Goal: Task Accomplishment & Management: Manage account settings

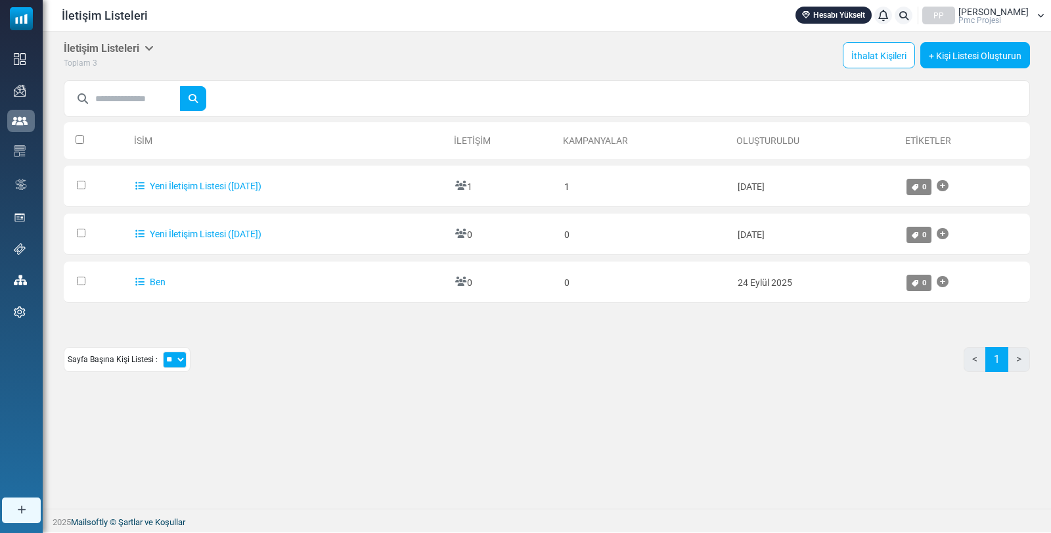
click at [370, 352] on div "Sayfa Başına Kişi Listesi : ** ** ** < 1 >" at bounding box center [547, 364] width 967 height 35
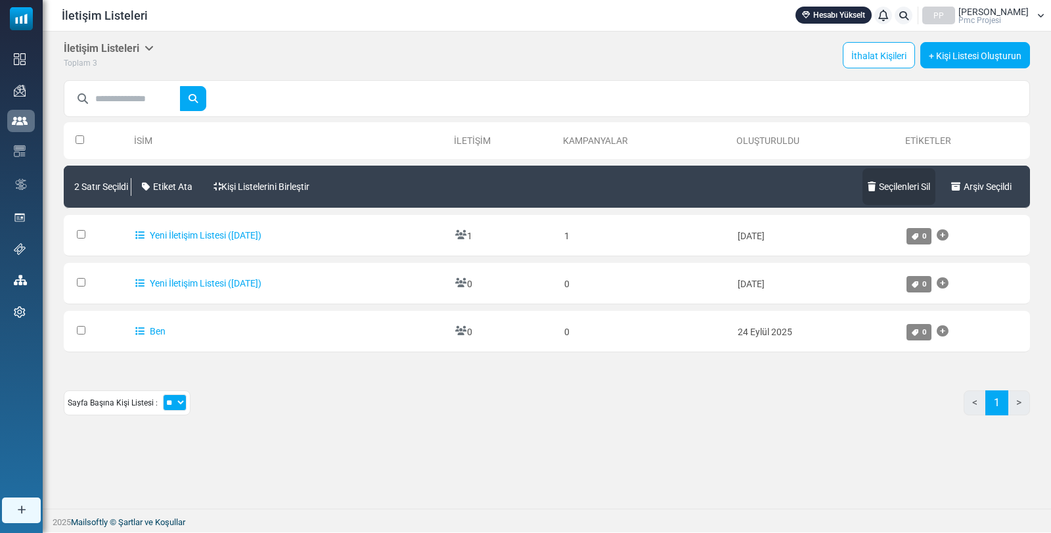
click at [900, 187] on font "Seçilenleri Sil" at bounding box center [904, 186] width 51 height 11
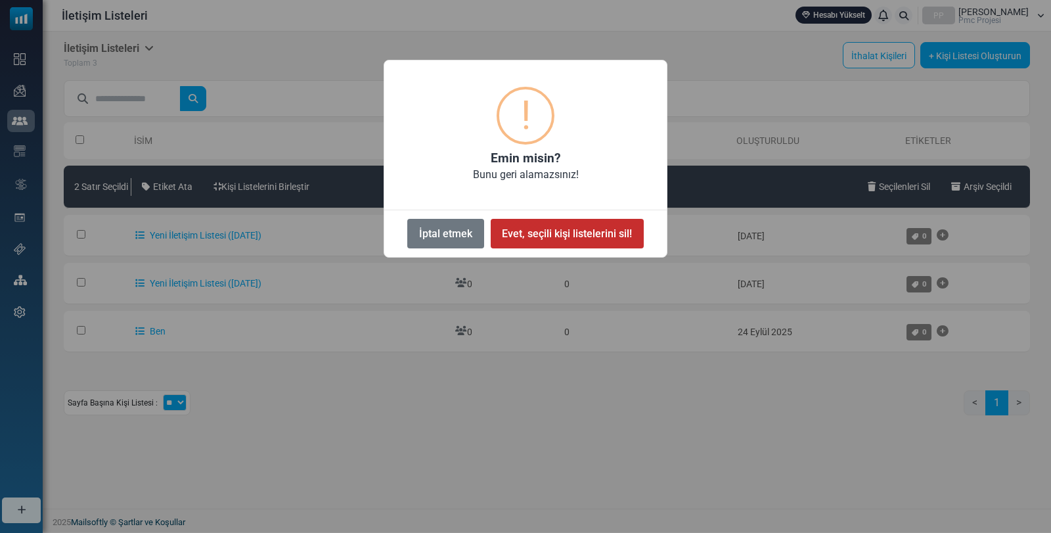
click at [597, 239] on font "Evet, seçili kişi listelerini sil!" at bounding box center [567, 233] width 130 height 12
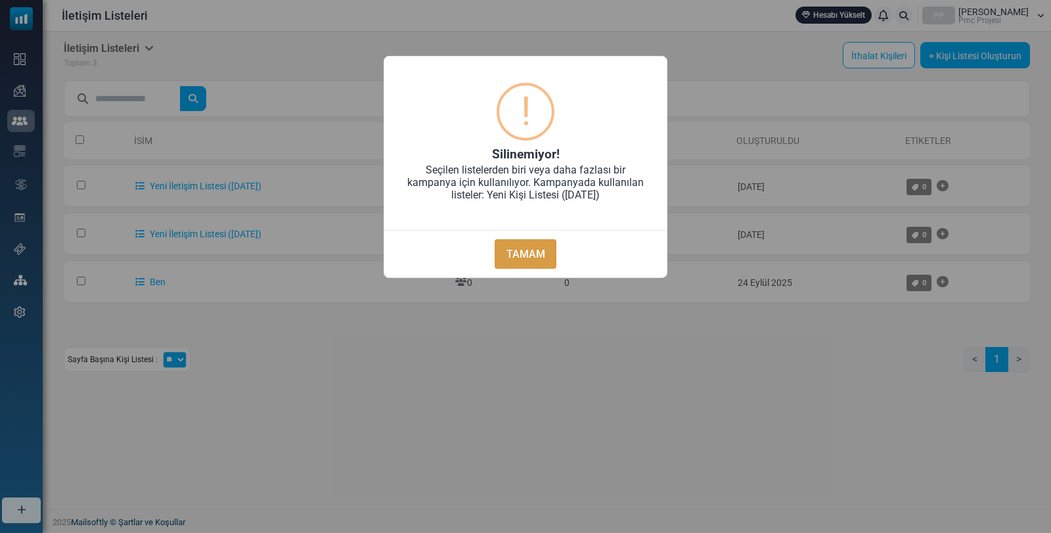
click at [539, 251] on font "TAMAM" at bounding box center [526, 254] width 39 height 12
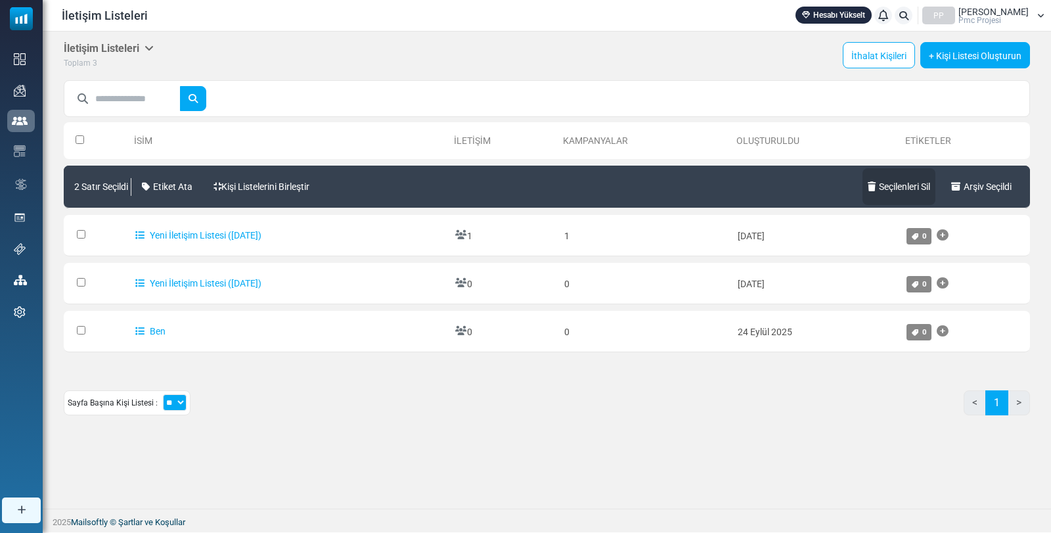
click at [898, 189] on font "Seçilenleri Sil" at bounding box center [904, 186] width 51 height 11
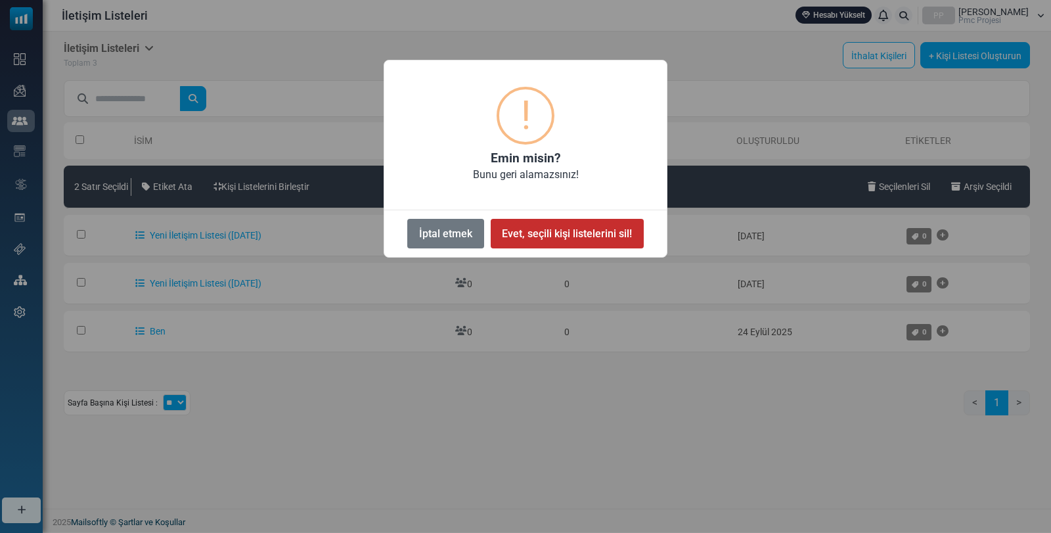
click at [566, 229] on font "Evet, seçili kişi listelerini sil!" at bounding box center [567, 233] width 130 height 12
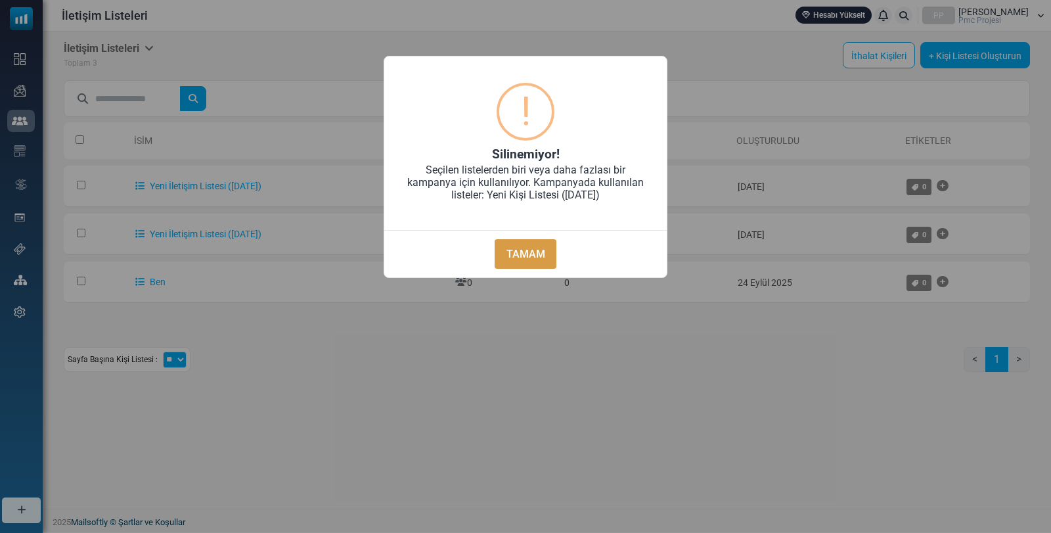
click at [543, 253] on font "TAMAM" at bounding box center [526, 254] width 39 height 12
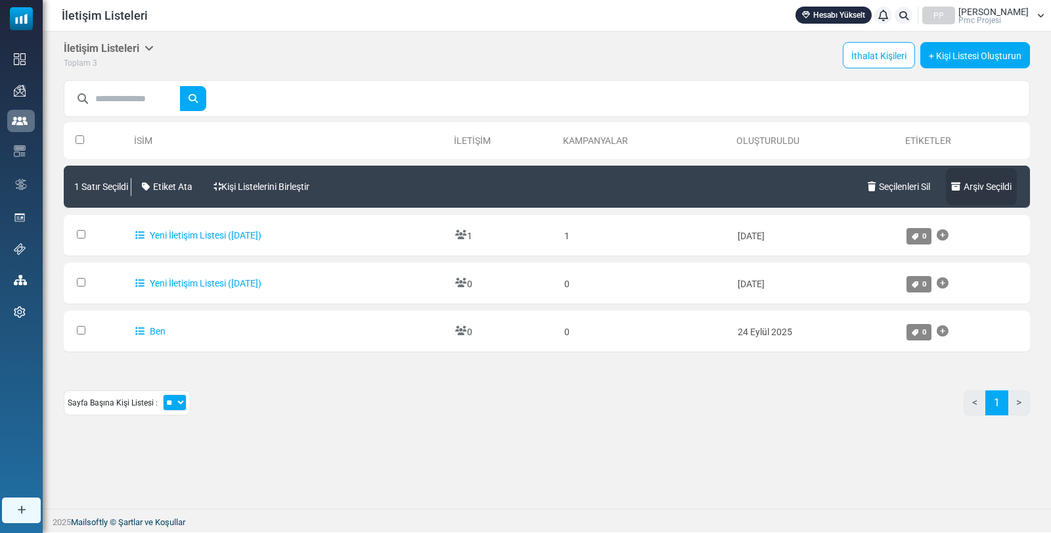
click at [981, 186] on font "Arşiv Seçildi" at bounding box center [988, 186] width 48 height 11
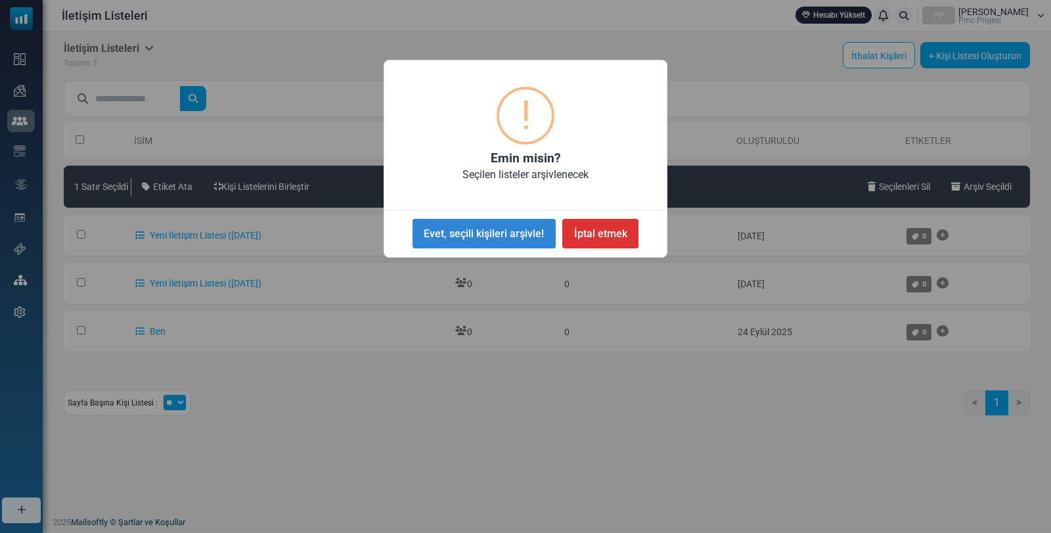
click at [984, 182] on div "× ! Emin misin? Seçilen listeler arşivlenecek Evet, seçili kişileri arşivle! HA…" at bounding box center [525, 266] width 1051 height 533
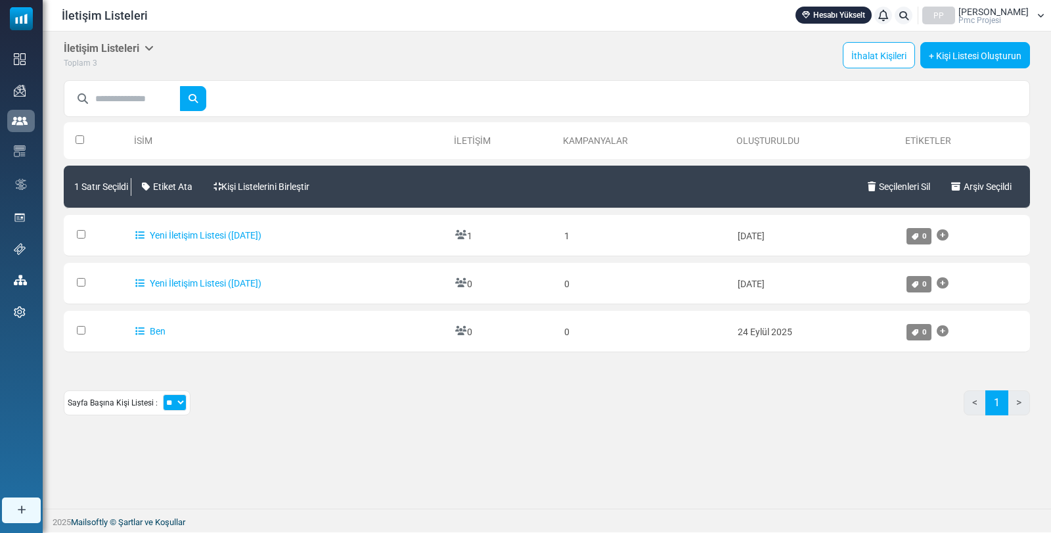
click at [337, 401] on div "Sayfa Başına Kişi Listesi : ** ** ** < 1 >" at bounding box center [547, 407] width 967 height 35
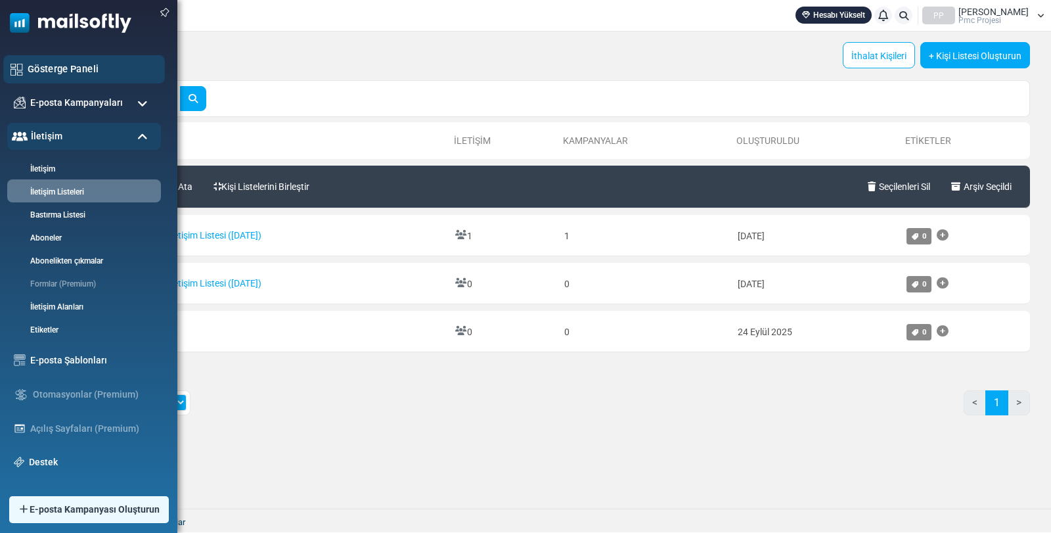
click at [51, 71] on font "Gösterge Paneli" at bounding box center [63, 68] width 71 height 11
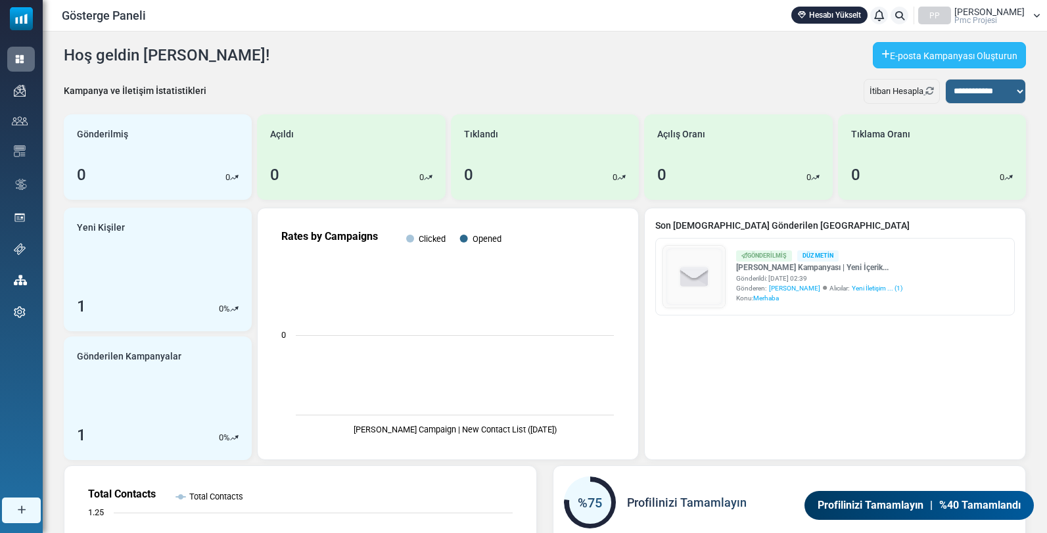
click at [979, 55] on font "E-posta Kampanyası Oluşturun" at bounding box center [953, 56] width 127 height 11
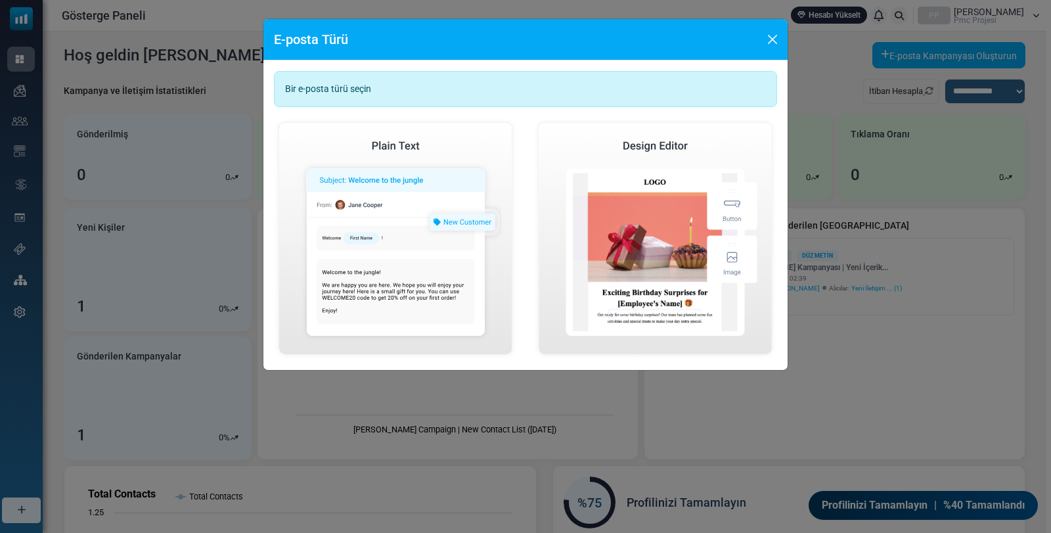
click at [451, 237] on img at bounding box center [396, 239] width 244 height 242
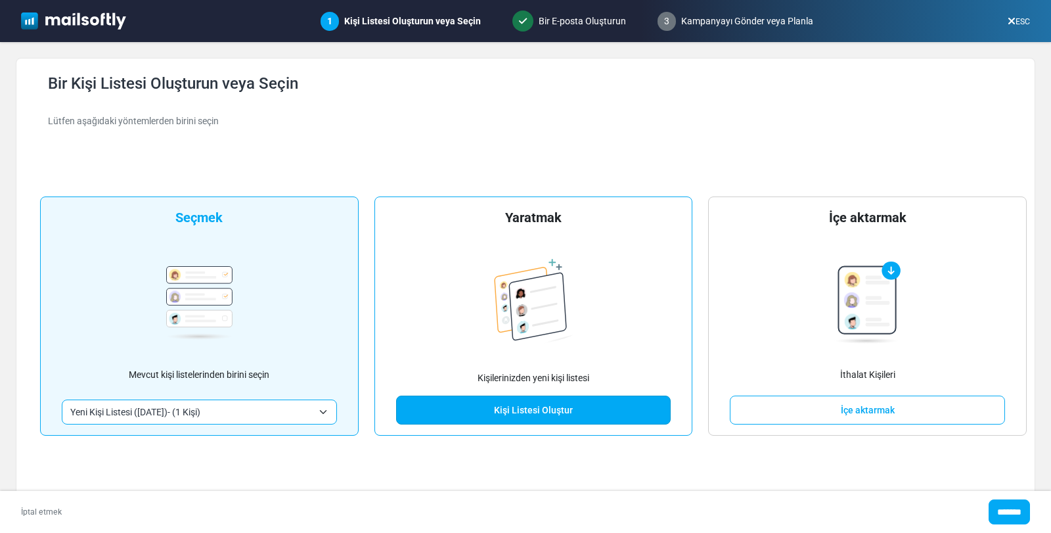
click at [587, 411] on link "Kişi Listesi Oluştur" at bounding box center [533, 410] width 275 height 29
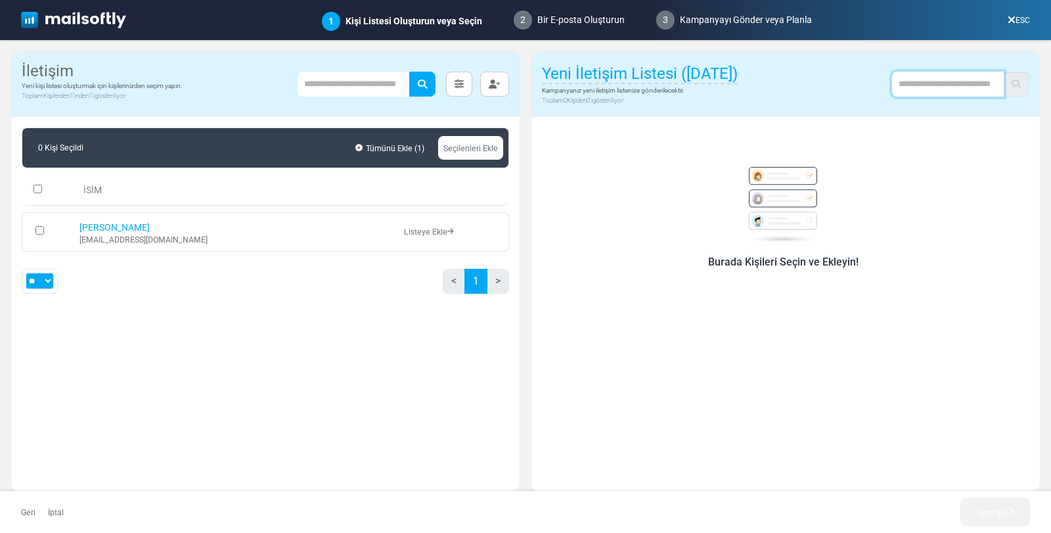
click at [967, 76] on input "text" at bounding box center [948, 84] width 112 height 25
click at [36, 194] on th at bounding box center [47, 190] width 51 height 31
click at [63, 22] on img at bounding box center [73, 20] width 105 height 17
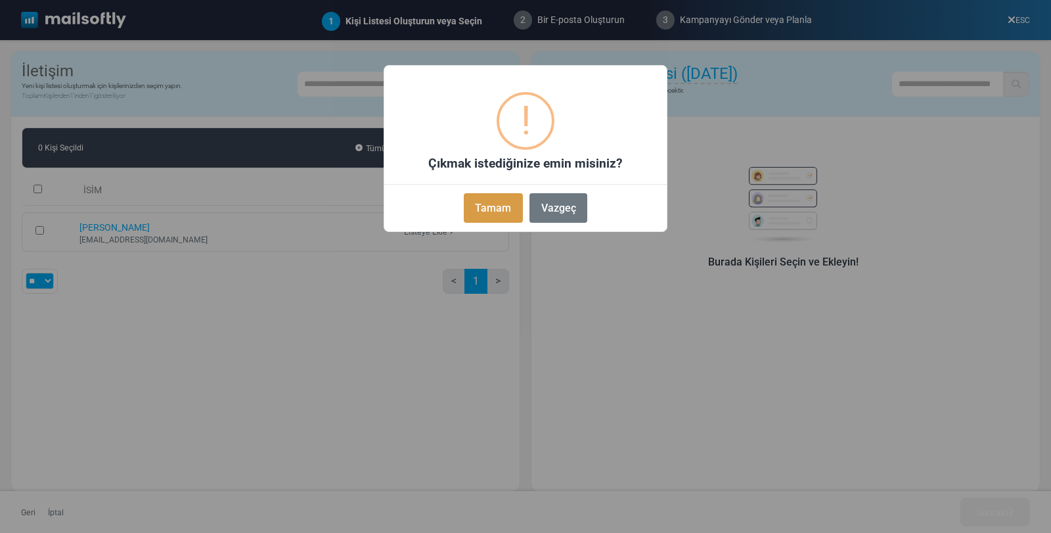
click at [482, 209] on font "Tamam" at bounding box center [493, 208] width 36 height 12
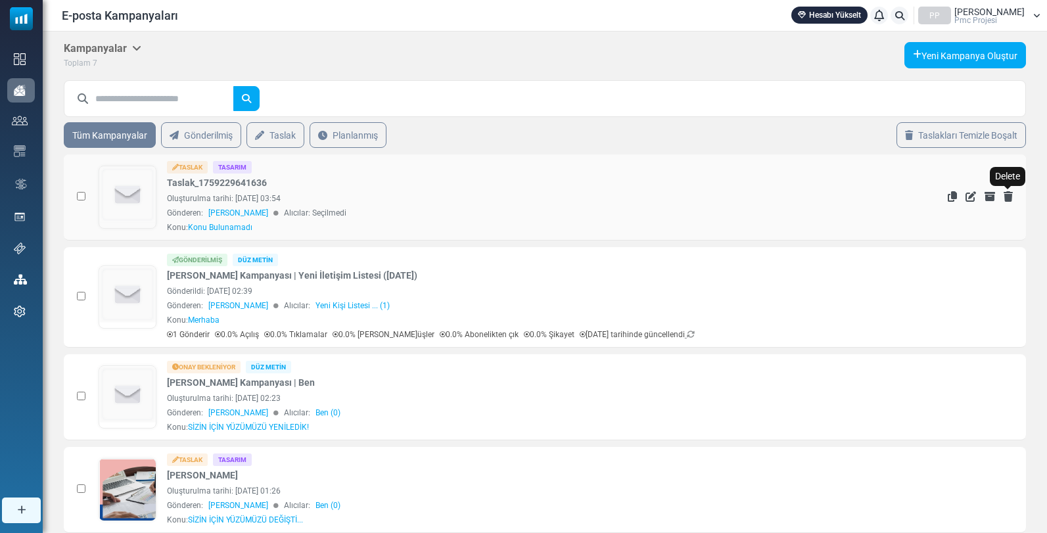
click at [1009, 195] on icon "Silmek" at bounding box center [1007, 196] width 9 height 11
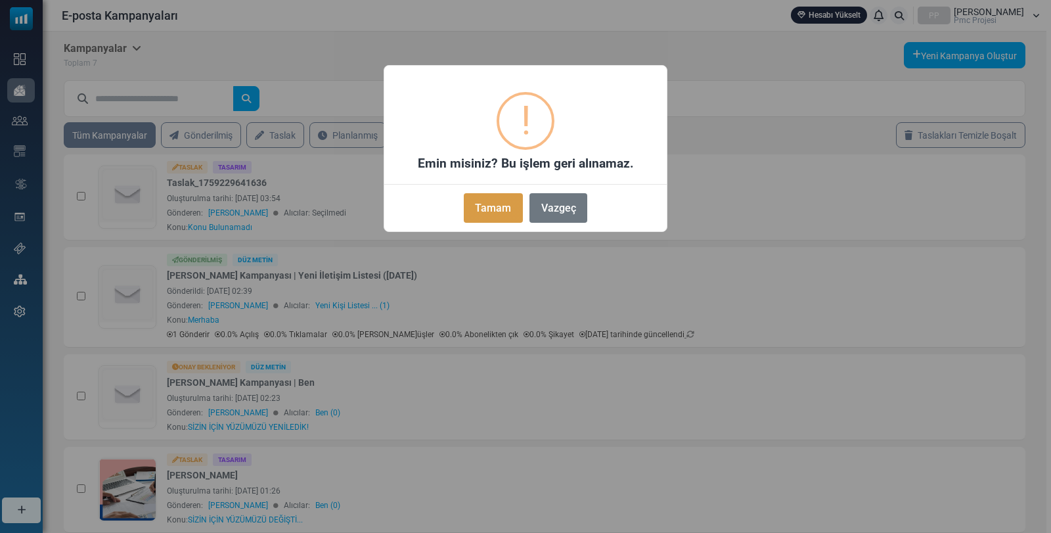
click at [498, 217] on button "Tamam" at bounding box center [493, 208] width 59 height 30
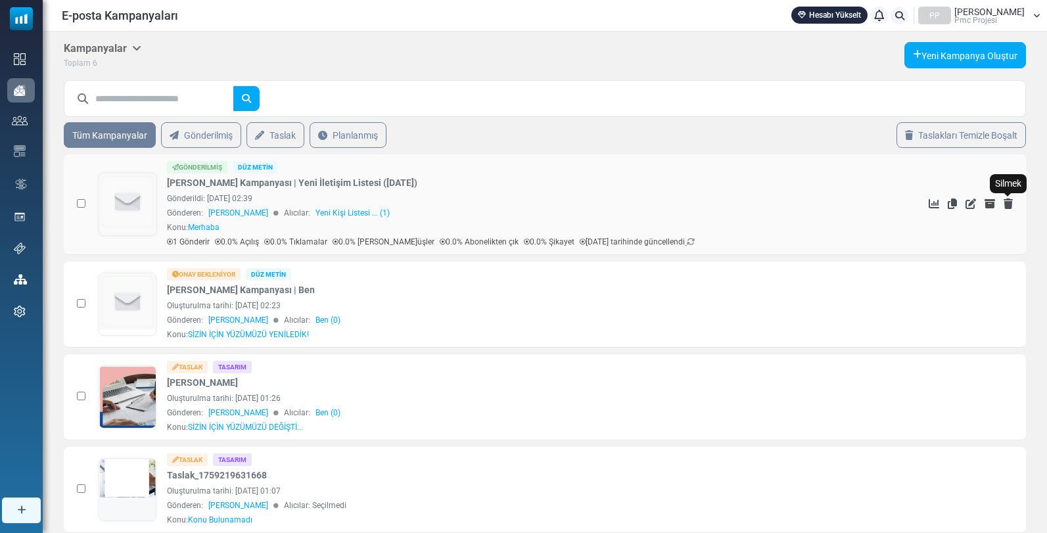
click at [1008, 204] on icon "Silmek" at bounding box center [1007, 203] width 9 height 11
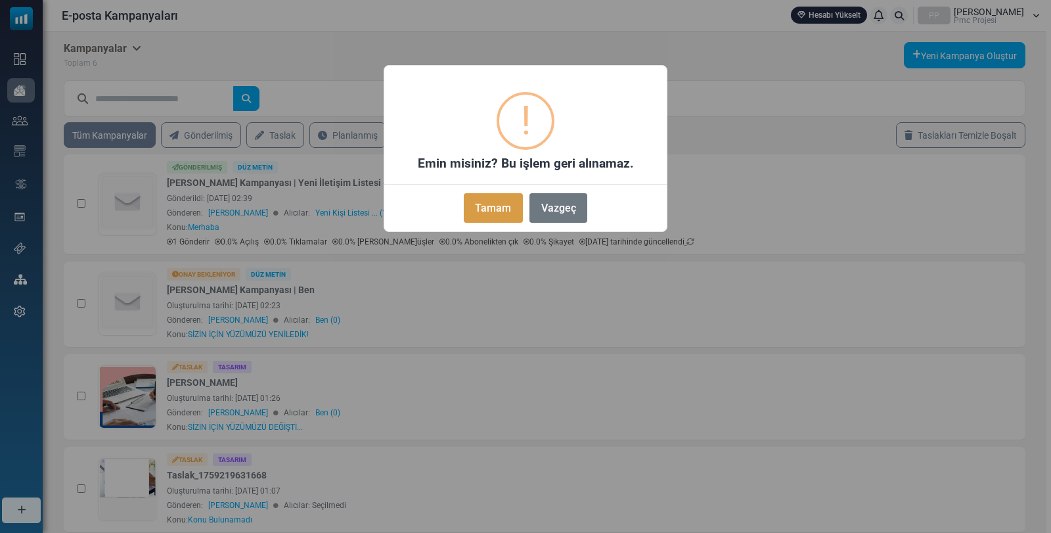
click at [499, 203] on font "Tamam" at bounding box center [493, 208] width 36 height 12
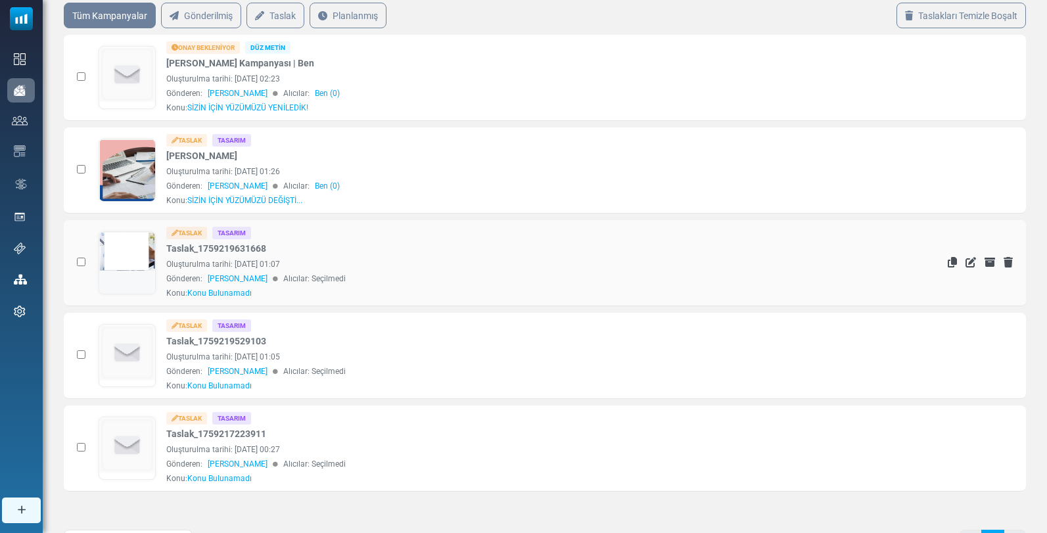
scroll to position [131, 0]
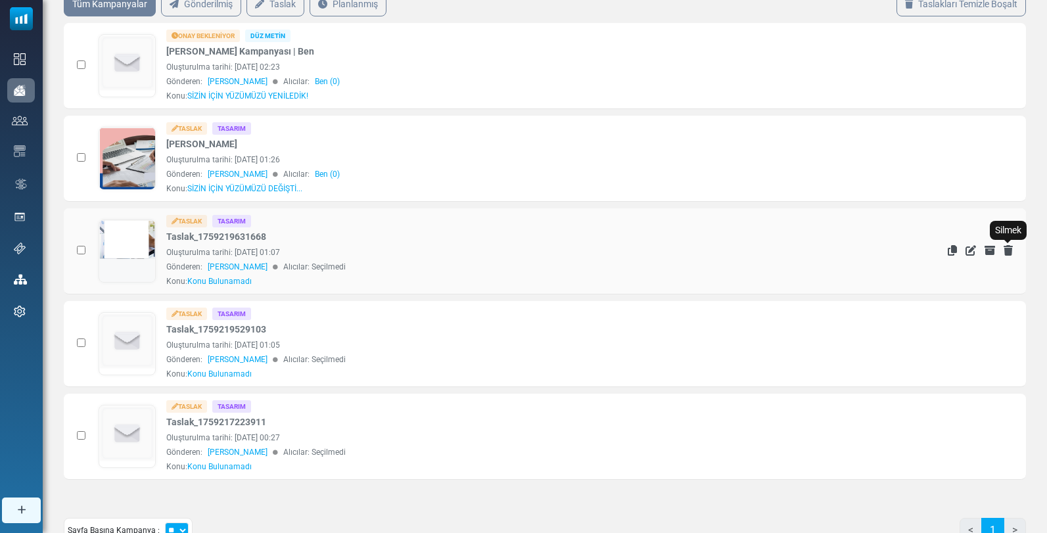
click at [1012, 246] on icon "Silmek" at bounding box center [1007, 250] width 9 height 11
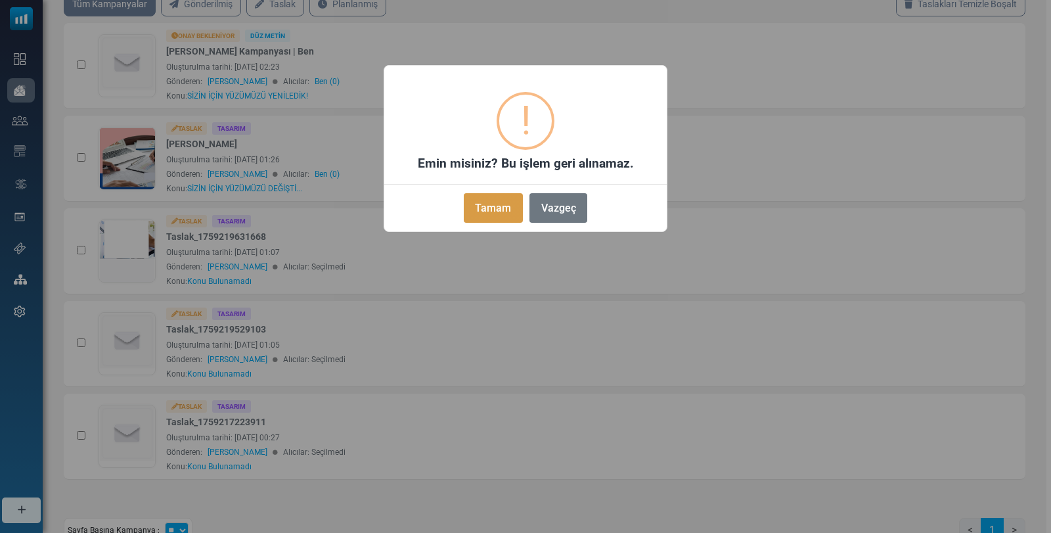
click at [507, 208] on font "Tamam" at bounding box center [493, 208] width 36 height 12
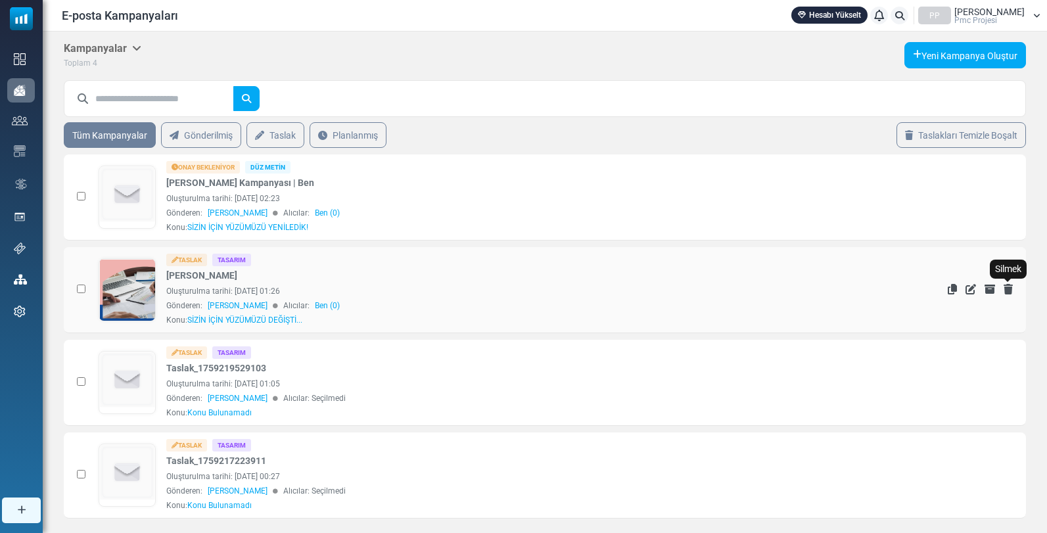
click at [1011, 290] on icon "Silmek" at bounding box center [1007, 289] width 9 height 11
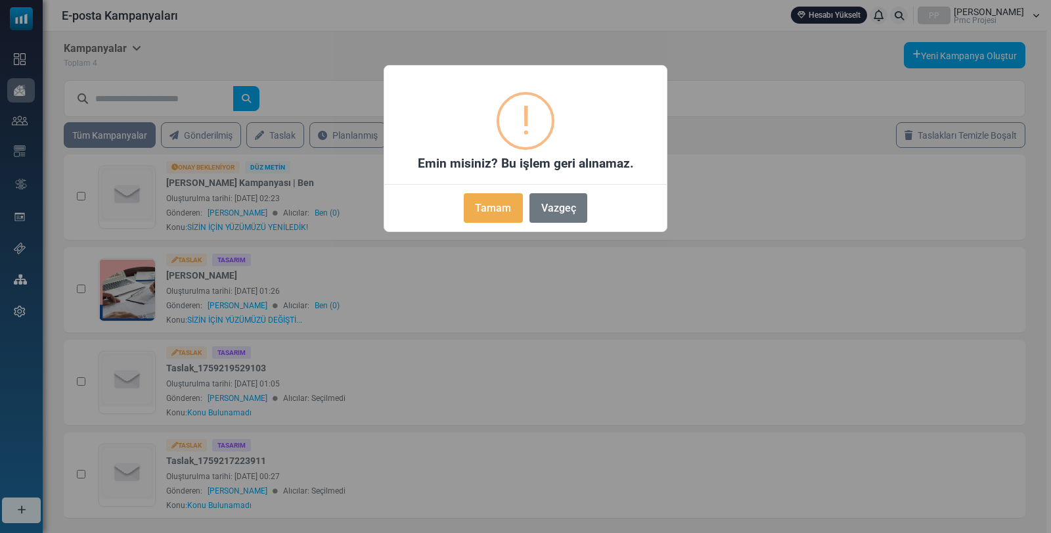
drag, startPoint x: 493, startPoint y: 205, endPoint x: 638, endPoint y: 241, distance: 149.6
click at [498, 206] on font "Tamam" at bounding box center [493, 208] width 36 height 12
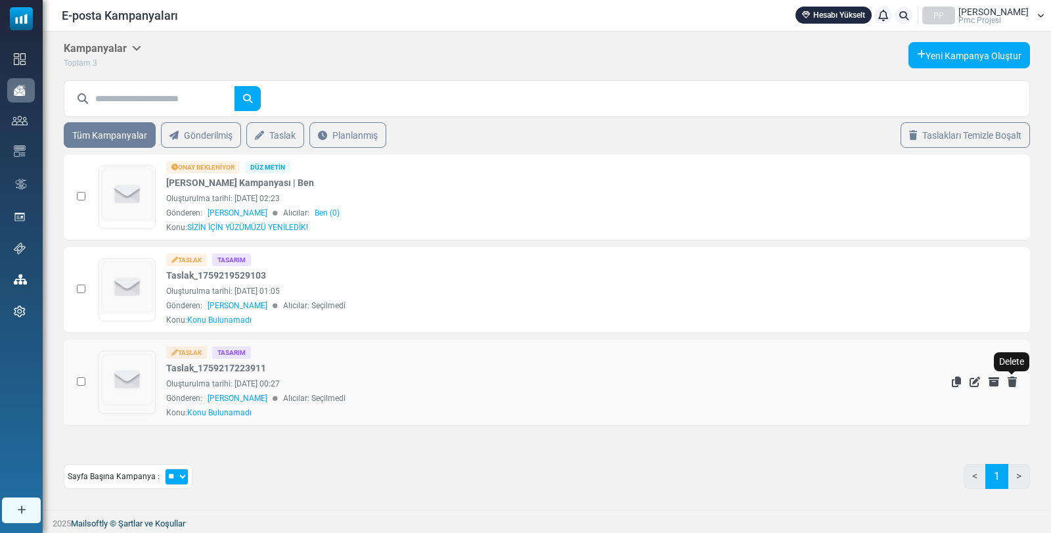
click at [1013, 377] on icon "Silmek" at bounding box center [1012, 381] width 9 height 11
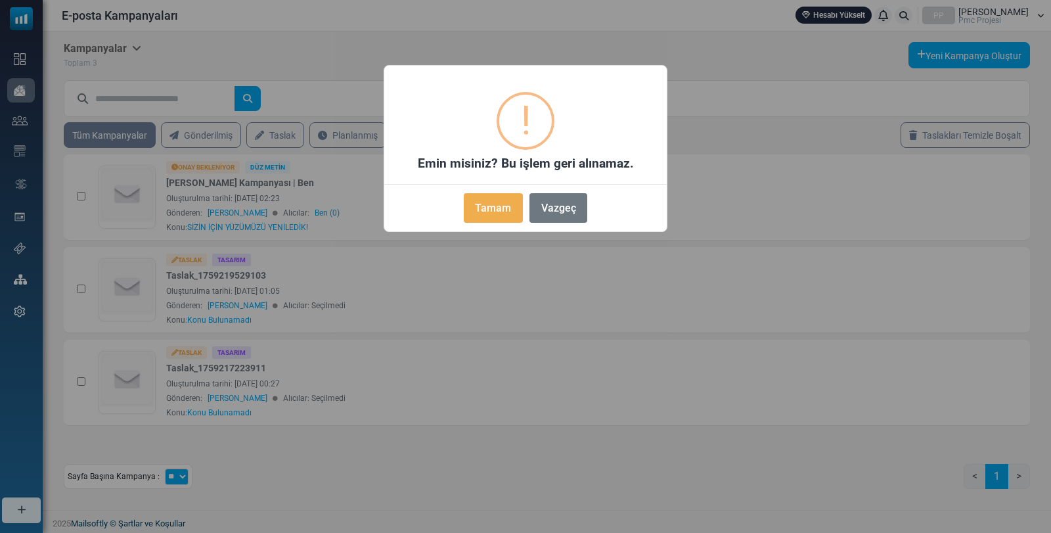
drag, startPoint x: 477, startPoint y: 205, endPoint x: 553, endPoint y: 223, distance: 77.6
click at [480, 205] on font "Tamam" at bounding box center [493, 208] width 36 height 12
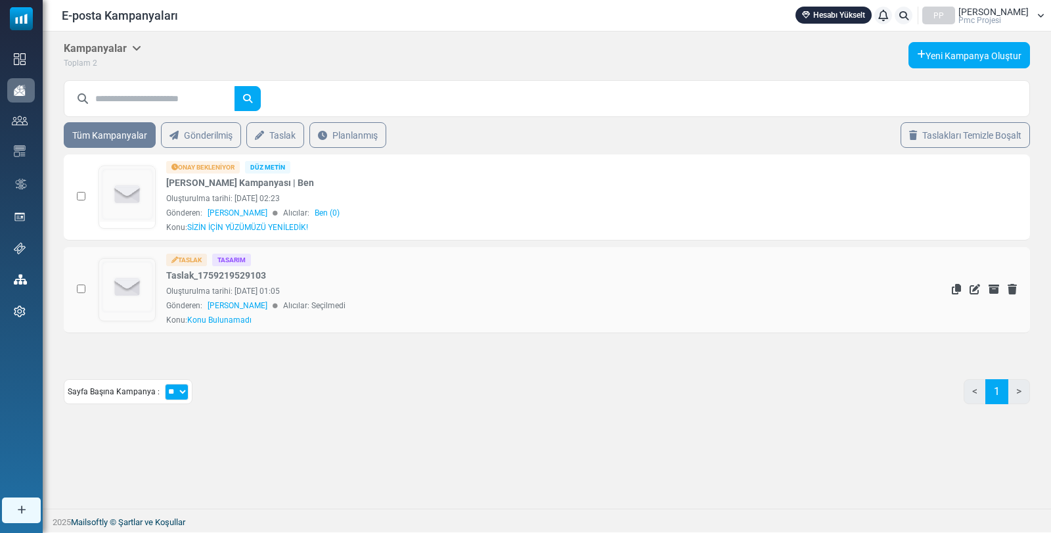
click at [1017, 285] on td "See Stats Duplicate Edit Unarchive [GEOGRAPHIC_DATA]" at bounding box center [917, 290] width 227 height 86
click at [1008, 287] on icon "Silmek" at bounding box center [1012, 289] width 9 height 11
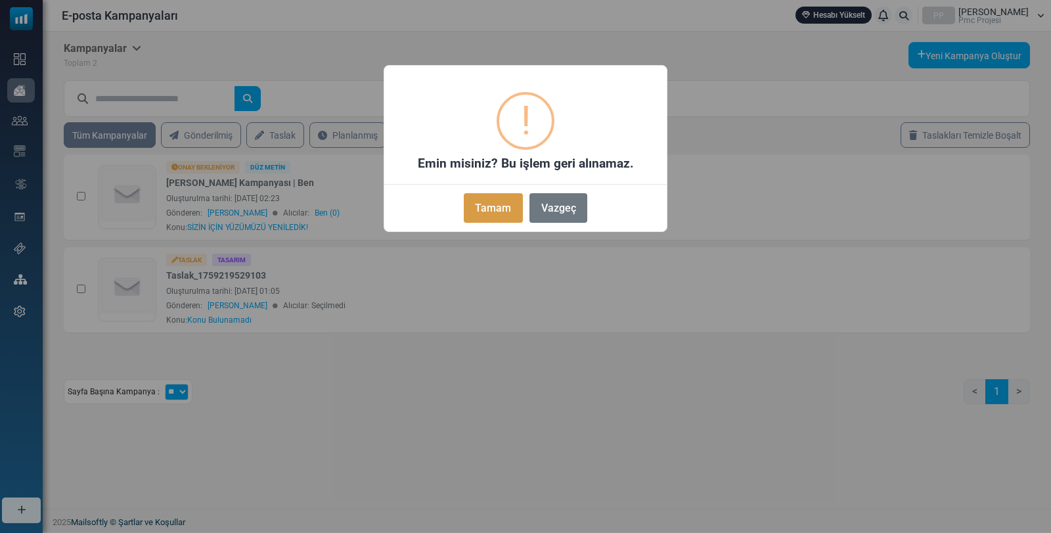
click at [506, 210] on font "Tamam" at bounding box center [493, 208] width 36 height 12
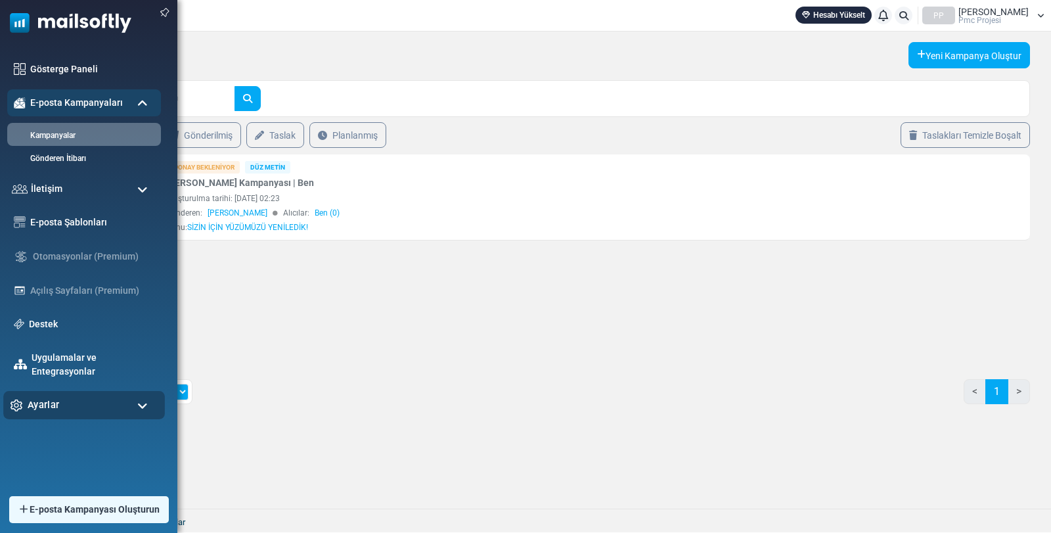
click at [81, 401] on div "Ayarlar" at bounding box center [84, 405] width 162 height 28
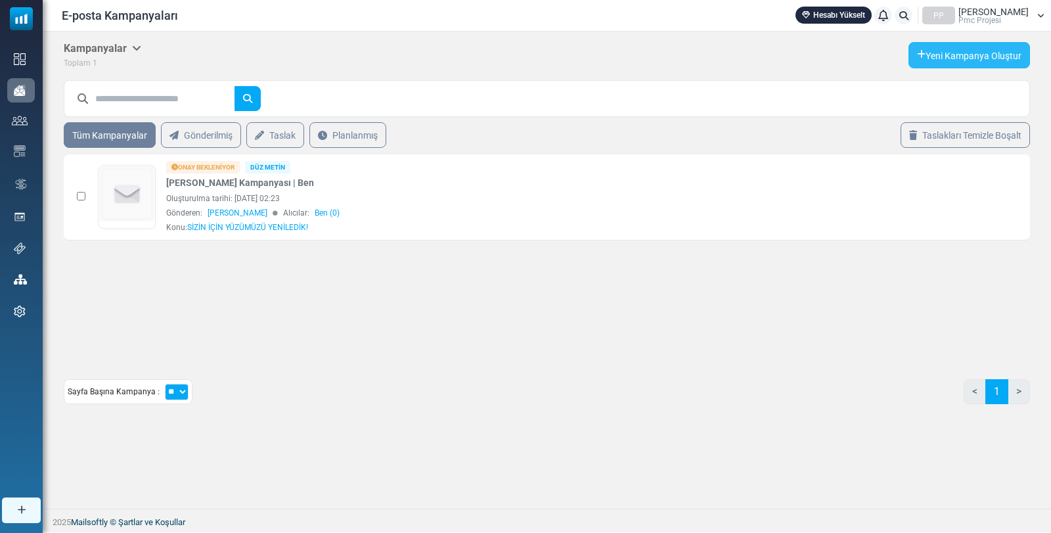
click at [978, 51] on font "Yeni Kampanya Oluştur" at bounding box center [974, 56] width 96 height 11
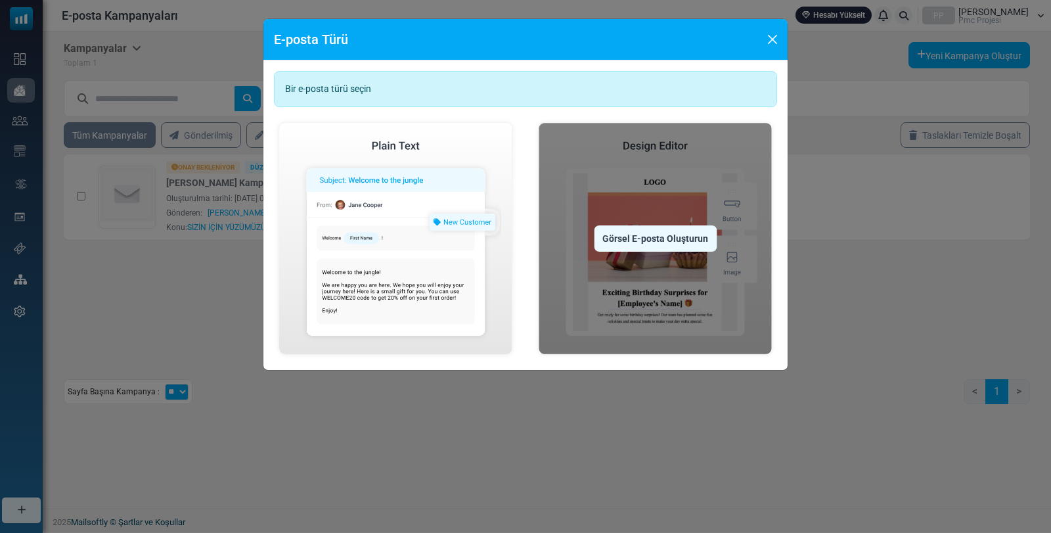
click at [664, 234] on font "Görsel E-posta Oluşturun" at bounding box center [656, 239] width 106 height 11
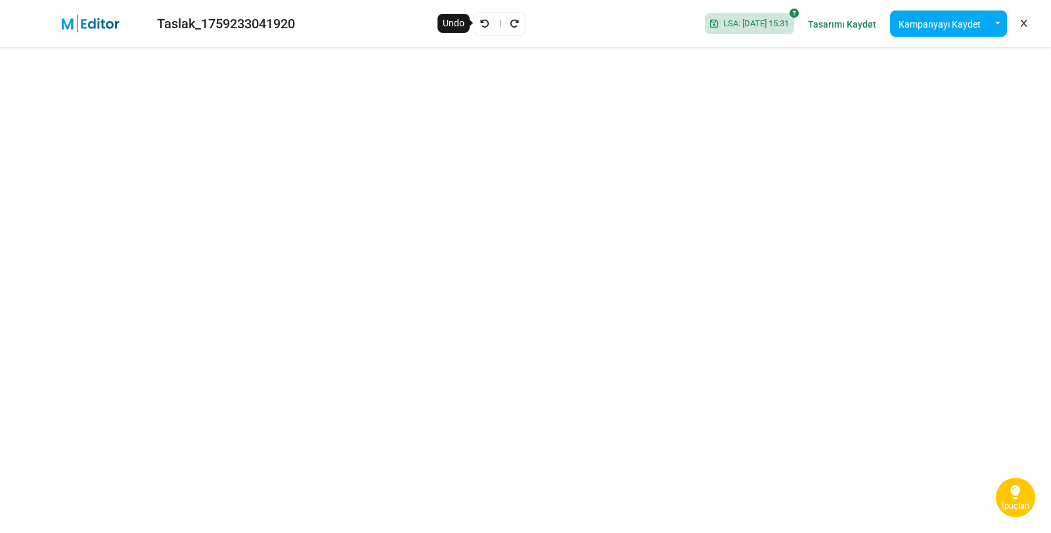
click at [482, 21] on icon "Geri al" at bounding box center [484, 23] width 9 height 9
click at [597, 22] on div "Taslak_1759233041920 LSA: 2025-09-30 15:34 Tasarımı Kaydet Kampanyayı Kaydet Şa…" at bounding box center [525, 23] width 1051 height 47
click at [861, 19] on font "Tasarımı Kaydet" at bounding box center [842, 24] width 68 height 11
click at [940, 26] on font "Kampanyayı Kaydet" at bounding box center [940, 24] width 82 height 11
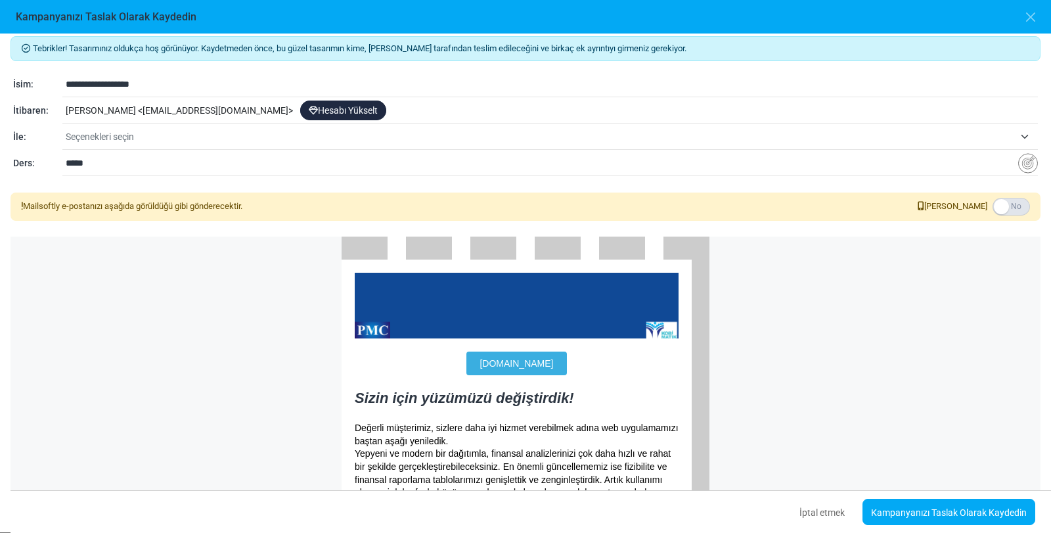
scroll to position [9, 0]
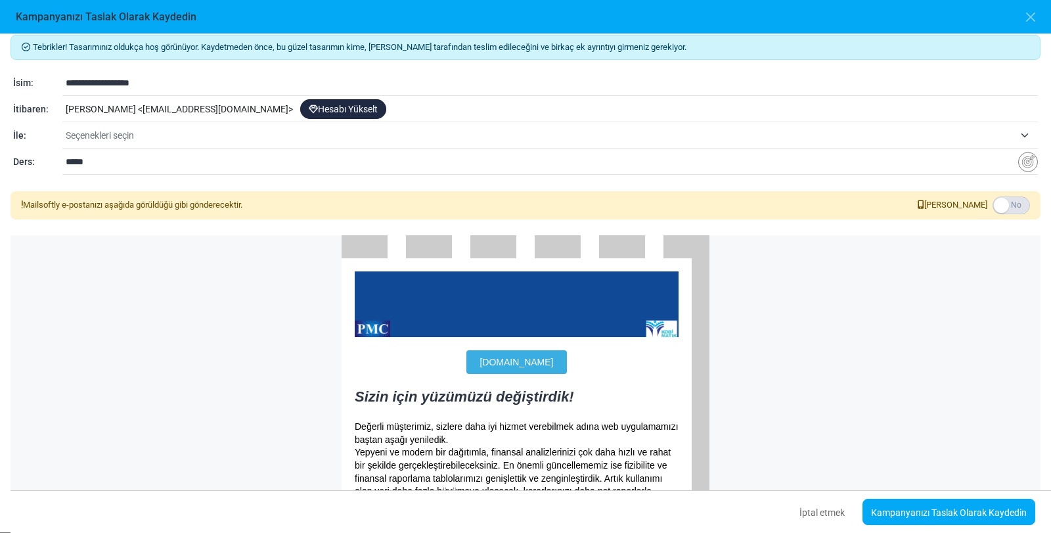
click at [386, 112] on div "ayhan apaydın < info-pmcproje@cc.mailsends.net > Hesabı Yükselt" at bounding box center [550, 109] width 976 height 25
click at [143, 135] on span "Seçenekleri seçin" at bounding box center [540, 135] width 949 height 16
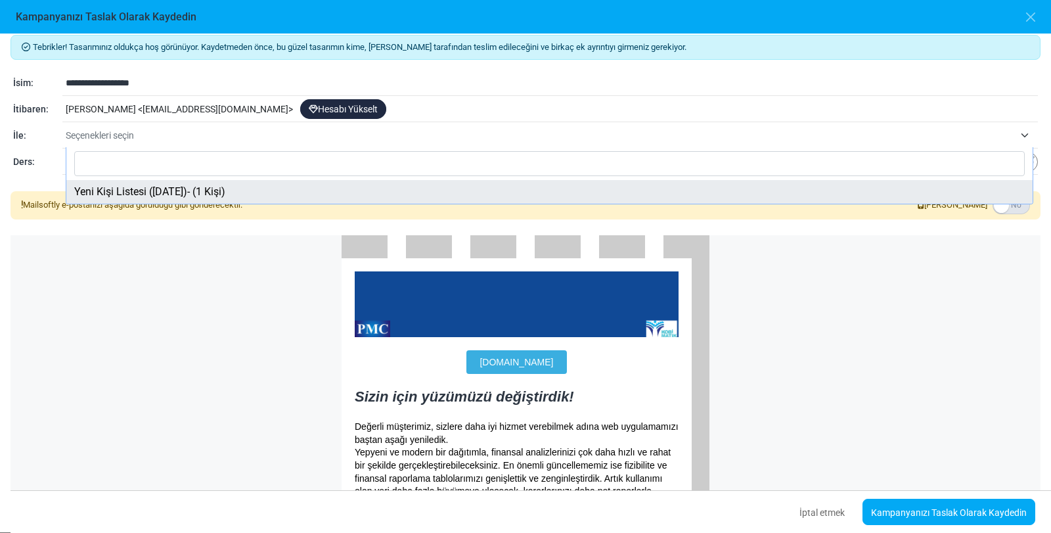
click at [120, 131] on font "Seçenekleri seçin" at bounding box center [100, 135] width 68 height 11
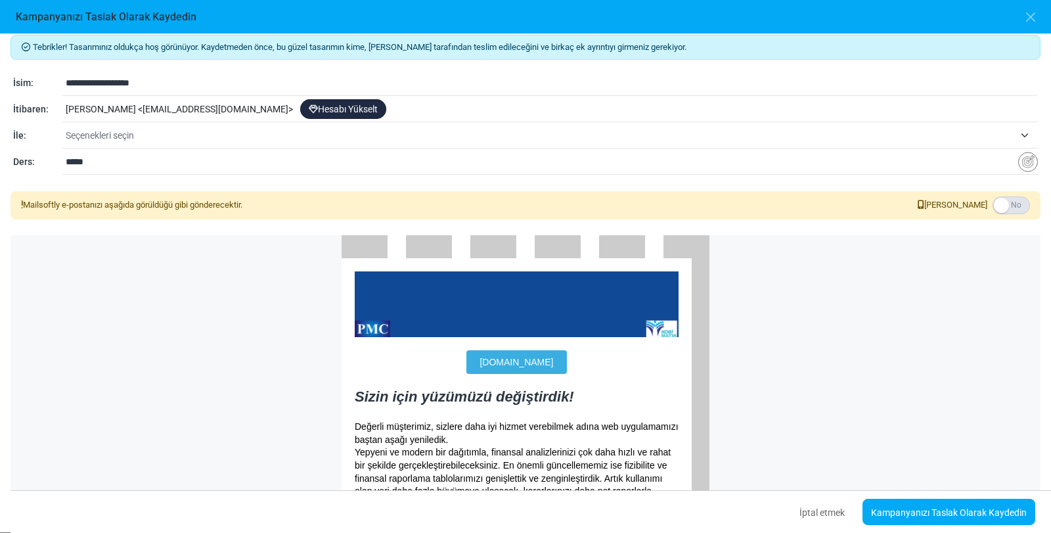
click at [120, 131] on font "Seçenekleri seçin" at bounding box center [100, 135] width 68 height 11
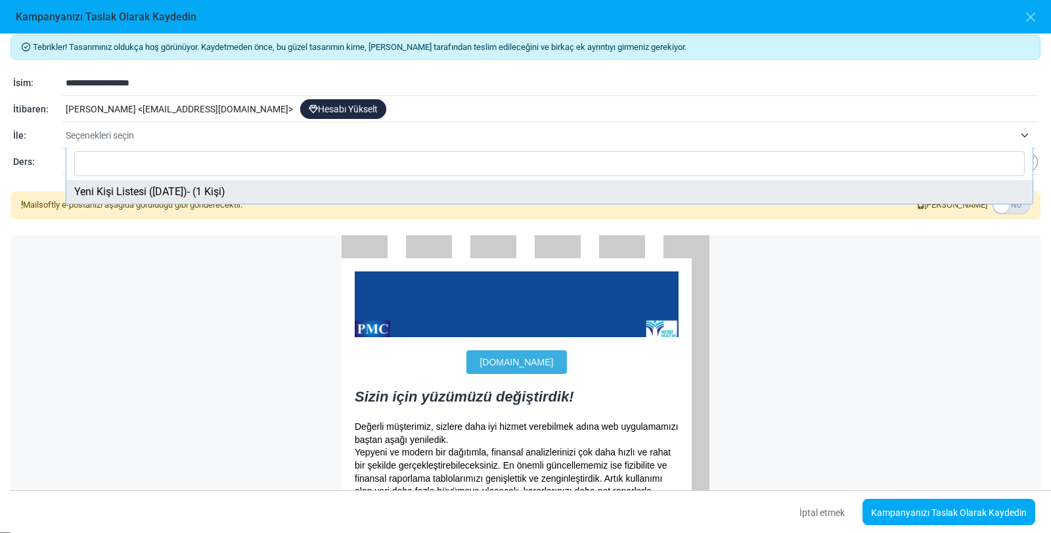
click at [95, 162] on input "Aramak" at bounding box center [549, 163] width 951 height 25
select select "*****"
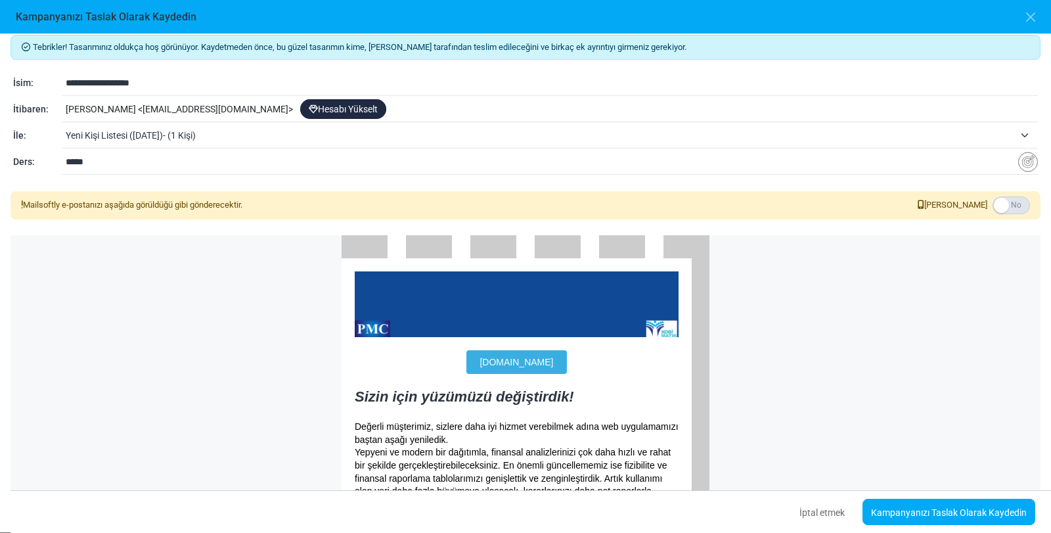
click at [196, 139] on span "Yeni Kişi Listesi (2025-09-30)- (1 Kişi)" at bounding box center [540, 135] width 949 height 16
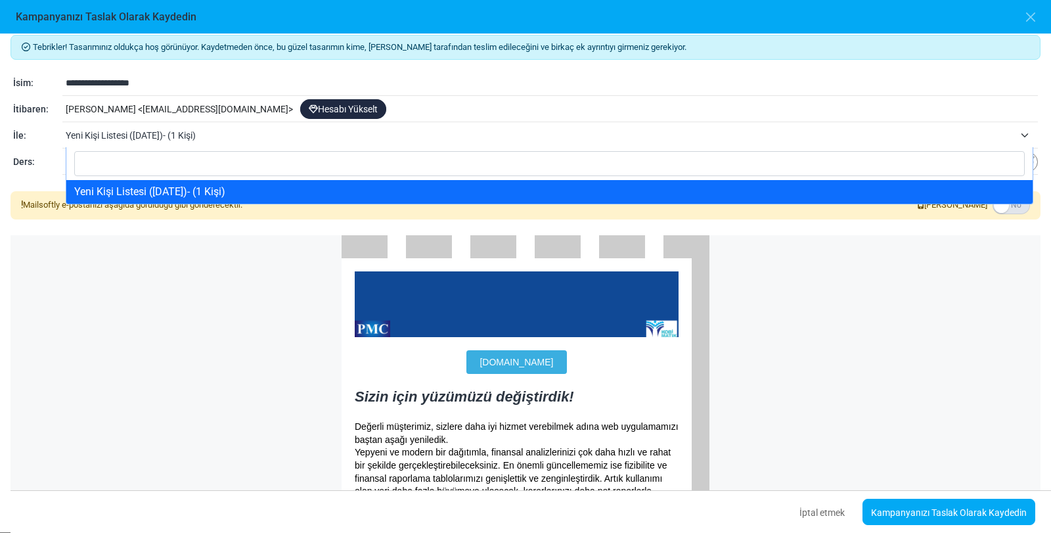
click at [121, 161] on input "Aramak" at bounding box center [549, 163] width 951 height 25
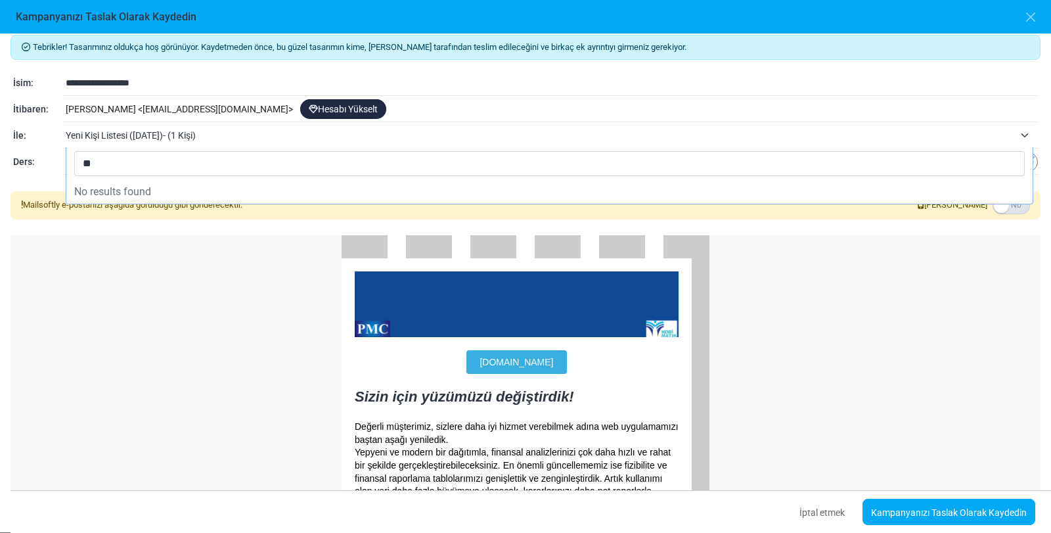
type input "*"
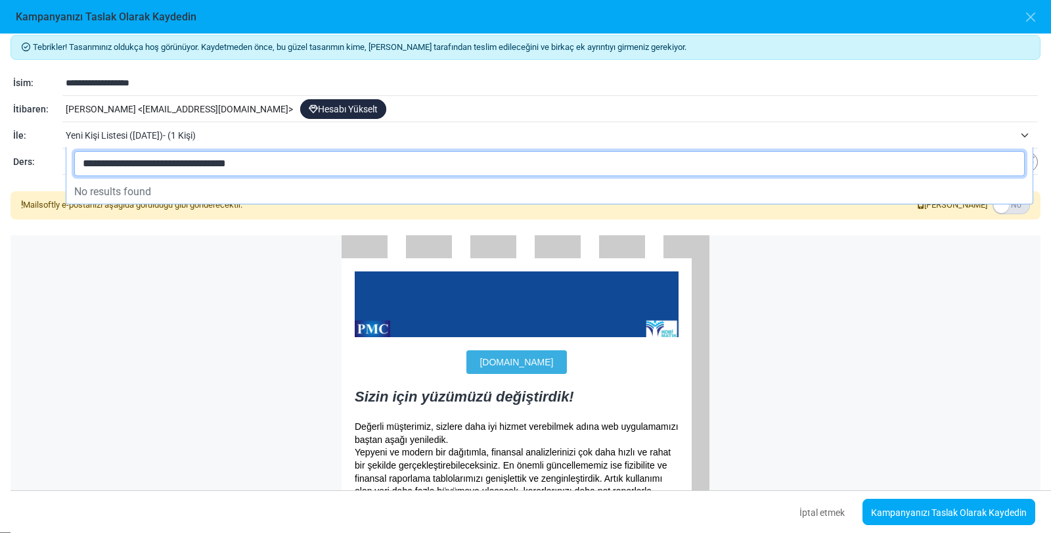
type input "**********"
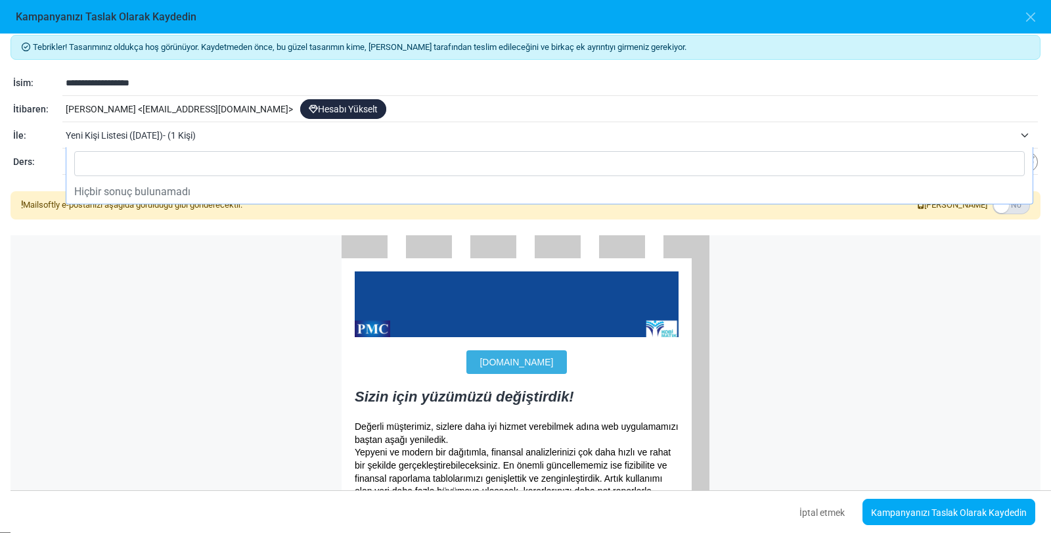
click at [94, 344] on div "kobimatik.com.tr Sizin için yüzümüzü değiştirdik! Değerli müşterimiz, sizlere d…" at bounding box center [526, 431] width 1030 height 392
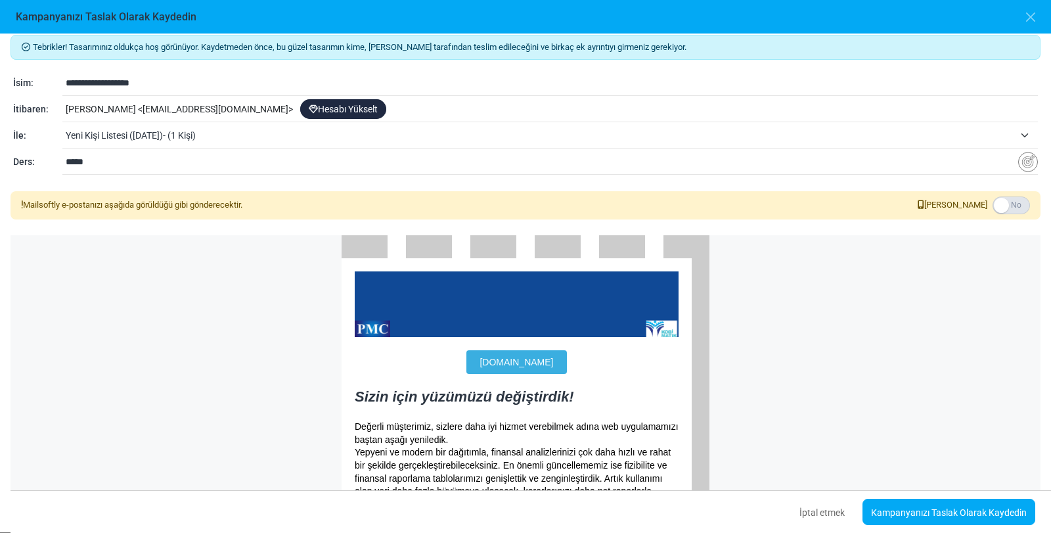
click at [249, 133] on span "Yeni Kişi Listesi (2025-09-30)- (1 Kişi)" at bounding box center [540, 135] width 949 height 16
click at [100, 160] on input "*****" at bounding box center [542, 161] width 953 height 25
drag, startPoint x: 101, startPoint y: 160, endPoint x: 5, endPoint y: 162, distance: 95.9
click at [5, 161] on div "**********" at bounding box center [525, 283] width 1051 height 499
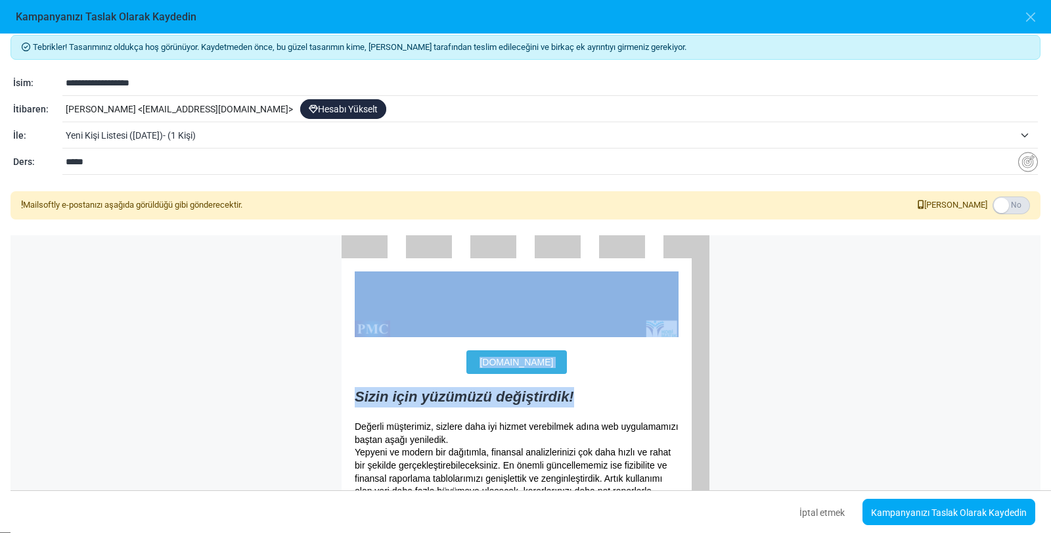
drag, startPoint x: 579, startPoint y: 394, endPoint x: 289, endPoint y: 372, distance: 290.6
click at [284, 372] on div "kobimatik.com.tr Sizin için yüzümüzü değiştirdik! Değerli müşterimiz, sizlere d…" at bounding box center [526, 431] width 1030 height 392
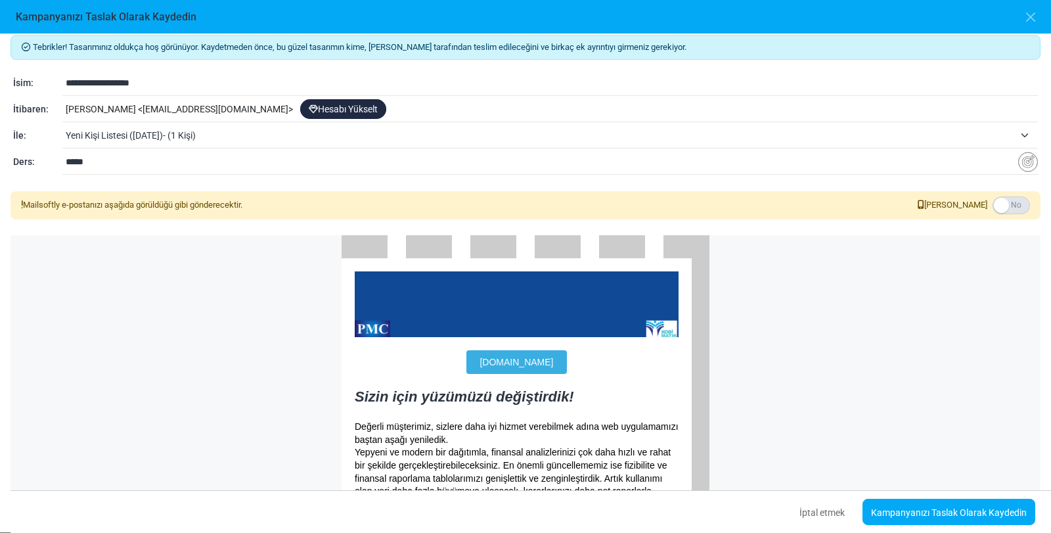
click at [99, 158] on input "*****" at bounding box center [542, 161] width 953 height 25
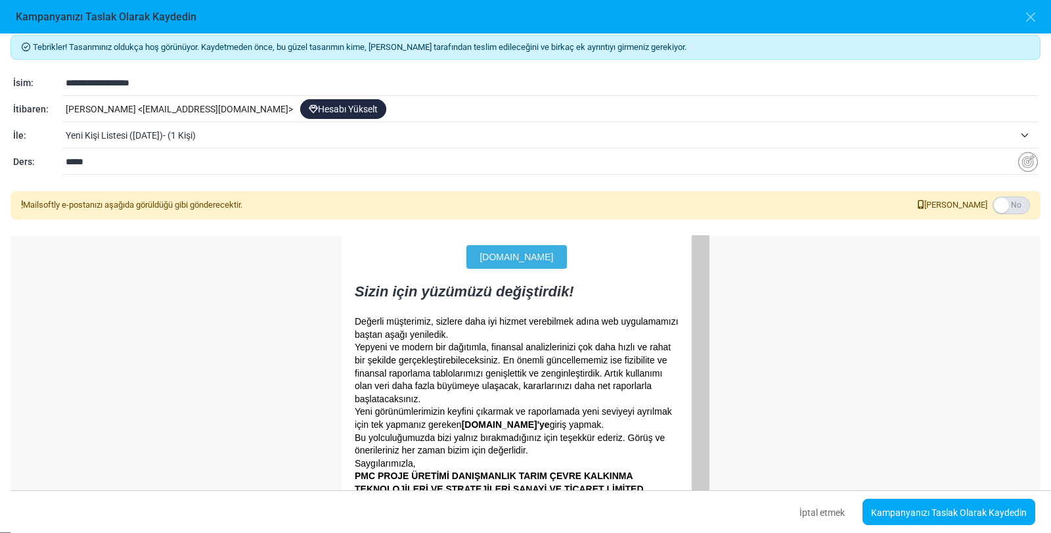
drag, startPoint x: 116, startPoint y: 166, endPoint x: 2, endPoint y: 156, distance: 114.7
click at [2, 156] on div "**********" at bounding box center [525, 283] width 1051 height 499
type input "*"
type input "*******"
click at [80, 381] on div "kobimatik.com.tr Sizin için yüzümüzü değiştirdik! Değerli müşterimiz, sizlere d…" at bounding box center [526, 326] width 1030 height 392
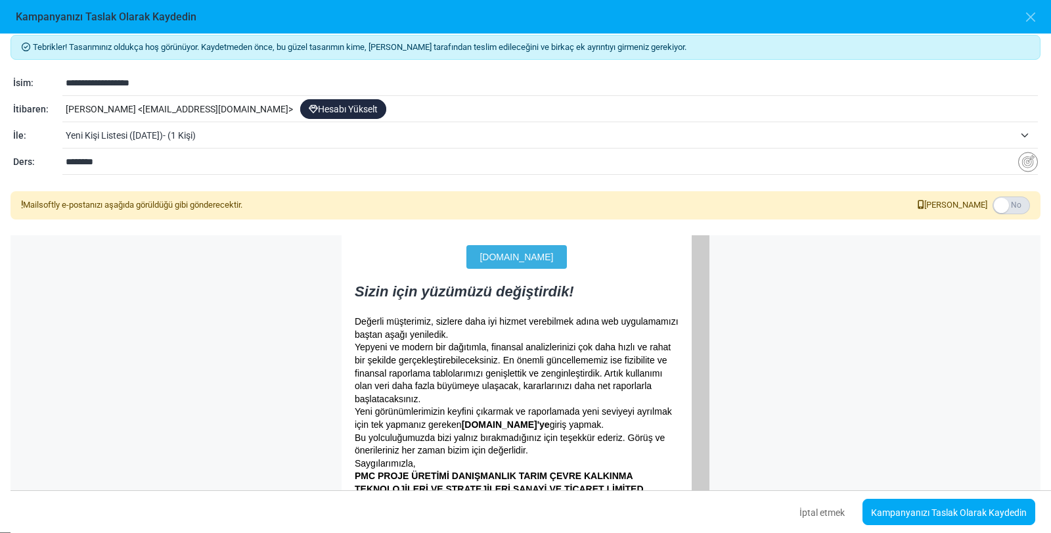
scroll to position [0, 0]
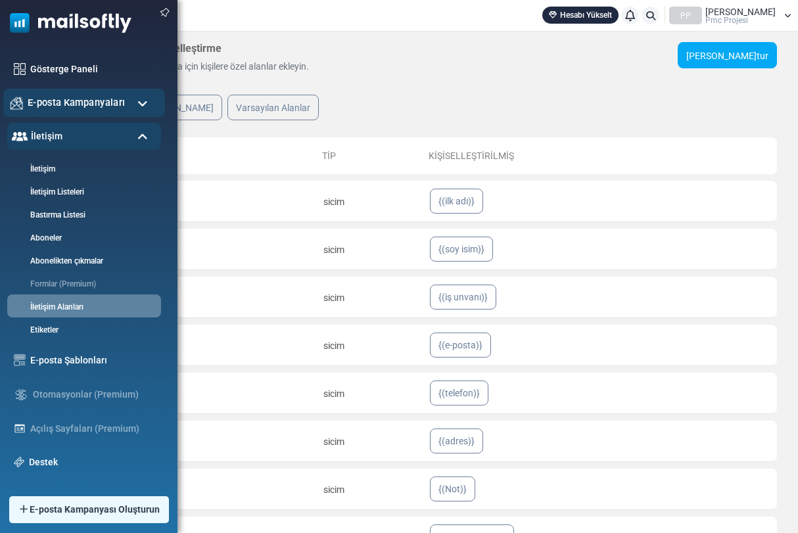
click at [61, 101] on font "E-posta Kampanyaları" at bounding box center [76, 102] width 97 height 11
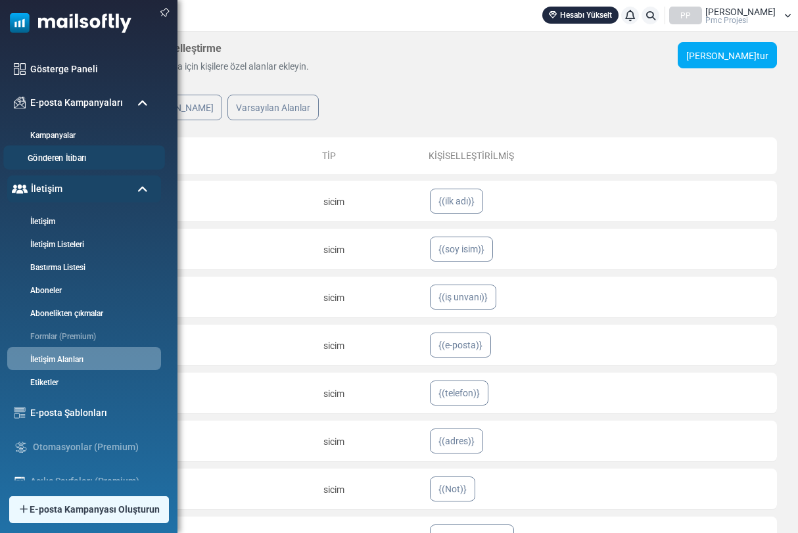
click at [69, 162] on font "Gönderen İtibarı" at bounding box center [57, 159] width 58 height 10
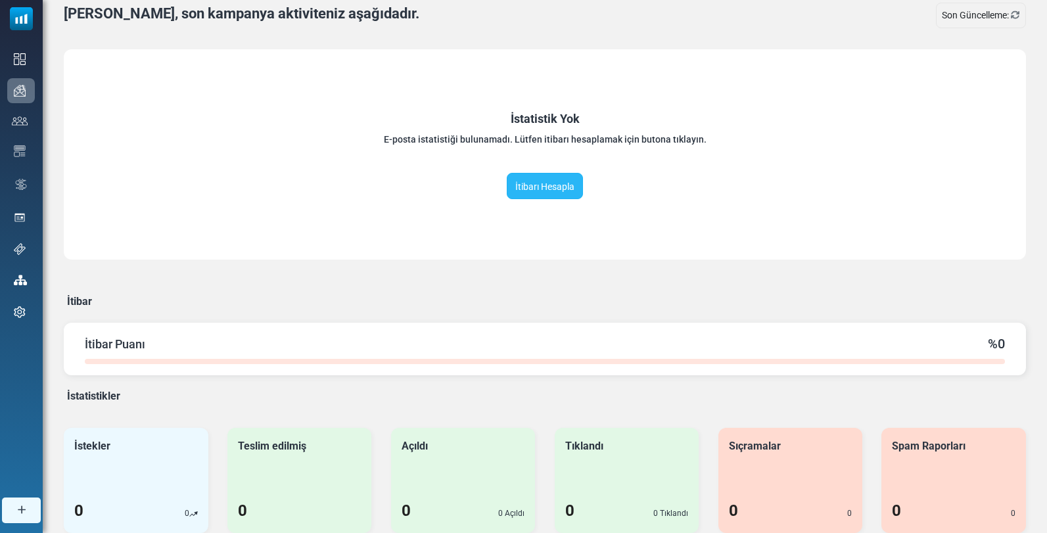
scroll to position [74, 0]
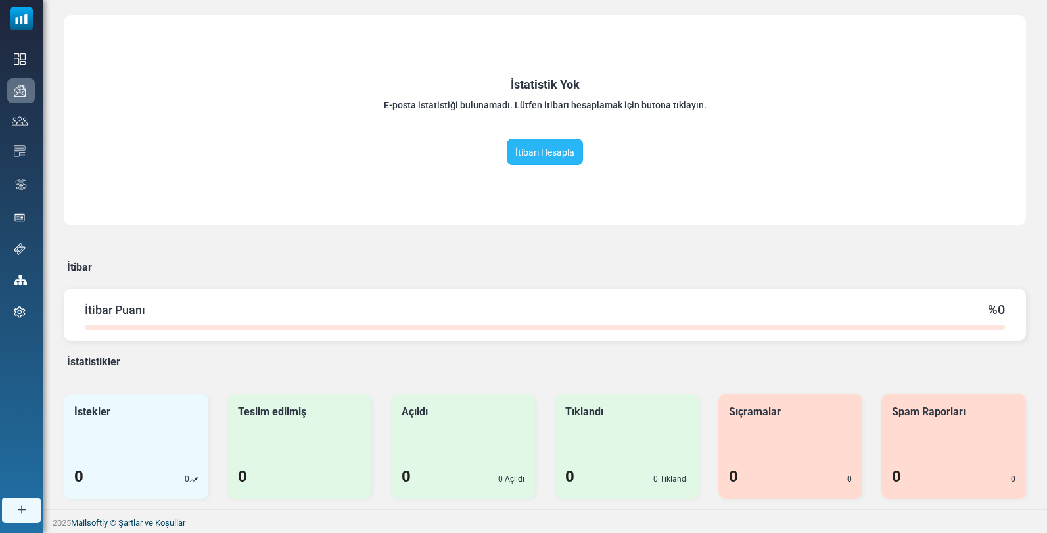
click at [545, 157] on font "İtibarı Hesapla" at bounding box center [544, 152] width 59 height 11
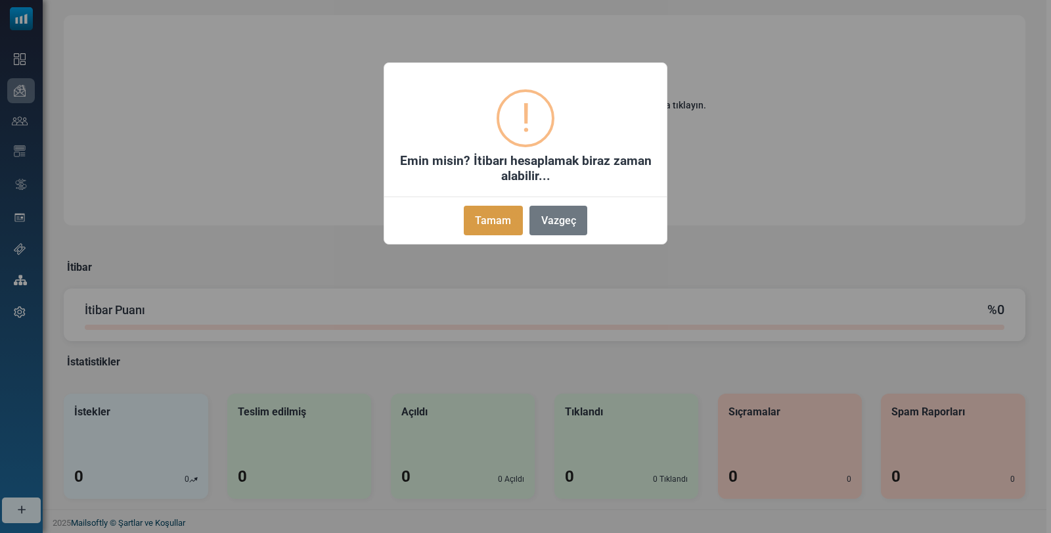
click at [483, 225] on font "Tamam" at bounding box center [493, 220] width 36 height 12
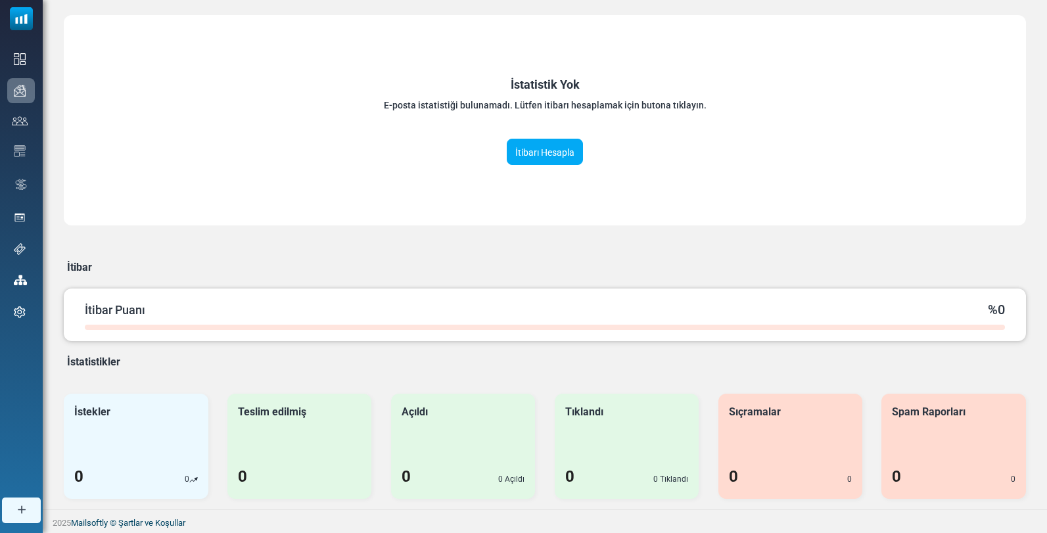
click at [158, 314] on div "İtibar Puanı % 0" at bounding box center [545, 310] width 920 height 20
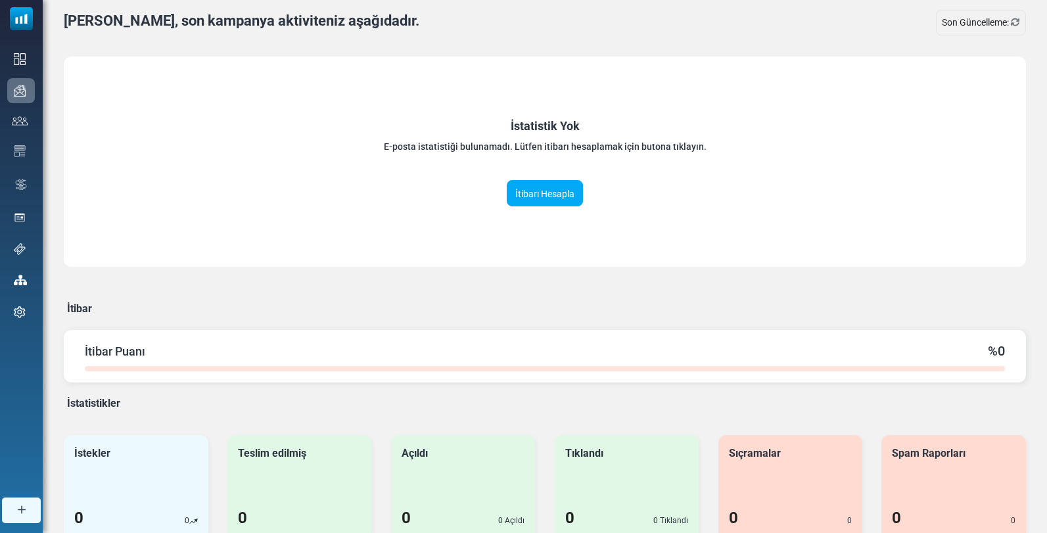
scroll to position [0, 0]
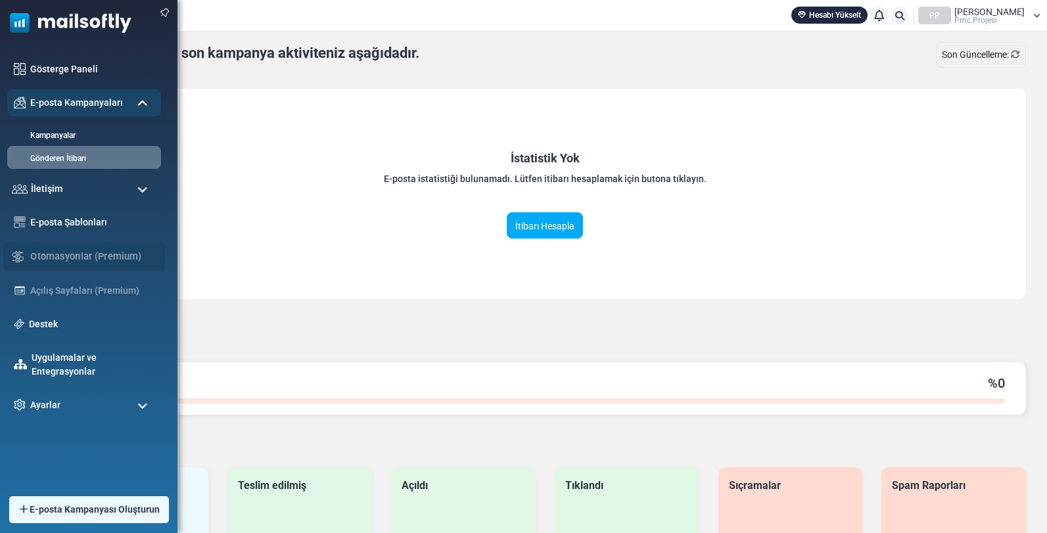
click at [97, 250] on div "Otomasyonlar (Premium)" at bounding box center [84, 257] width 162 height 30
click at [80, 292] on div "Açılış Sayfaları (Premium)" at bounding box center [84, 291] width 162 height 28
click at [67, 329] on link "Destek" at bounding box center [91, 324] width 131 height 14
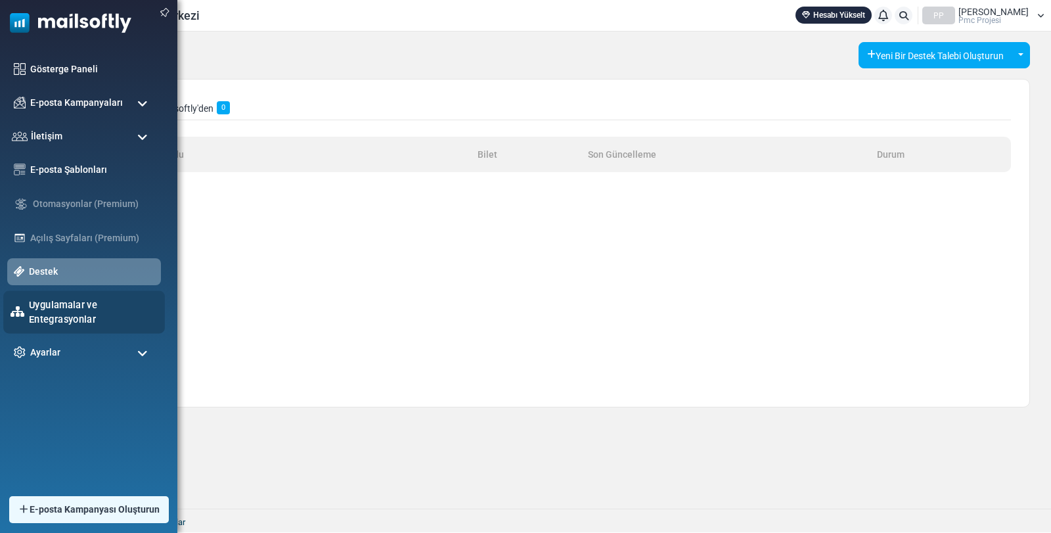
click at [72, 316] on font "Uygulamalar ve Entegrasyonlar" at bounding box center [63, 312] width 68 height 26
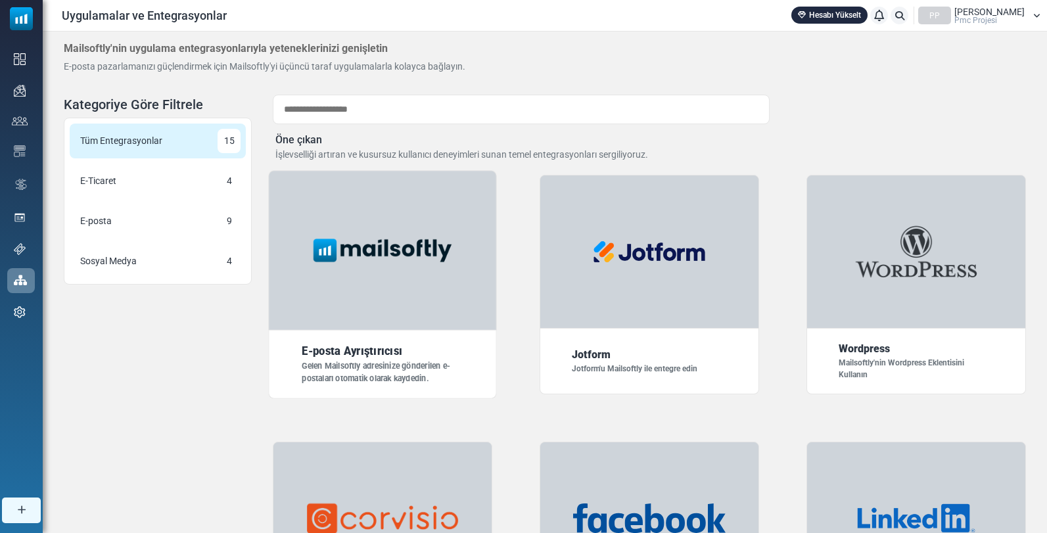
click at [367, 251] on img at bounding box center [383, 250] width 159 height 39
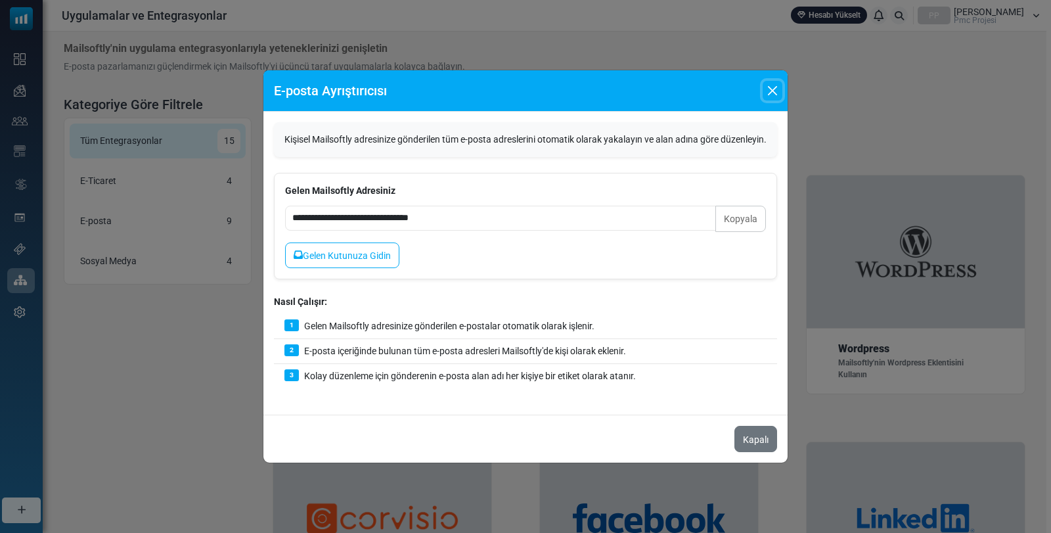
click at [775, 81] on button "Kapalı" at bounding box center [773, 91] width 20 height 20
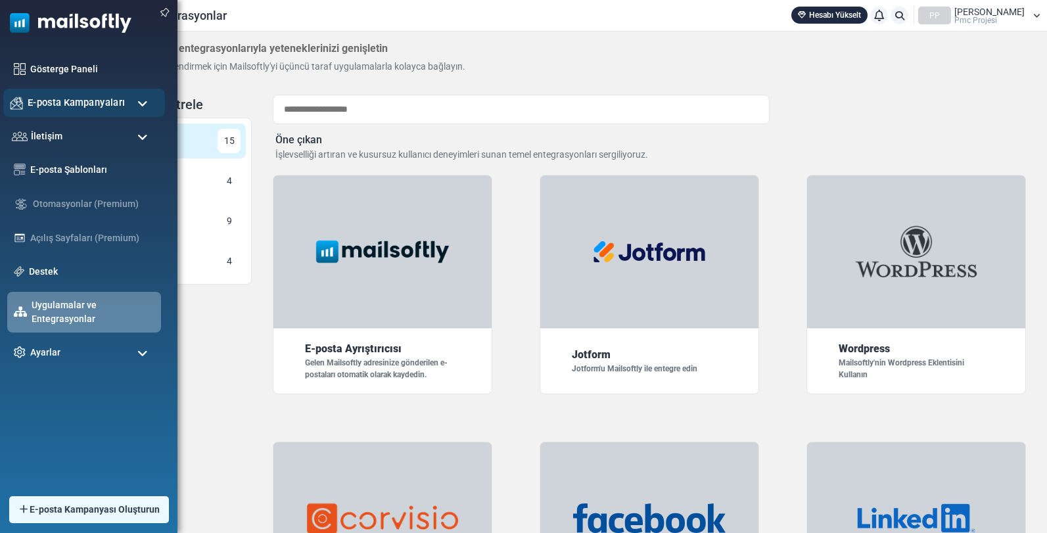
click at [72, 104] on font "E-posta Kampanyaları" at bounding box center [76, 102] width 97 height 11
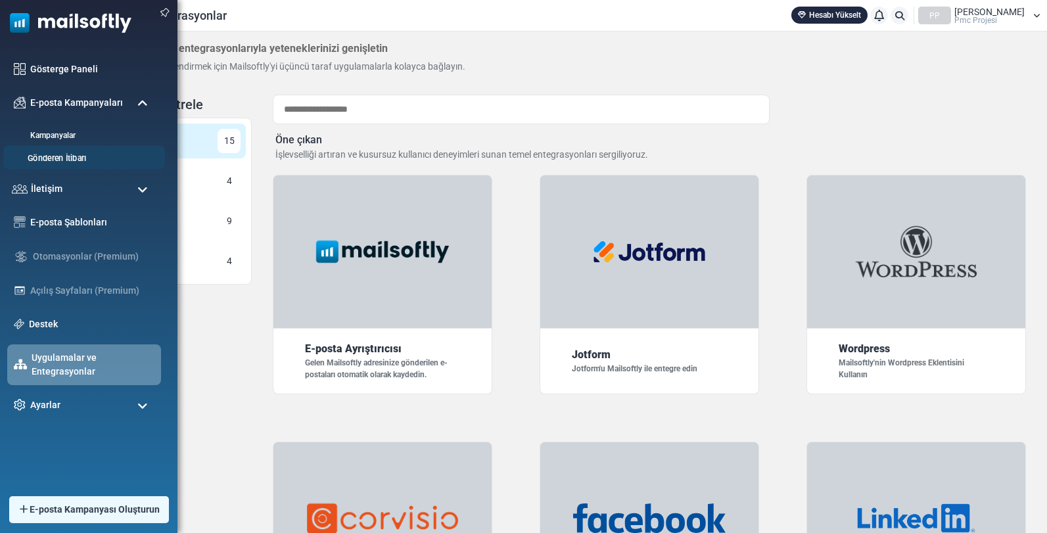
click at [72, 156] on font "Gönderen İtibarı" at bounding box center [57, 159] width 58 height 10
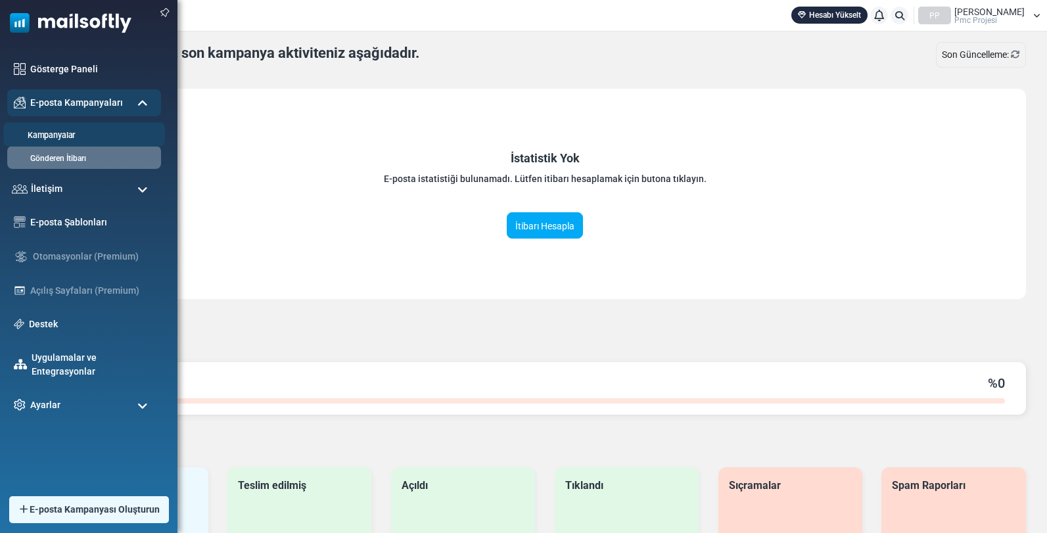
click at [52, 137] on font "Kampanyalar" at bounding box center [51, 136] width 47 height 10
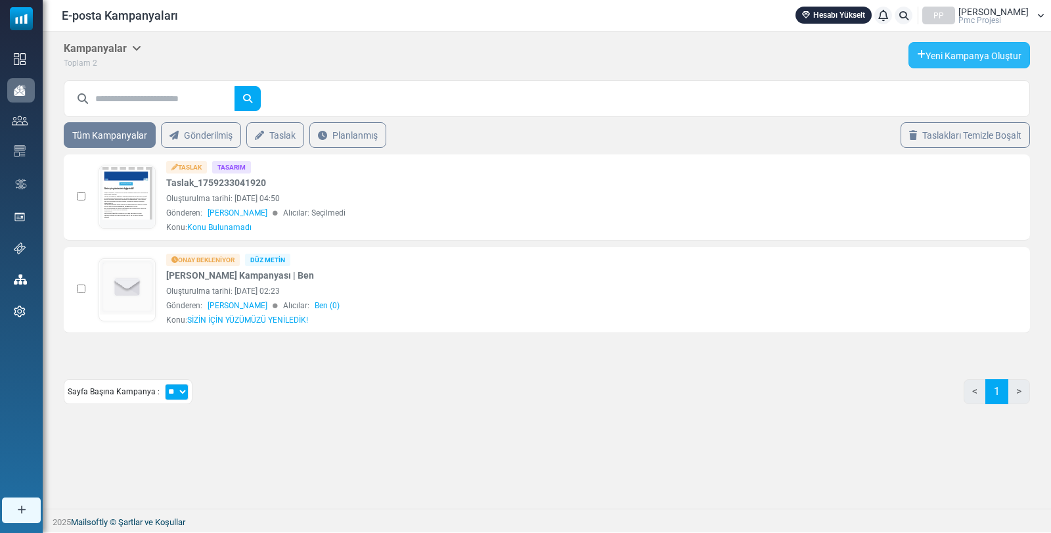
click at [942, 57] on font "Yeni Kampanya Oluştur" at bounding box center [974, 56] width 96 height 11
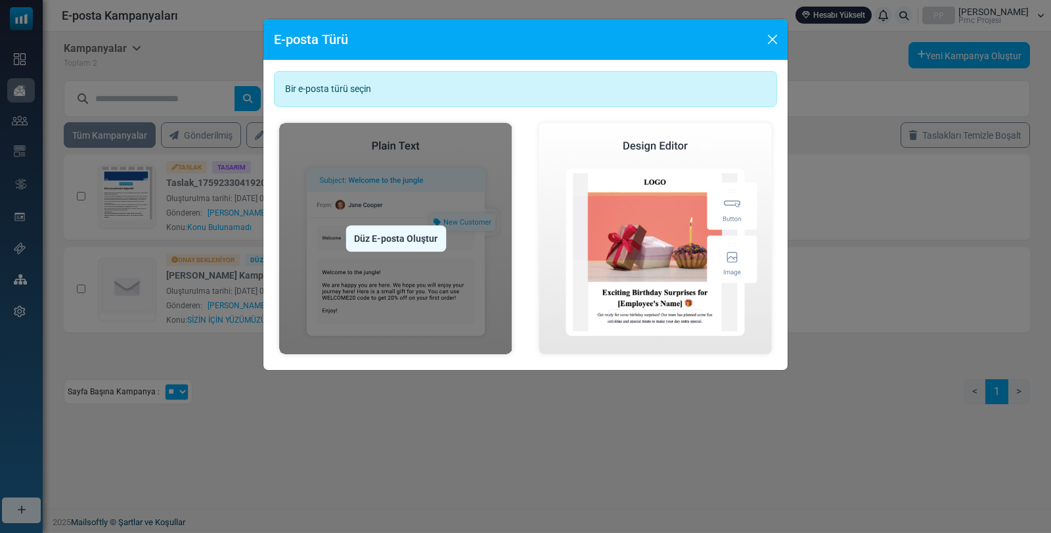
click at [370, 275] on img at bounding box center [396, 239] width 244 height 242
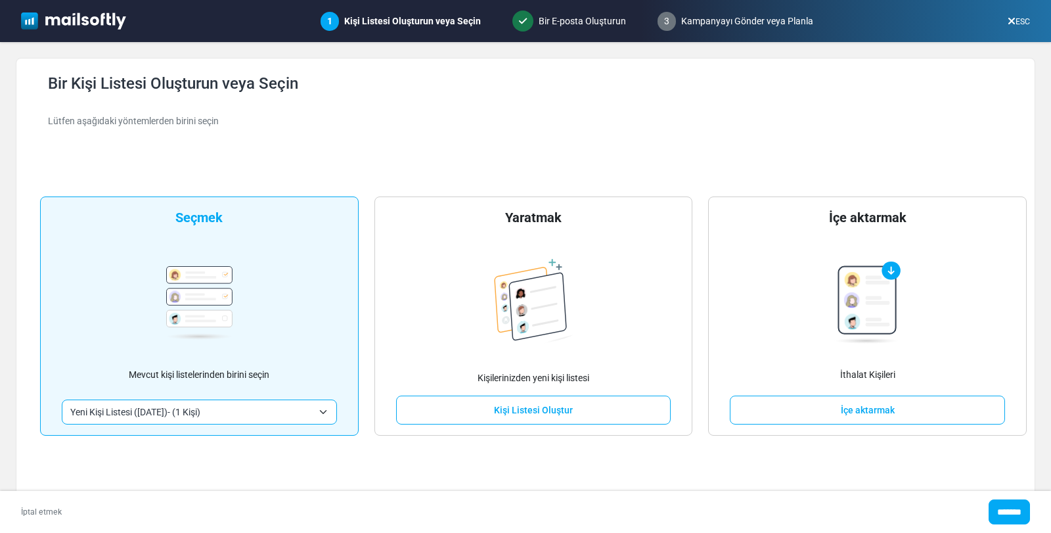
click at [557, 406] on font "Kişi Listesi Oluştur" at bounding box center [533, 410] width 79 height 11
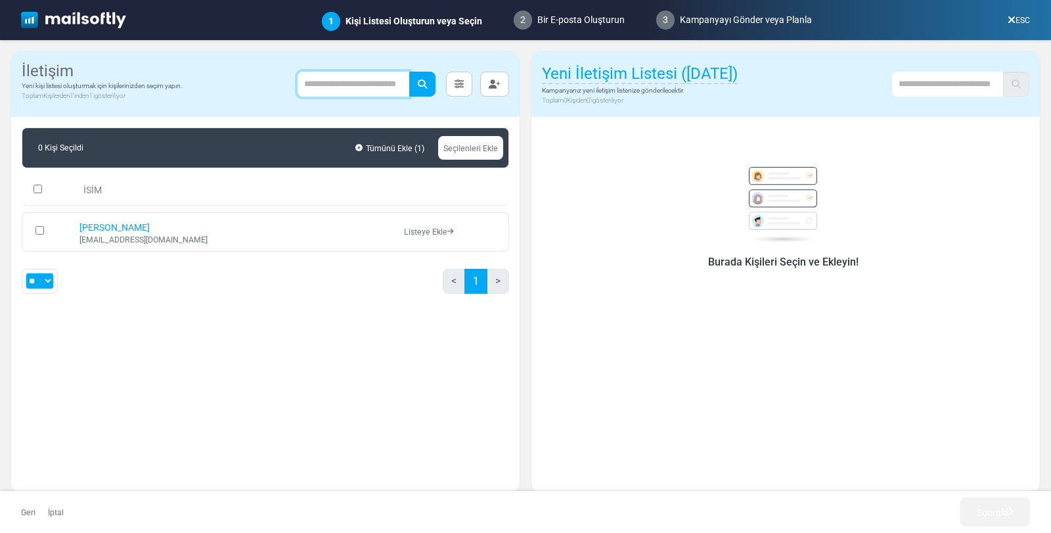
click at [359, 85] on input "text" at bounding box center [354, 84] width 112 height 25
click at [932, 84] on input "text" at bounding box center [948, 84] width 112 height 25
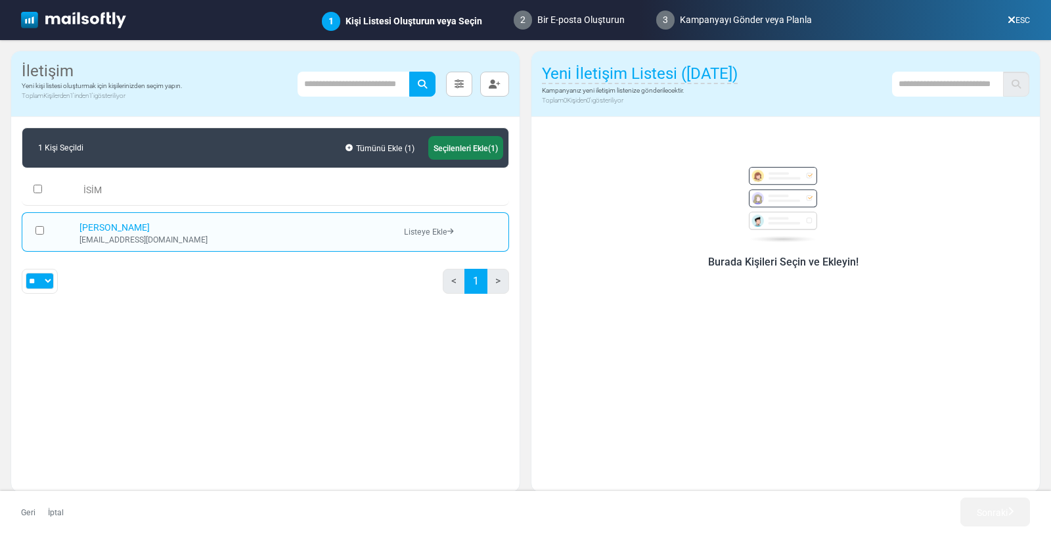
drag, startPoint x: 433, startPoint y: 234, endPoint x: 802, endPoint y: 384, distance: 398.1
click at [831, 394] on div "Burada Kişileri Seçin ve Ekleyin!" at bounding box center [786, 299] width 509 height 365
drag, startPoint x: 272, startPoint y: 342, endPoint x: 307, endPoint y: 283, distance: 69.5
click at [274, 340] on div "1 Kişi Seçildi Tümünü Ekle ( 1 ) Seçilenleri Ekle (1) İSİM [PERSON_NAME] [EMAIL…" at bounding box center [265, 299] width 509 height 365
click at [502, 87] on button "button" at bounding box center [494, 84] width 29 height 25
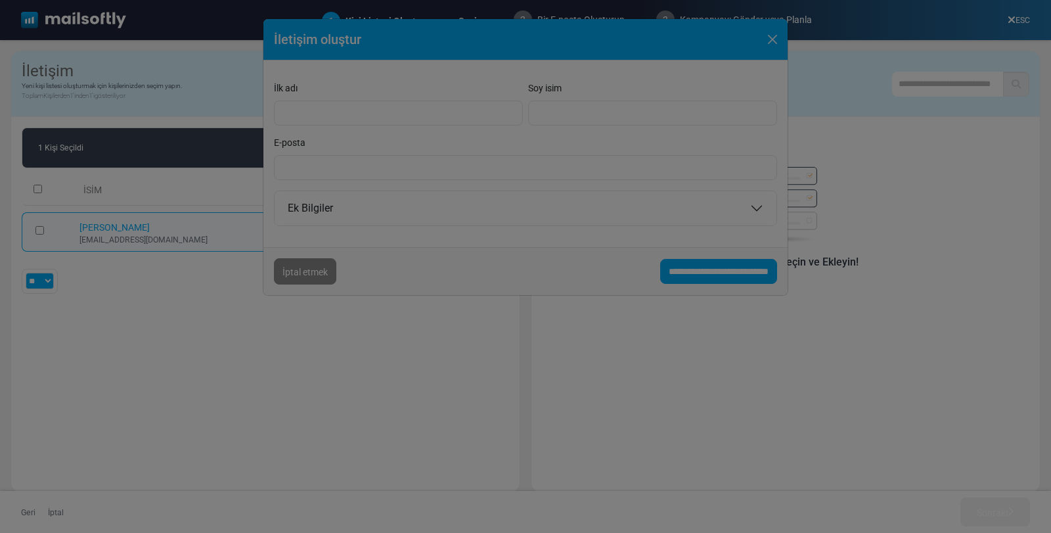
click at [371, 110] on div at bounding box center [525, 266] width 1051 height 533
click at [685, 274] on div at bounding box center [525, 266] width 1051 height 533
click at [289, 271] on div at bounding box center [525, 266] width 1051 height 533
click at [291, 271] on div at bounding box center [525, 266] width 1051 height 533
drag, startPoint x: 432, startPoint y: 219, endPoint x: 438, endPoint y: 160, distance: 58.8
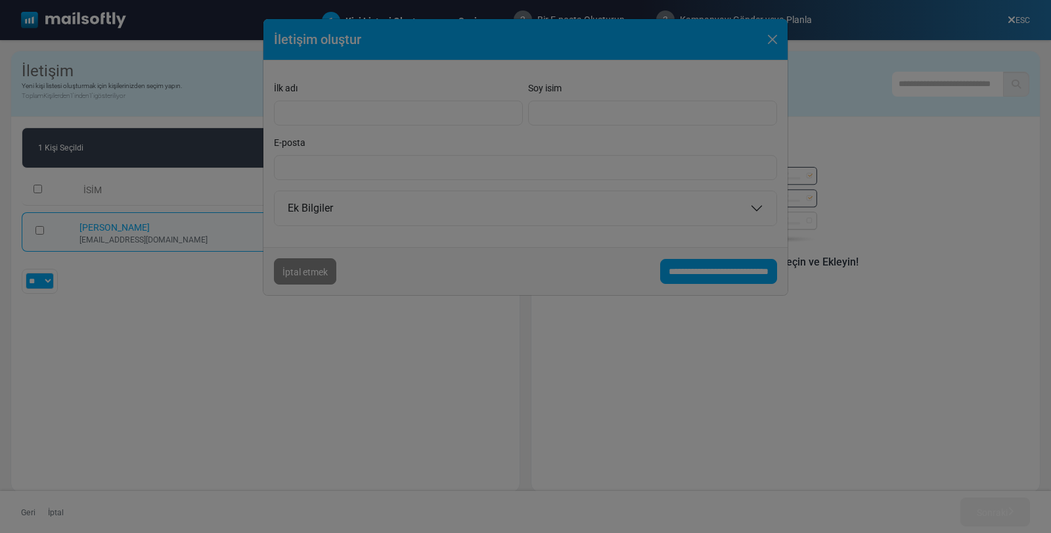
click at [433, 214] on div at bounding box center [525, 266] width 1051 height 533
click at [439, 139] on div at bounding box center [525, 266] width 1051 height 533
click at [450, 95] on div at bounding box center [525, 266] width 1051 height 533
click at [772, 40] on div at bounding box center [525, 266] width 1051 height 533
click at [690, 268] on div at bounding box center [525, 266] width 1051 height 533
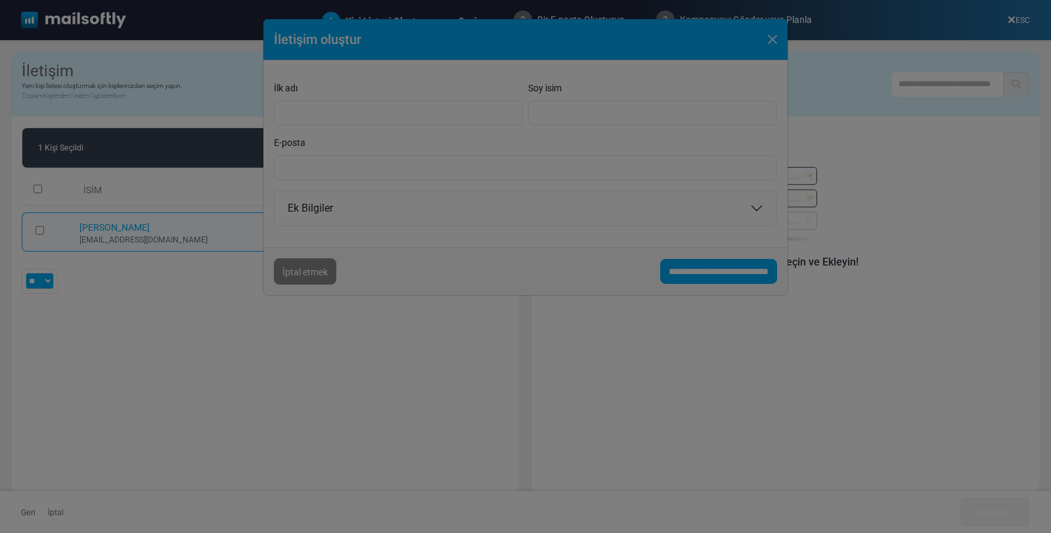
click at [690, 268] on div at bounding box center [525, 266] width 1051 height 533
drag, startPoint x: 252, startPoint y: 299, endPoint x: 231, endPoint y: 307, distance: 23.3
click at [252, 300] on div at bounding box center [525, 266] width 1051 height 533
click at [302, 265] on div at bounding box center [525, 266] width 1051 height 533
click at [719, 271] on div at bounding box center [525, 266] width 1051 height 533
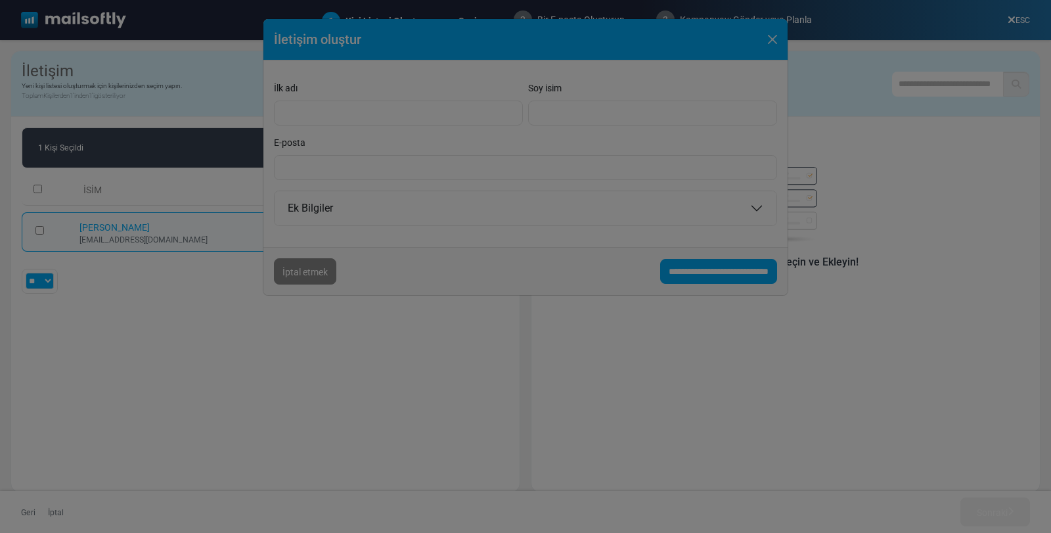
click at [719, 271] on div at bounding box center [525, 266] width 1051 height 533
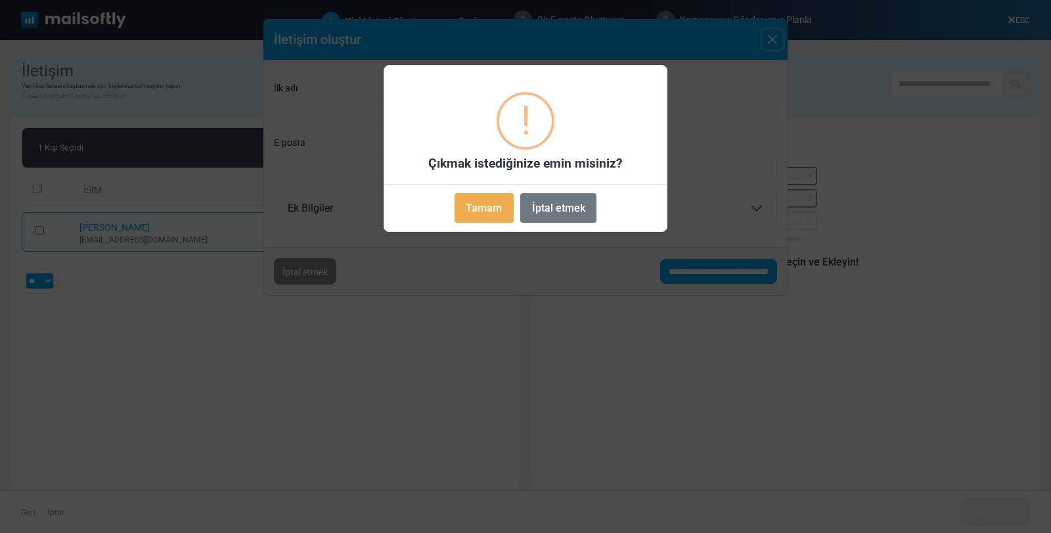
click at [496, 211] on font "Tamam" at bounding box center [484, 208] width 36 height 12
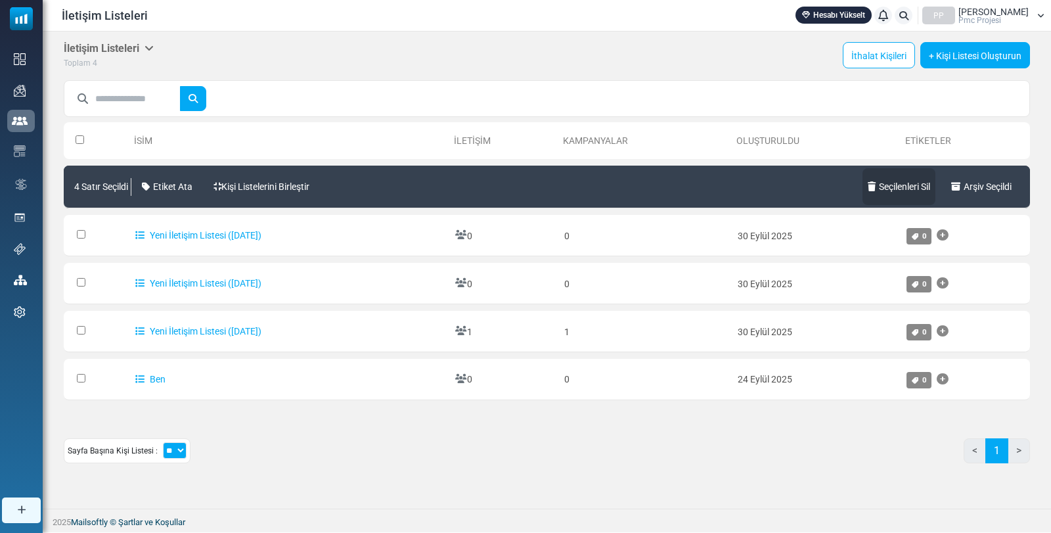
click at [905, 180] on link "Seçilenleri Sil" at bounding box center [899, 186] width 73 height 37
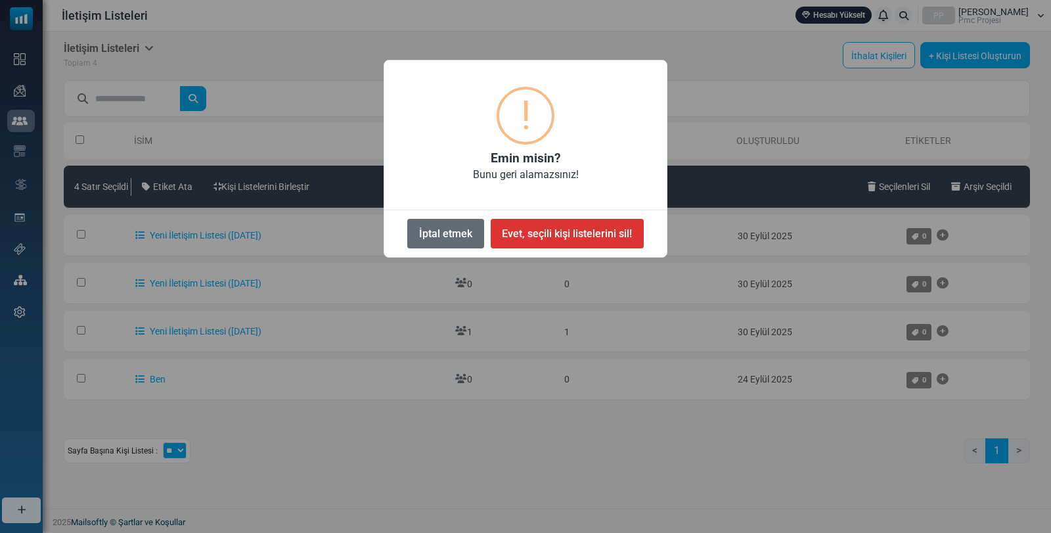
click at [427, 234] on font "İptal etmek" at bounding box center [445, 233] width 53 height 12
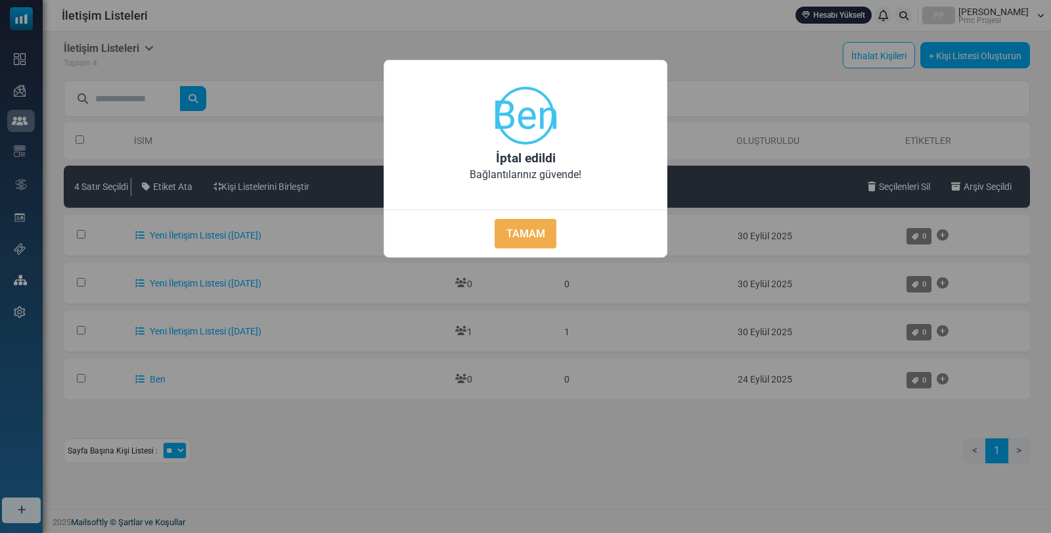
drag, startPoint x: 526, startPoint y: 239, endPoint x: 537, endPoint y: 246, distance: 13.3
click at [525, 238] on font "TAMAM" at bounding box center [526, 233] width 39 height 12
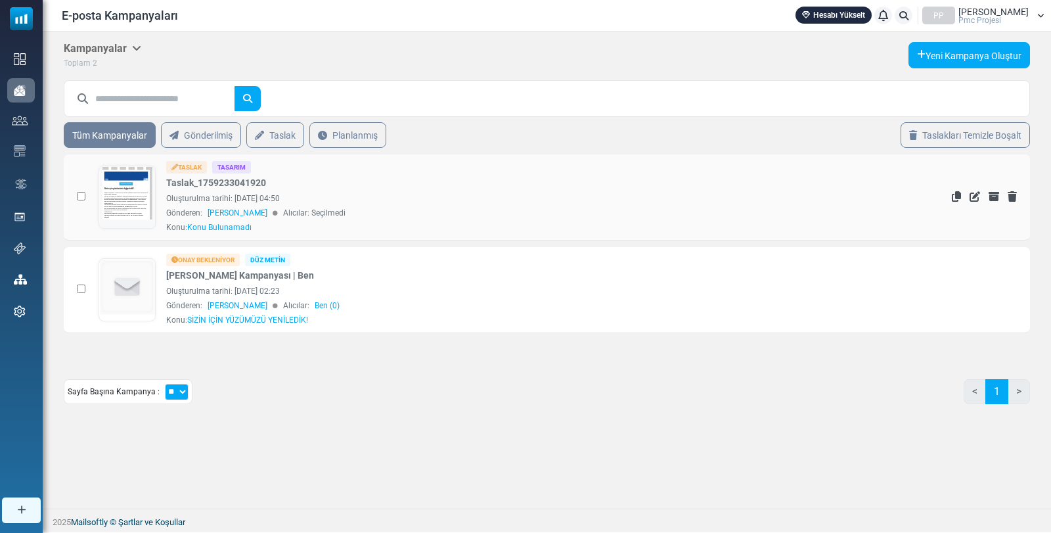
drag, startPoint x: 229, startPoint y: 190, endPoint x: 264, endPoint y: 208, distance: 39.4
click at [230, 191] on div "Taslak Tasarım Taslak_1759233041920 Oluşturulma tarihi: 30 Eylül 2025, 04:50 Gö…" at bounding box center [481, 197] width 631 height 72
click at [593, 214] on div "Gönderen: ayhan apaydın Alıcılar: Seçilmedi" at bounding box center [481, 213] width 631 height 12
click at [1015, 286] on icon "Silmek" at bounding box center [1012, 289] width 9 height 11
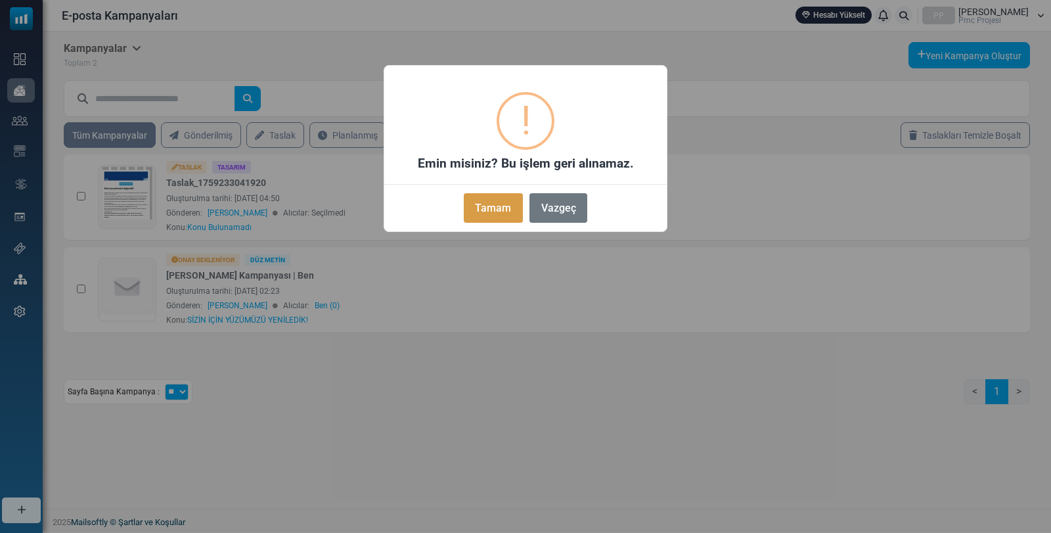
click at [484, 205] on font "Tamam" at bounding box center [493, 208] width 36 height 12
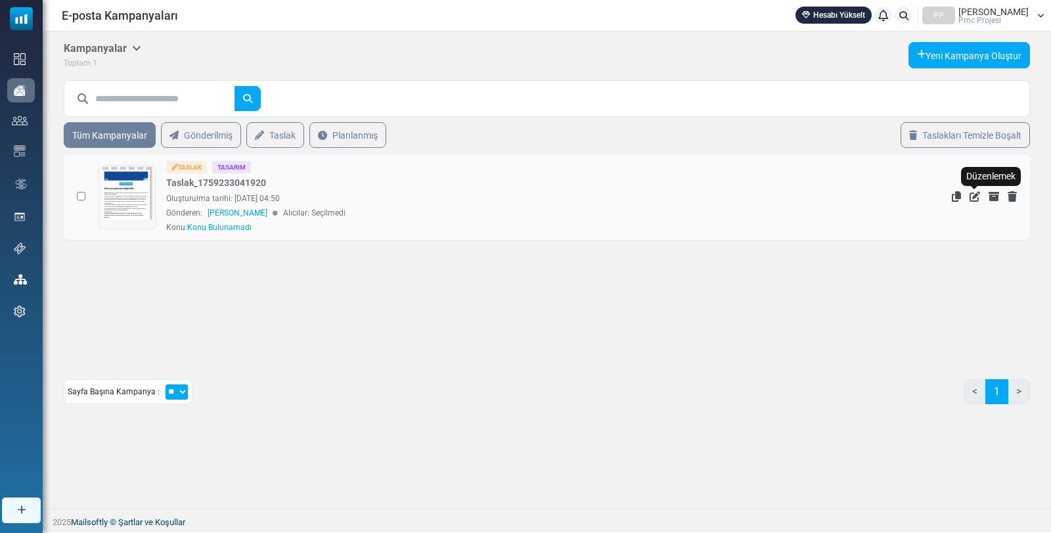
click at [977, 195] on icon "Düzenlemek" at bounding box center [975, 196] width 11 height 11
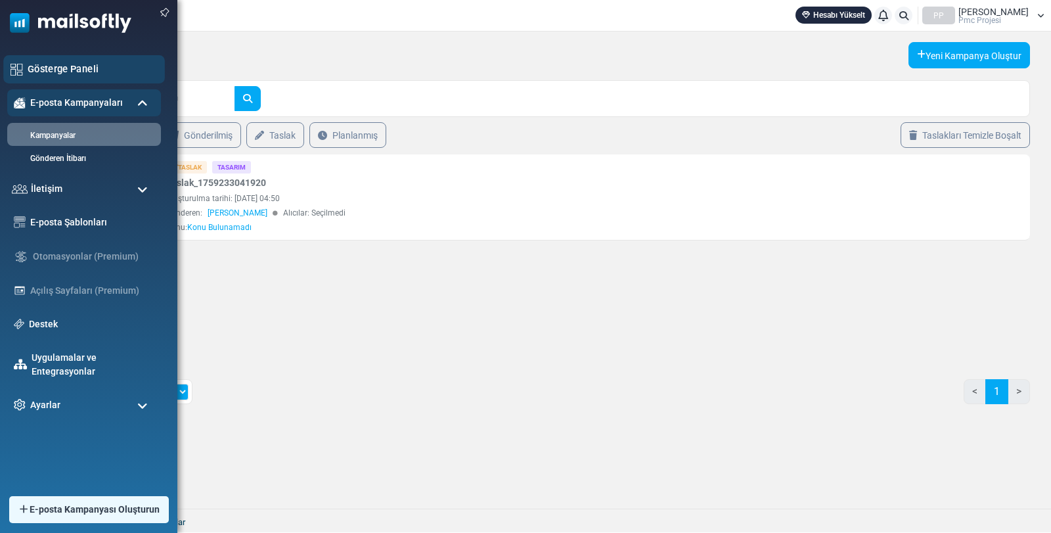
click at [78, 67] on font "Gösterge Paneli" at bounding box center [63, 68] width 71 height 11
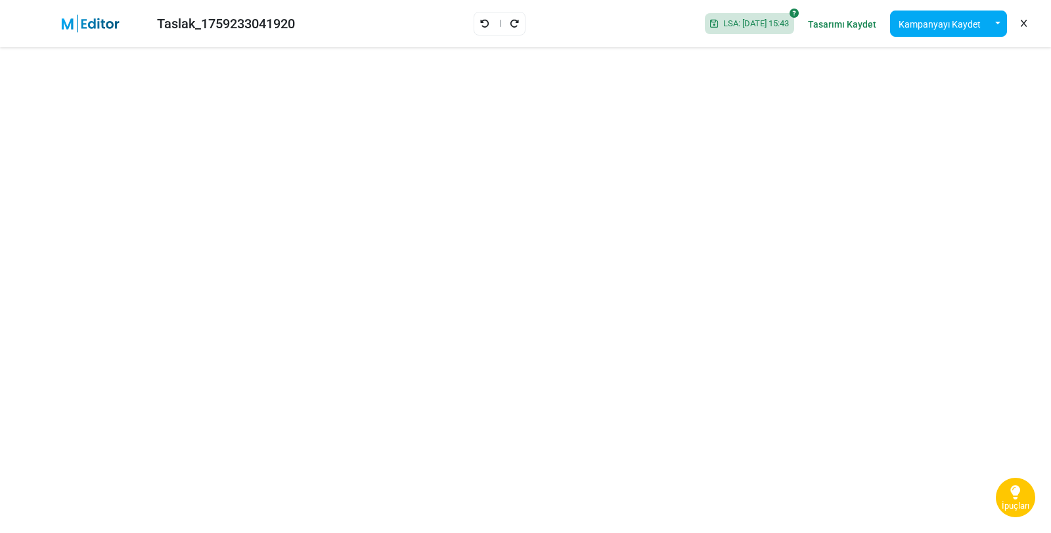
click at [474, 21] on div at bounding box center [500, 24] width 52 height 24
click at [480, 27] on icon "Geri al" at bounding box center [484, 23] width 9 height 9
click at [917, 27] on font "Kampanyayı Kaydet" at bounding box center [940, 24] width 82 height 11
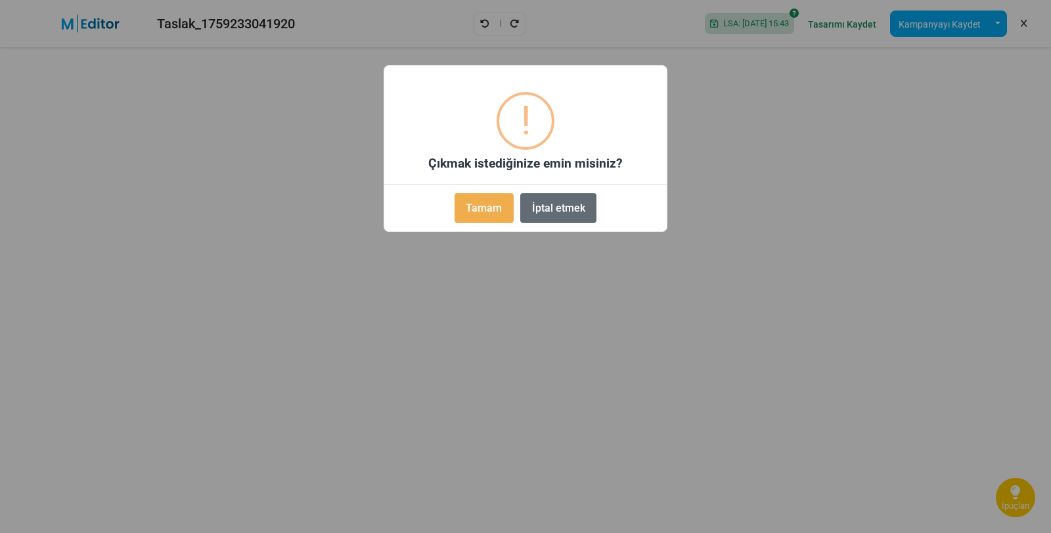
click at [562, 212] on font "İptal etmek" at bounding box center [558, 208] width 53 height 12
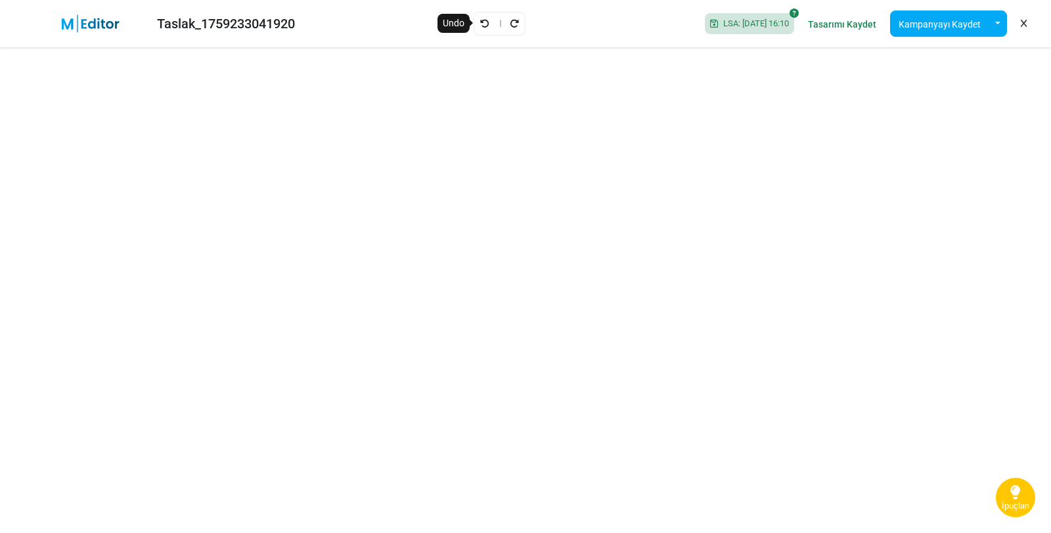
click at [474, 21] on body "Mailsoftly Hesabı Yükselt Bildirimler PP Ayhan Apaydın Pmc Projesi Profil ve Te…" at bounding box center [525, 266] width 1051 height 532
click at [480, 22] on icon "Geri al" at bounding box center [484, 23] width 9 height 9
click at [480, 24] on icon "Geri al" at bounding box center [484, 23] width 9 height 9
click at [493, 24] on icon "Geri al" at bounding box center [490, 23] width 9 height 9
click at [480, 22] on icon "Geri al" at bounding box center [484, 23] width 9 height 9
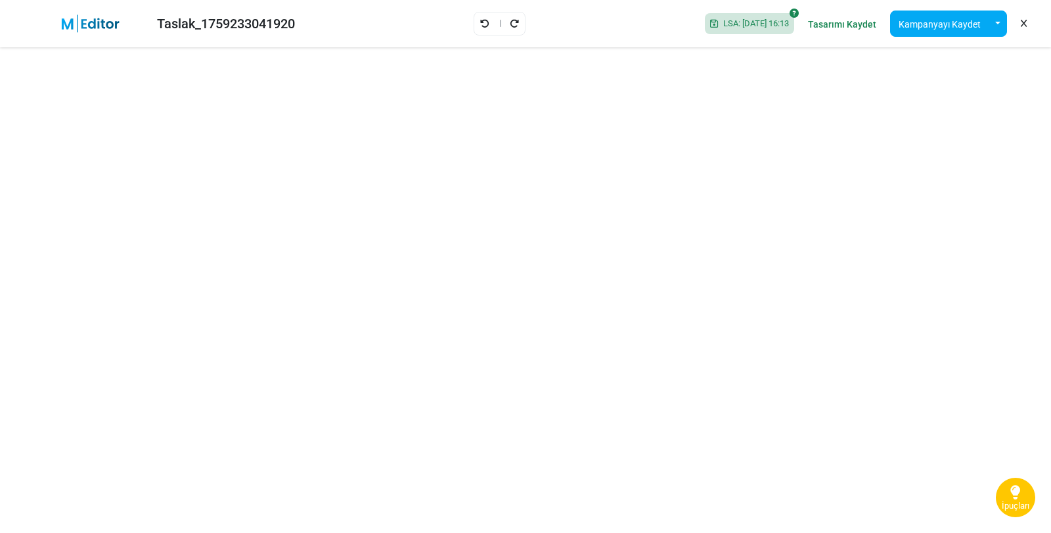
click at [484, 21] on div at bounding box center [500, 24] width 52 height 24
click at [480, 20] on icon "Geri al" at bounding box center [484, 23] width 9 height 9
click at [490, 20] on icon "Geri al" at bounding box center [490, 23] width 9 height 9
click at [500, 20] on icon at bounding box center [504, 23] width 9 height 9
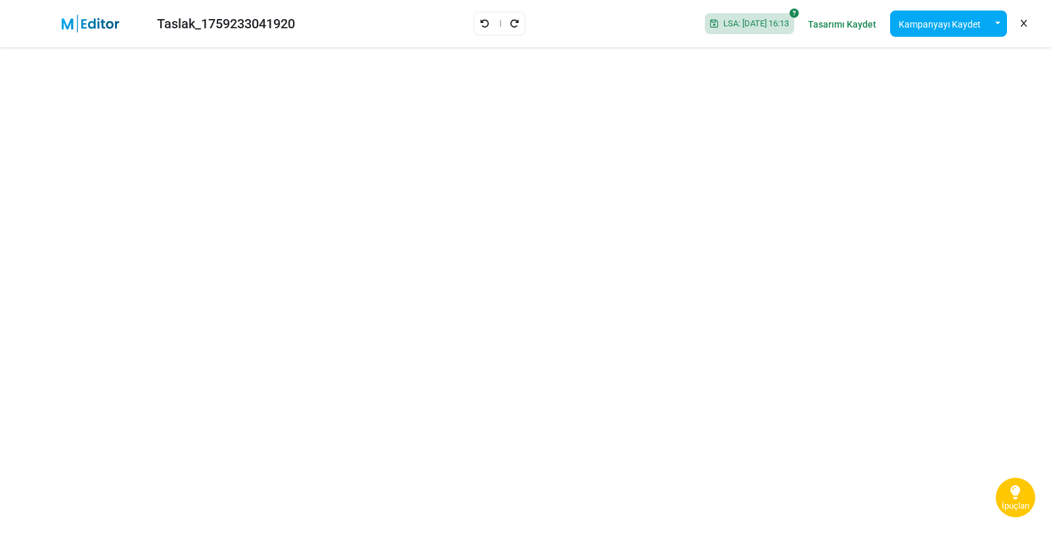
click at [495, 20] on icon at bounding box center [499, 23] width 9 height 9
click at [480, 25] on icon "Geri al" at bounding box center [484, 23] width 9 height 9
click at [480, 24] on icon "Geri al" at bounding box center [484, 23] width 9 height 9
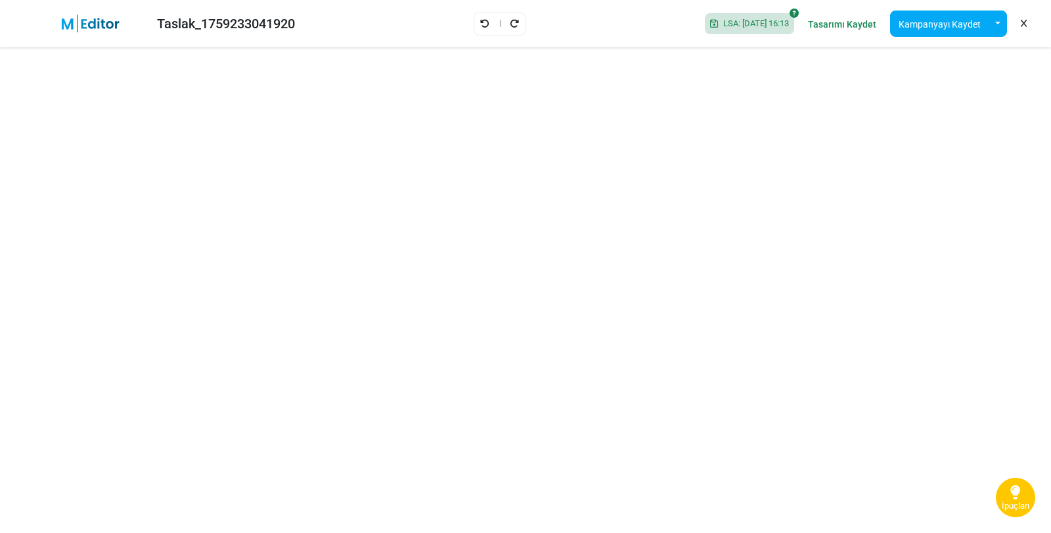
click at [480, 24] on icon "Geri al" at bounding box center [484, 23] width 9 height 9
click at [493, 21] on icon "Geri al" at bounding box center [490, 23] width 9 height 9
click at [495, 21] on icon at bounding box center [499, 23] width 9 height 9
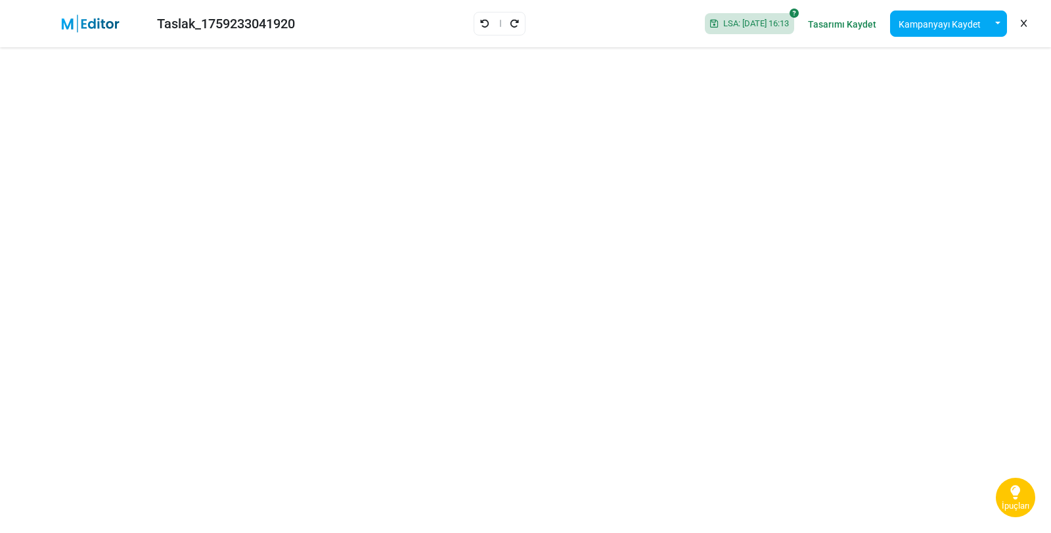
click at [495, 21] on icon at bounding box center [499, 23] width 9 height 9
click at [483, 22] on icon "Geri al" at bounding box center [484, 23] width 9 height 9
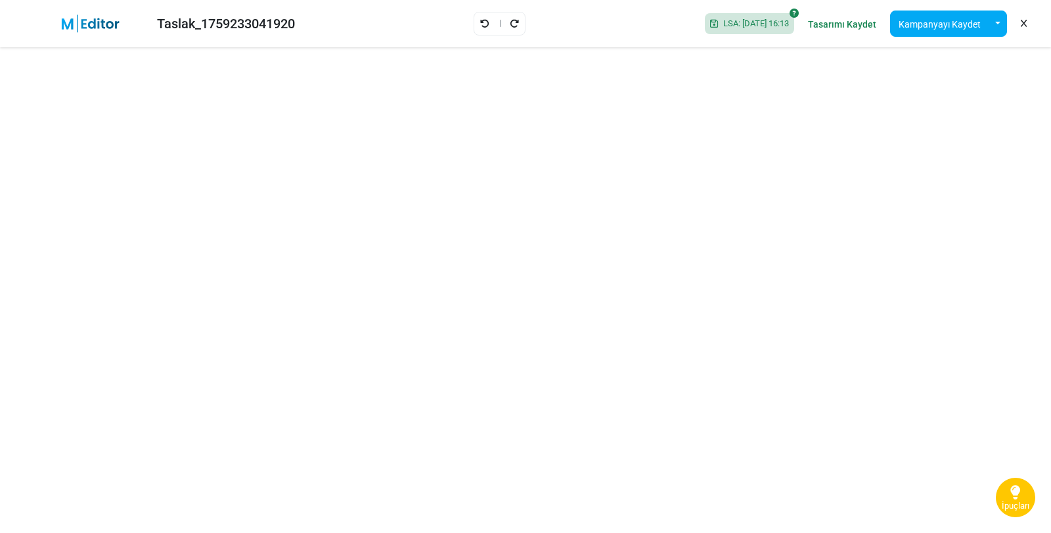
click at [483, 22] on icon "Geri al" at bounding box center [484, 23] width 9 height 9
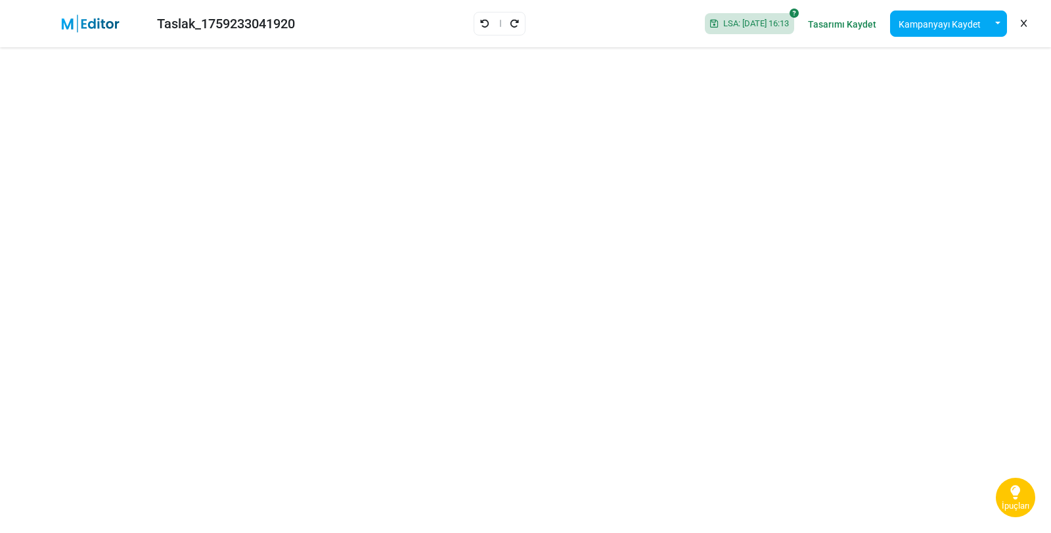
click at [483, 22] on icon "Geri al" at bounding box center [484, 23] width 9 height 9
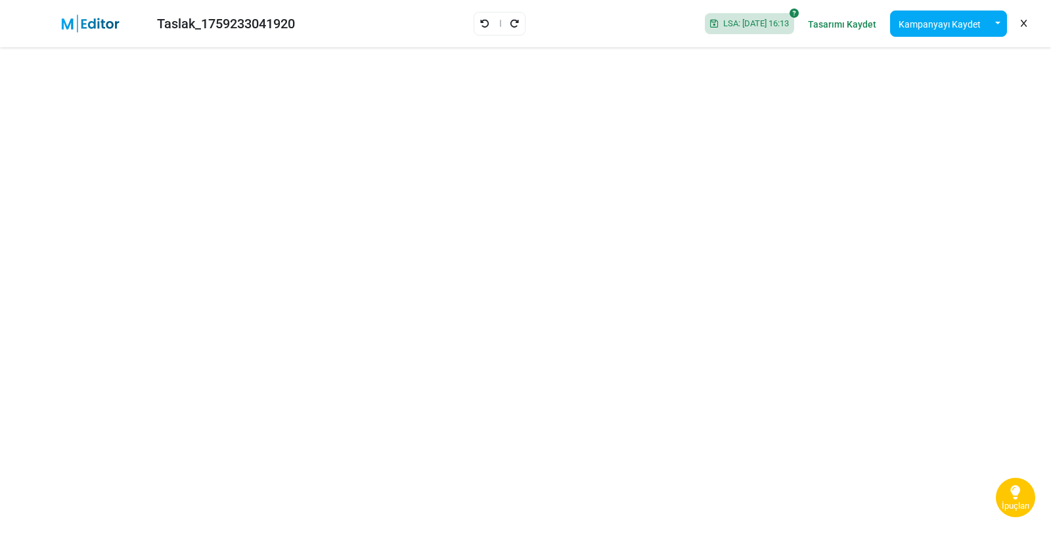
click at [483, 22] on icon "Geri al" at bounding box center [484, 23] width 9 height 9
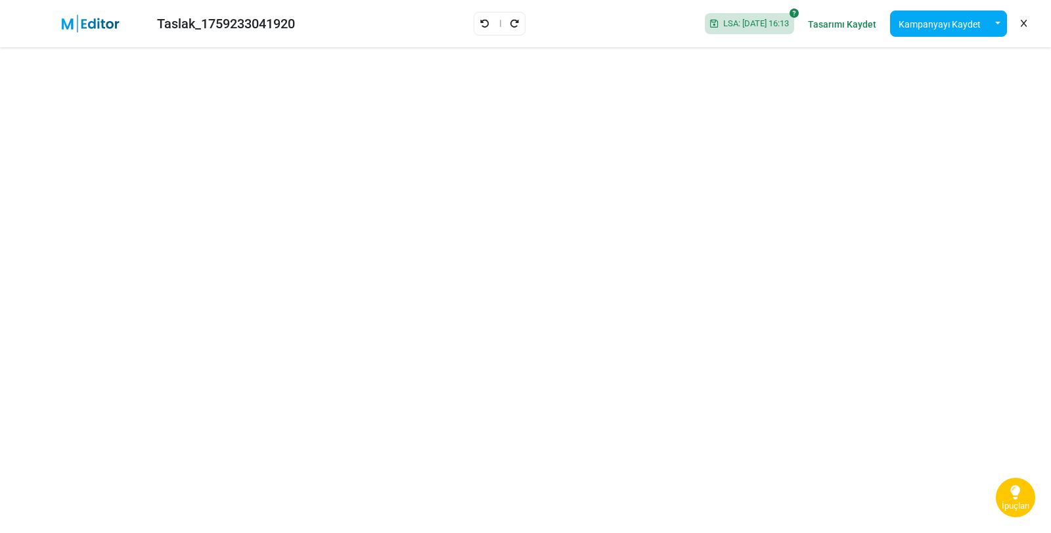
click at [483, 22] on icon "Geri al" at bounding box center [484, 23] width 9 height 9
click at [480, 22] on icon "Geri al" at bounding box center [484, 23] width 9 height 9
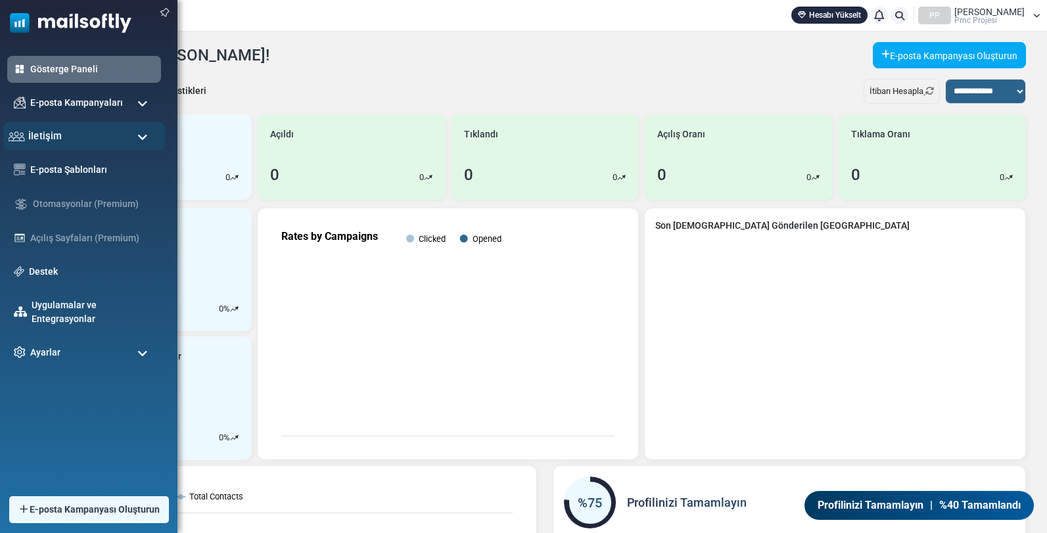
click at [57, 124] on div "İletişim" at bounding box center [84, 136] width 162 height 28
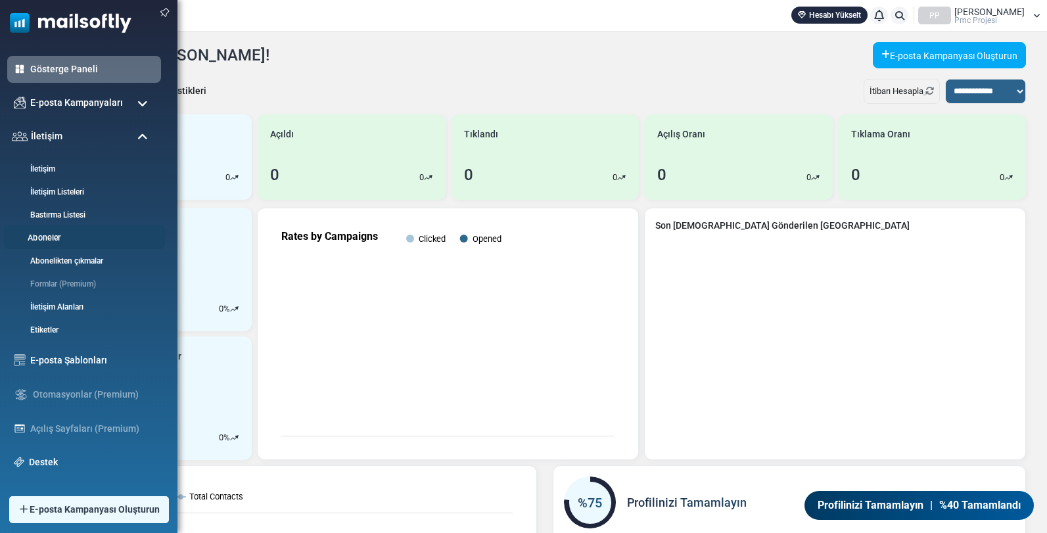
click at [47, 239] on font "Aboneler" at bounding box center [44, 238] width 33 height 10
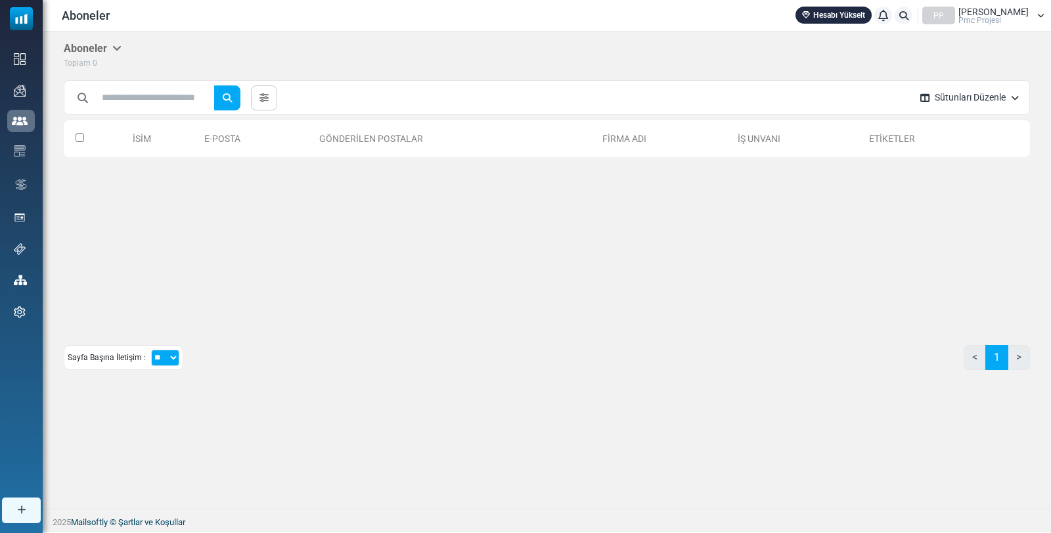
click at [204, 141] on font "E-posta" at bounding box center [222, 138] width 36 height 11
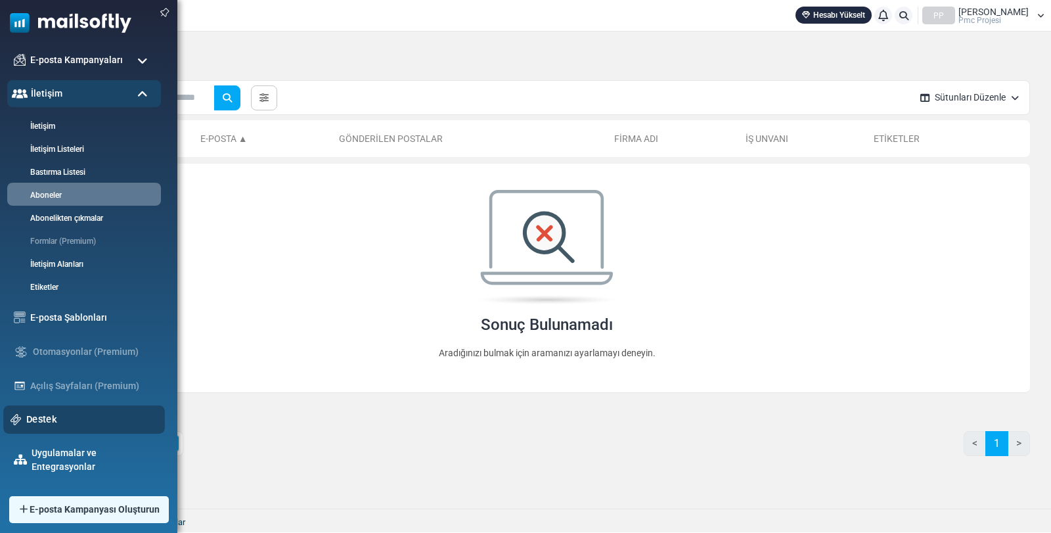
scroll to position [76, 0]
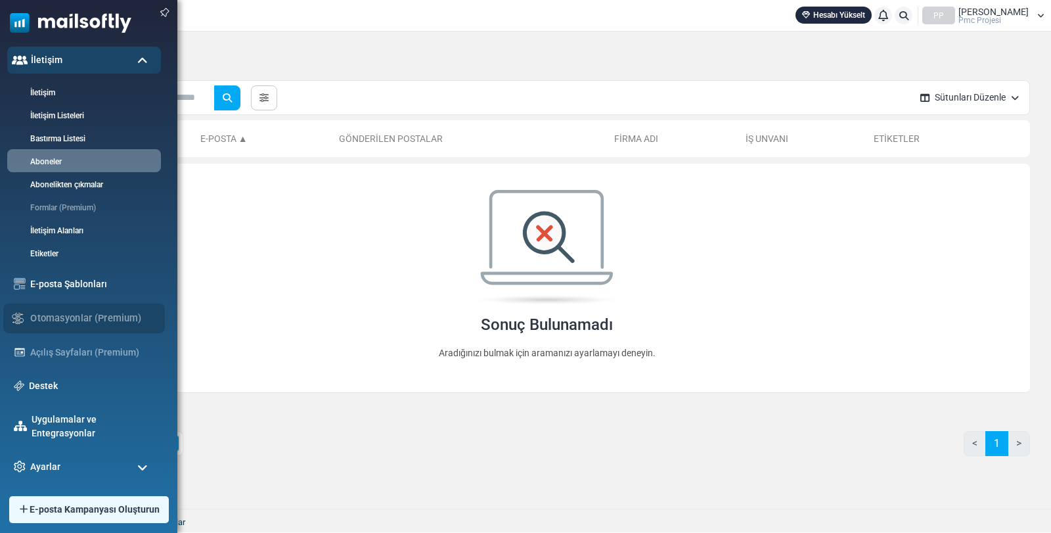
click at [109, 323] on div "Otomasyonlar (Premium)" at bounding box center [84, 319] width 162 height 30
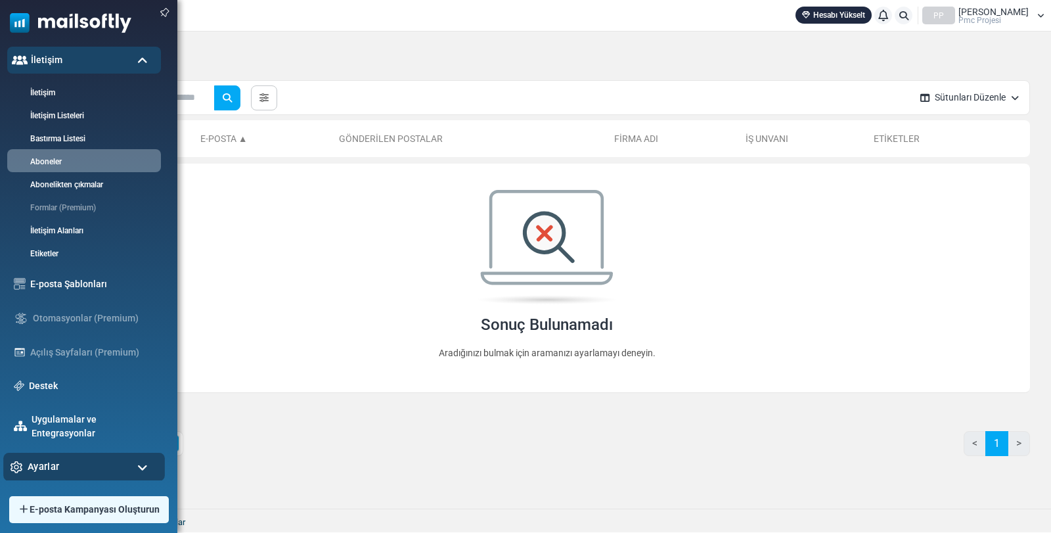
click at [66, 465] on div "Ayarlar" at bounding box center [84, 467] width 162 height 28
click at [58, 465] on font "Ayarlar" at bounding box center [44, 466] width 32 height 11
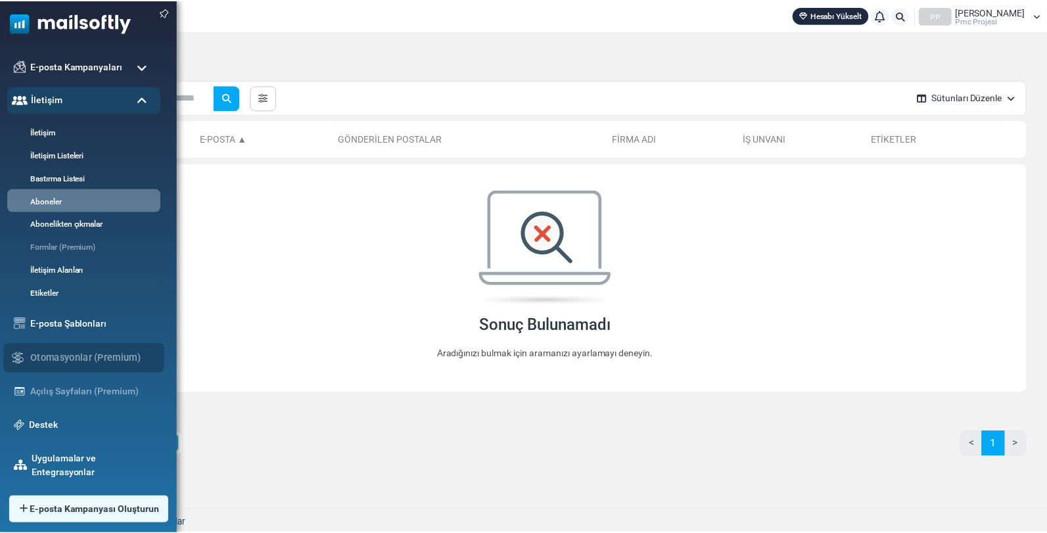
scroll to position [0, 0]
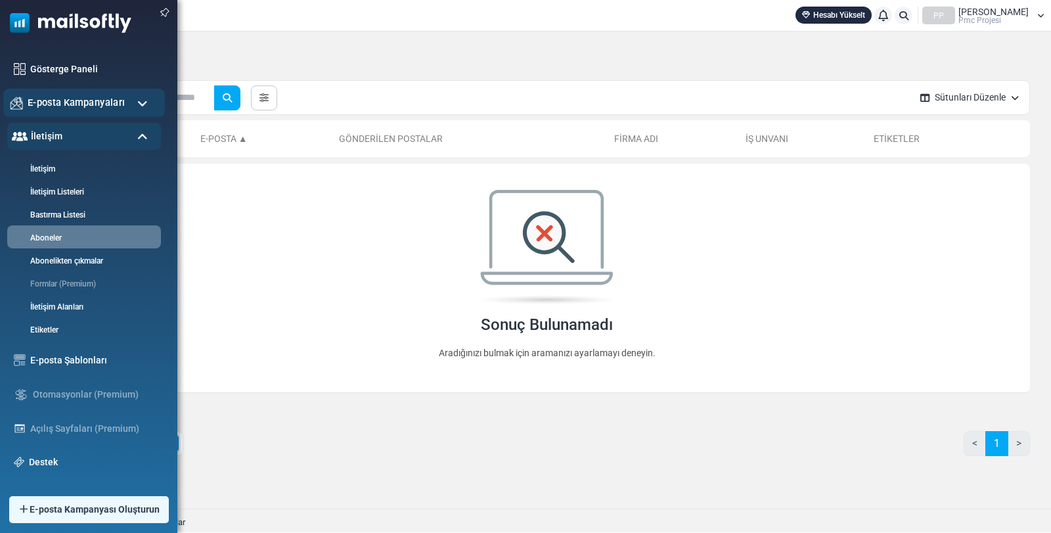
click at [53, 97] on font "E-posta Kampanyaları" at bounding box center [76, 102] width 97 height 11
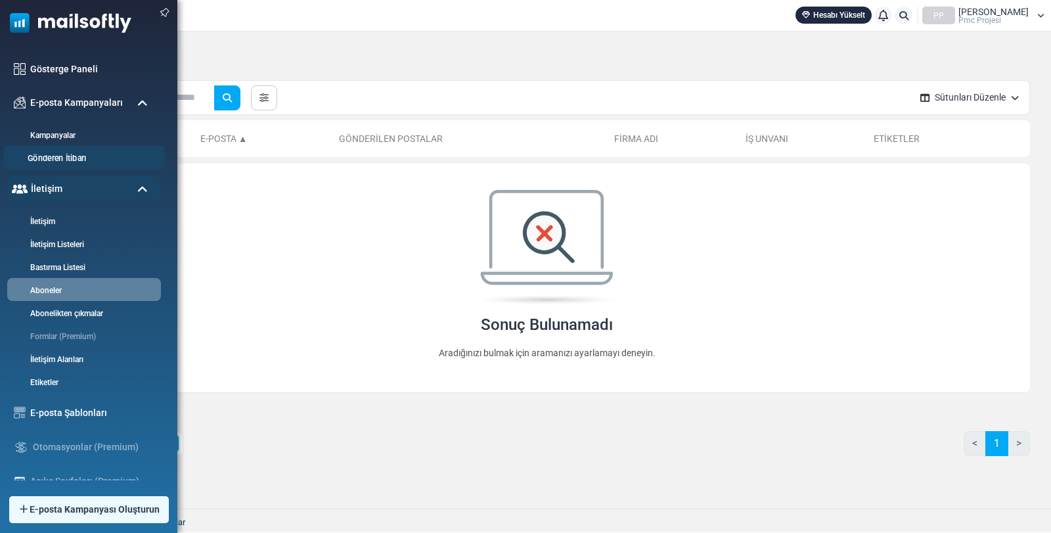
click at [89, 151] on li "Gönderen İtibarı" at bounding box center [84, 157] width 162 height 24
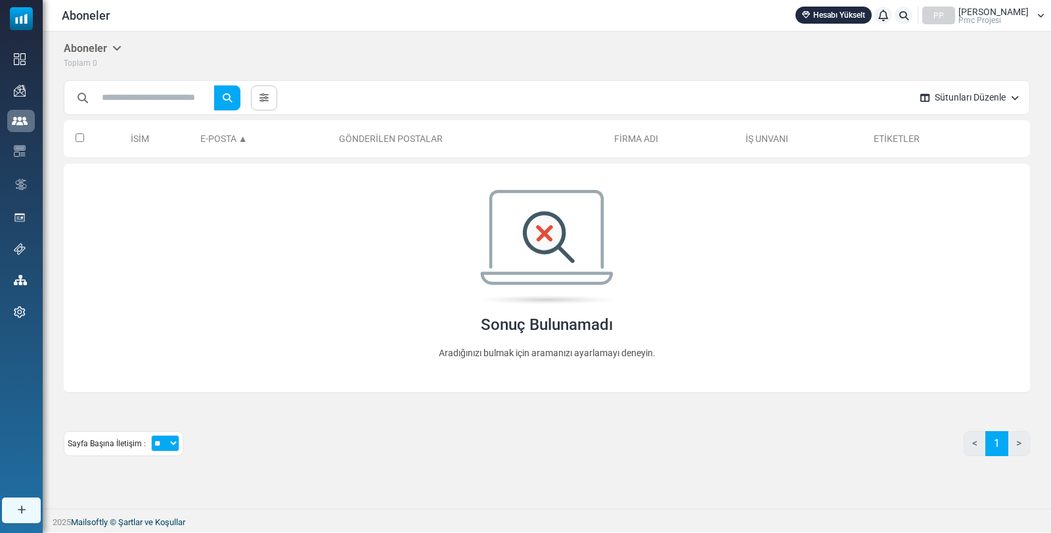
click at [976, 96] on font "Sütunları Düzenle" at bounding box center [970, 97] width 71 height 11
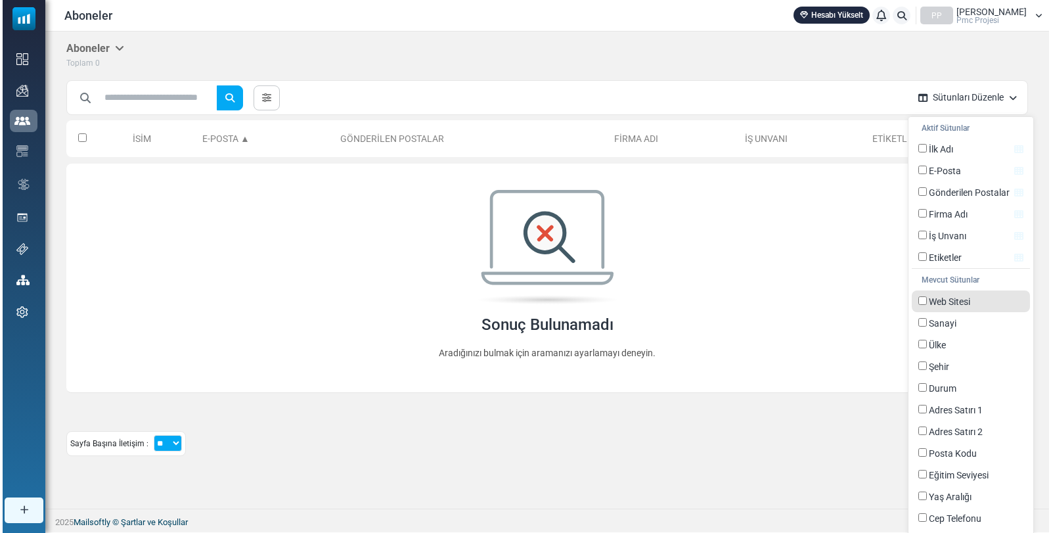
scroll to position [49, 0]
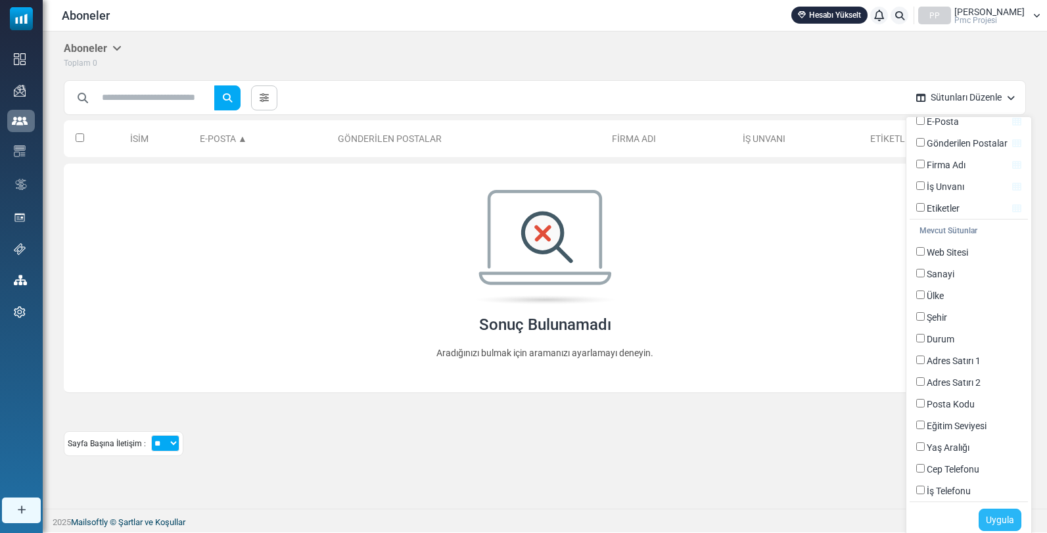
click at [998, 515] on font "Uygula" at bounding box center [1000, 520] width 28 height 11
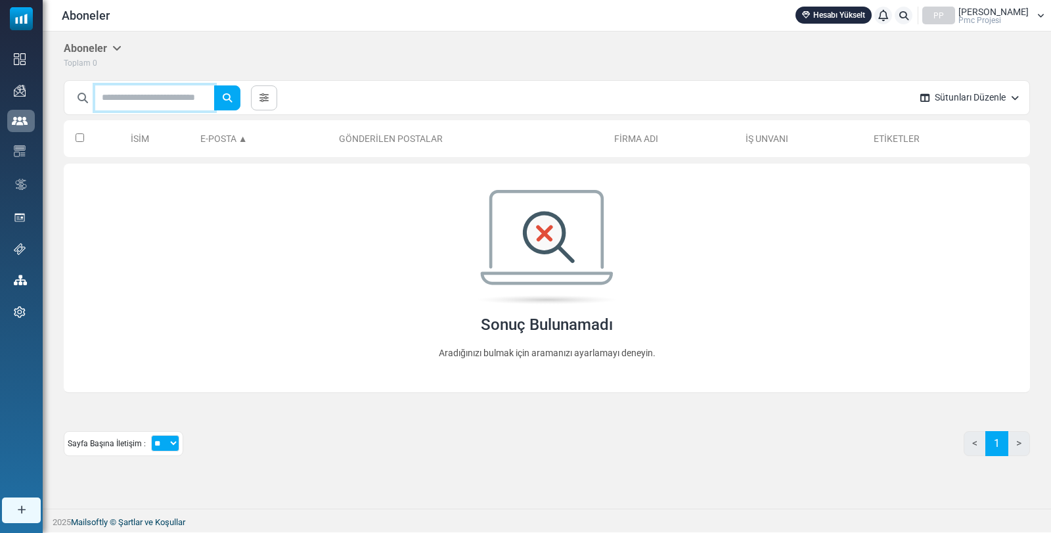
click at [185, 99] on input "text" at bounding box center [154, 97] width 119 height 25
click at [752, 99] on div "***** Tümünü Temizle Etiket Ekle ( 0 ) Liste Oluştur ( 0 )" at bounding box center [487, 98] width 846 height 37
click at [980, 19] on font "Pmc Projesi" at bounding box center [980, 20] width 43 height 9
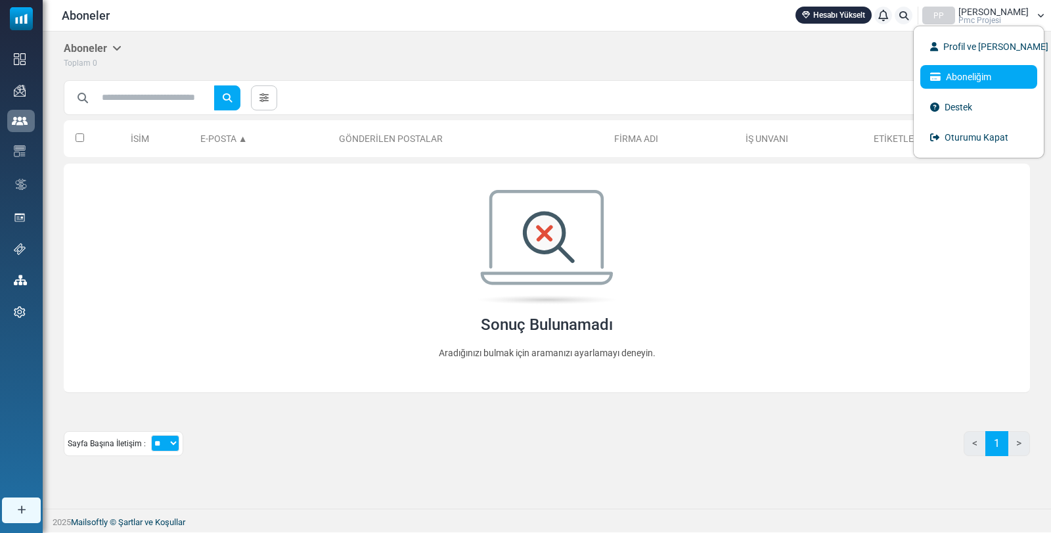
click at [965, 80] on font "Aboneliğim" at bounding box center [968, 77] width 45 height 11
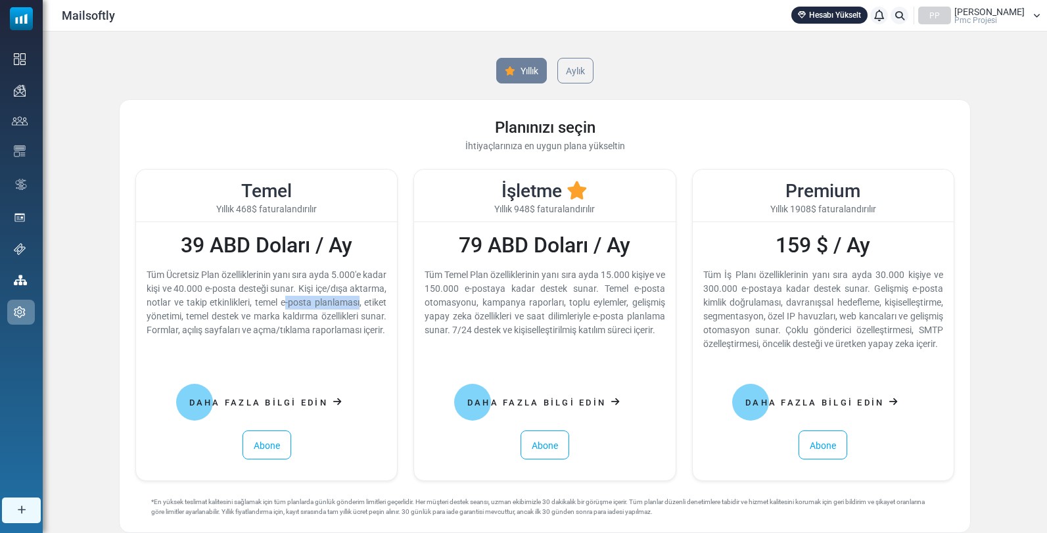
drag, startPoint x: 273, startPoint y: 296, endPoint x: 341, endPoint y: 297, distance: 68.3
click at [338, 296] on div "Tüm Ücretsiz Plan özelliklerinin yanı sıra ayda 5.000'e kadar kişi ve 40.000 e-…" at bounding box center [267, 302] width 240 height 69
click at [362, 337] on div "Tüm Ücretsiz Plan özelliklerinin yanı sıra ayda 5.000'e kadar kişi ve 40.000 e-…" at bounding box center [267, 302] width 240 height 69
click at [587, 65] on link "Aylık" at bounding box center [576, 70] width 38 height 27
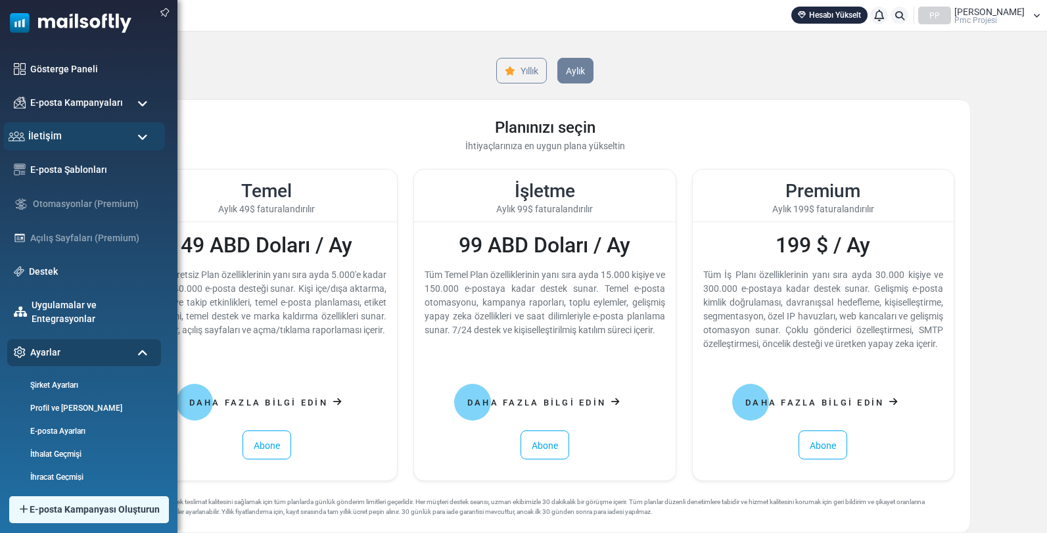
click at [80, 137] on div "İletişim" at bounding box center [84, 136] width 162 height 28
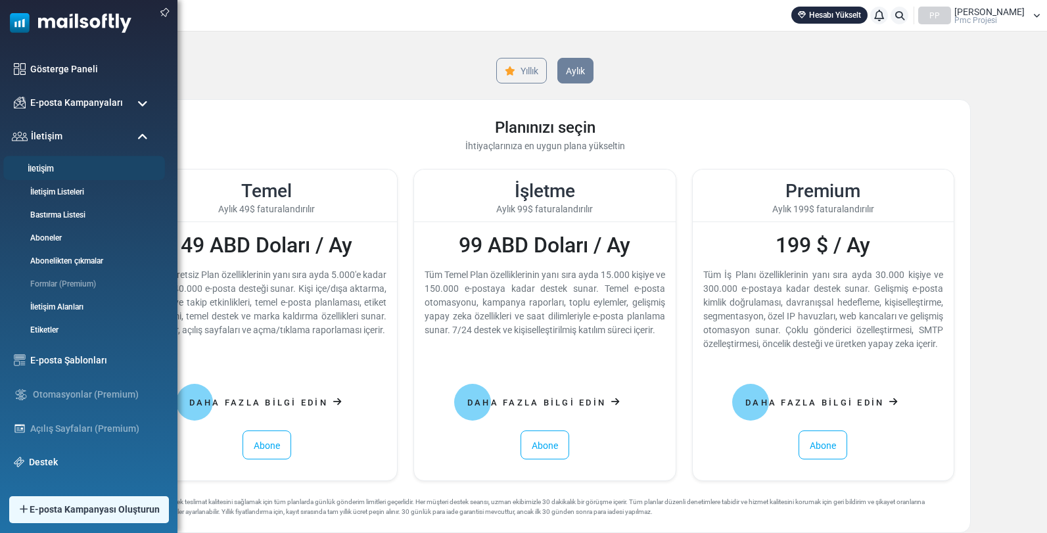
click at [58, 168] on link "İletişim" at bounding box center [82, 169] width 158 height 12
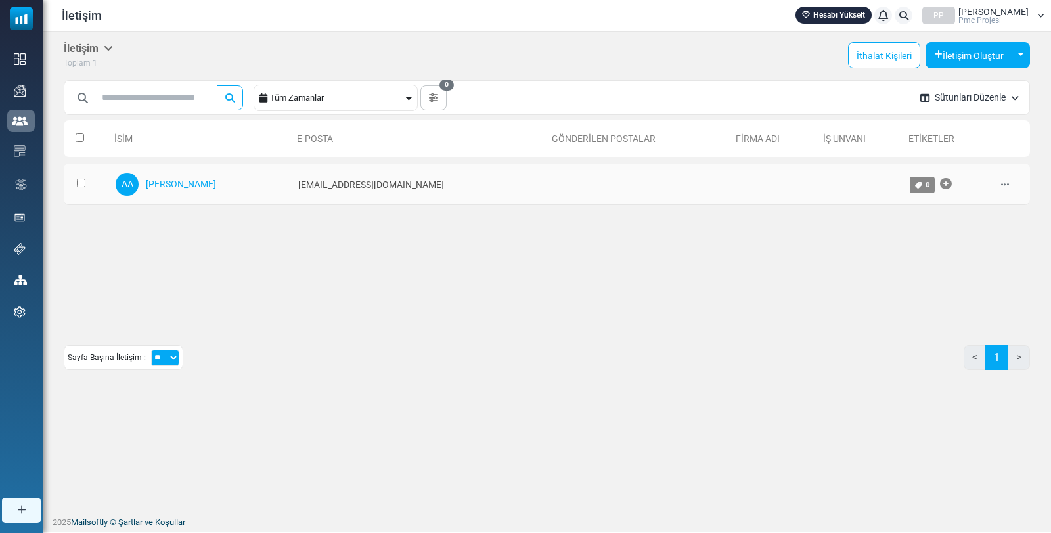
click at [1007, 185] on div "Edit Archive Delete" at bounding box center [1012, 184] width 23 height 26
click at [1001, 185] on icon at bounding box center [1005, 184] width 8 height 9
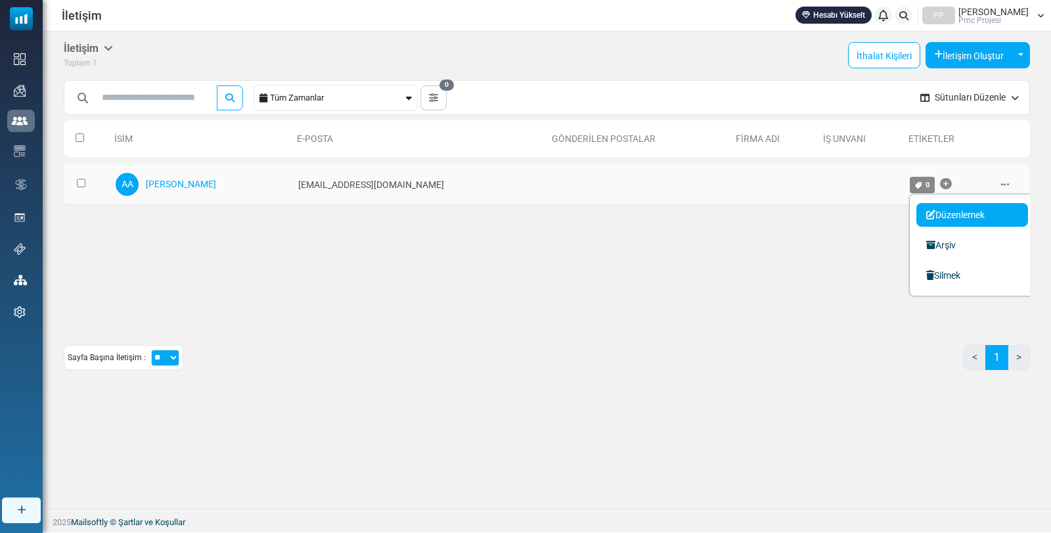
click at [959, 218] on font "Düzenlemek" at bounding box center [960, 215] width 49 height 11
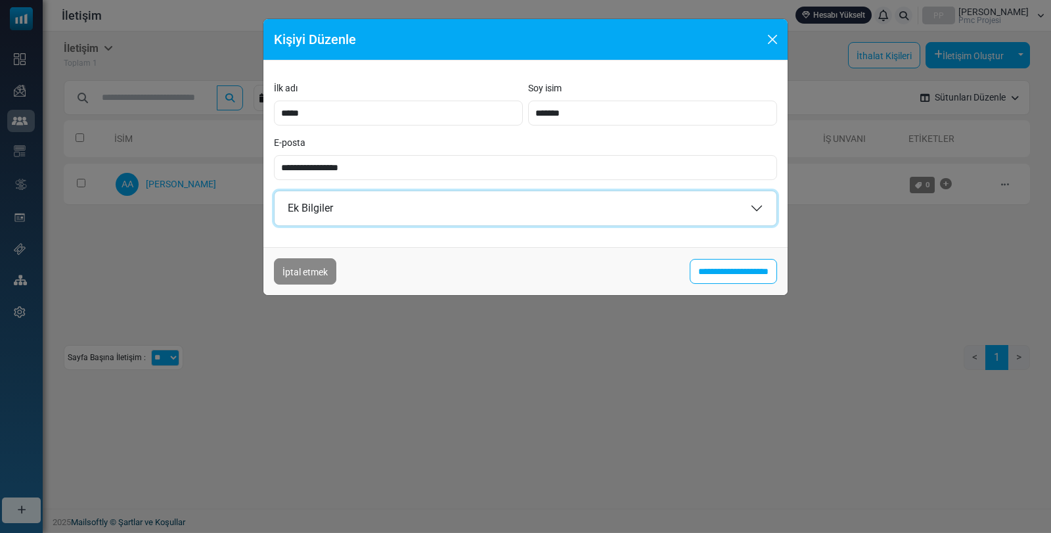
click at [340, 206] on button "Ek Bilgiler" at bounding box center [526, 208] width 502 height 34
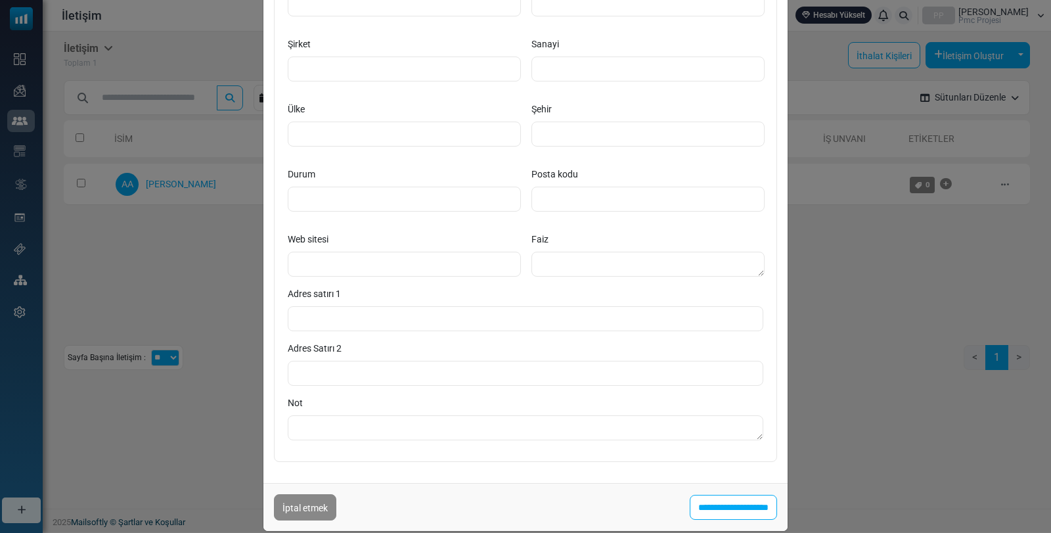
scroll to position [197, 0]
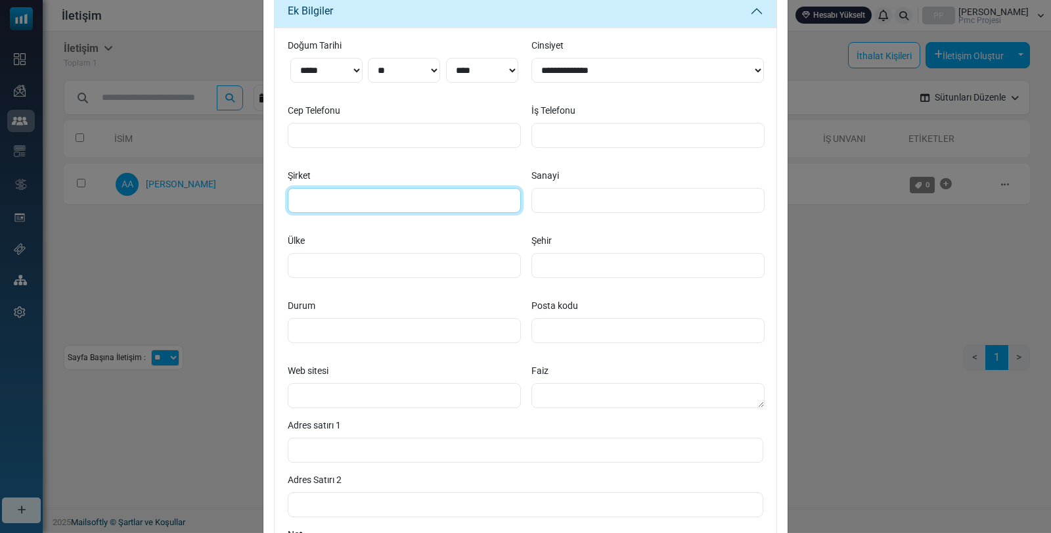
click at [361, 193] on input "Şirket" at bounding box center [404, 200] width 233 height 25
click at [336, 202] on input "Şirket" at bounding box center [404, 200] width 233 height 25
paste input "**********"
type input "**********"
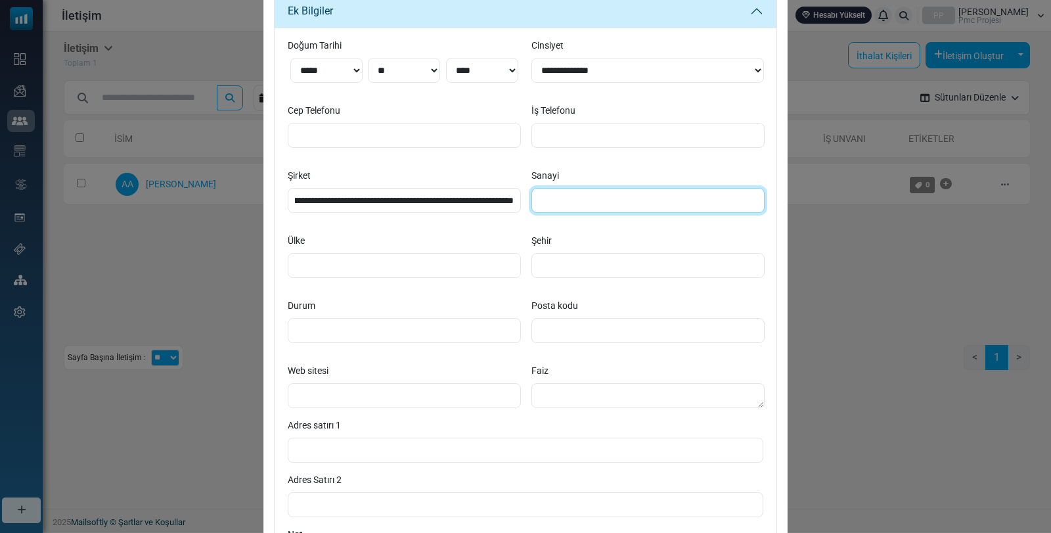
click at [576, 202] on input "Sanayi" at bounding box center [648, 200] width 233 height 25
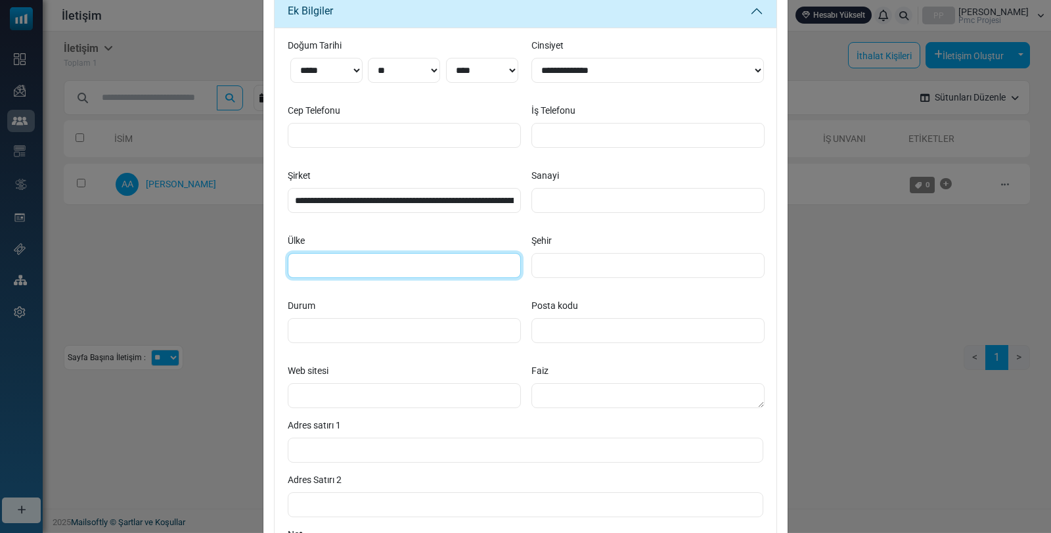
click at [419, 260] on input "Ülke" at bounding box center [404, 265] width 233 height 25
type input "*******"
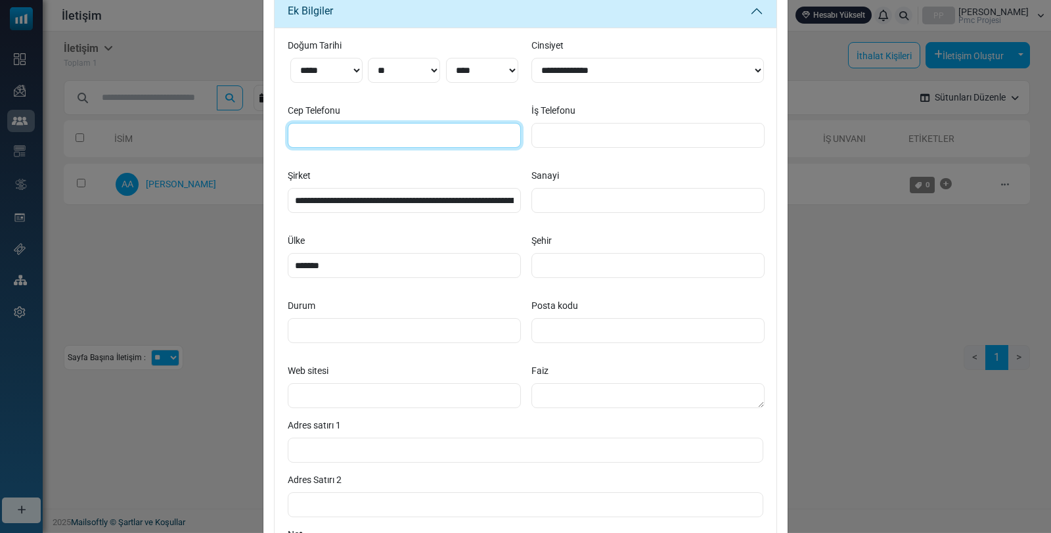
type input "**********"
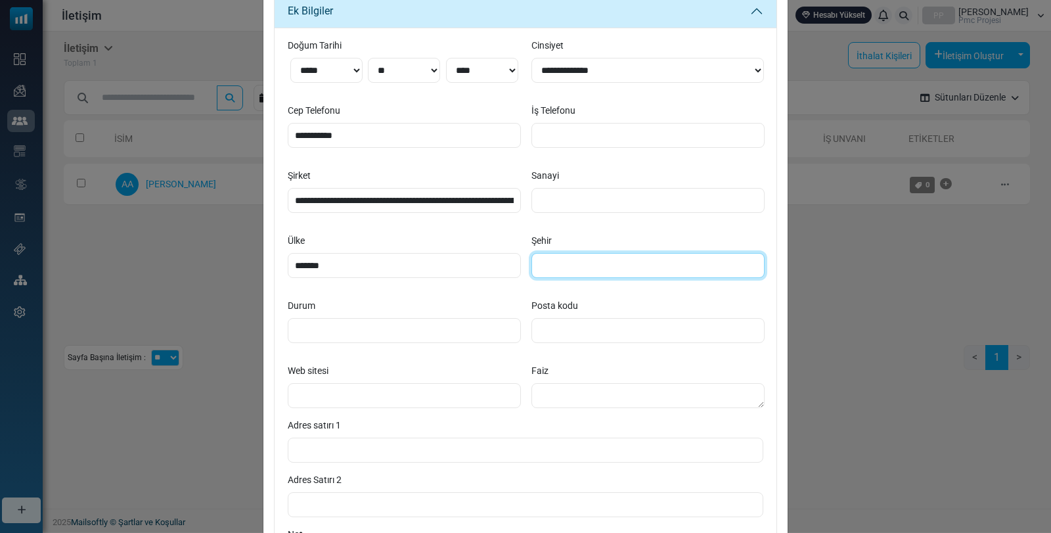
type input "******"
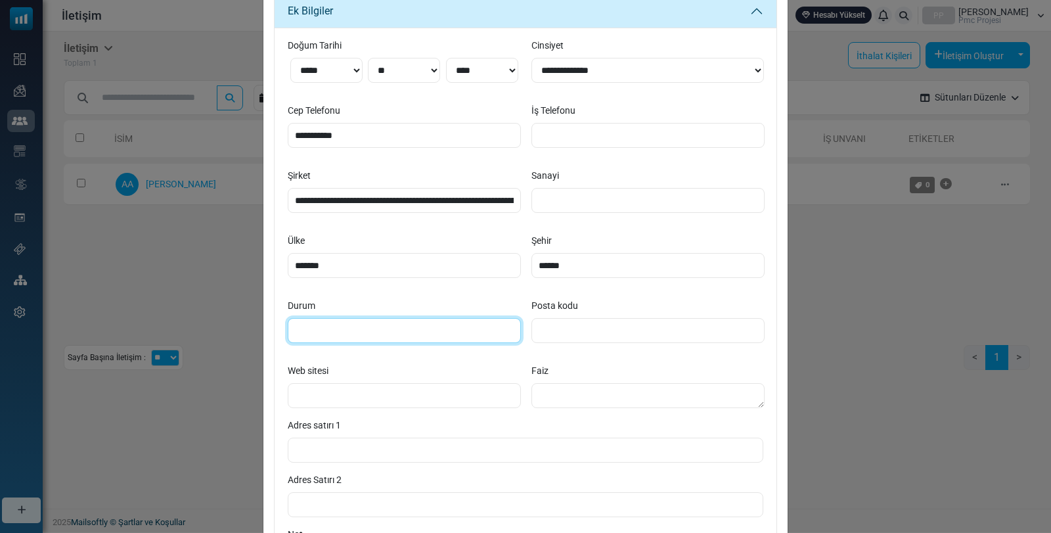
type input "*******"
type input "*****"
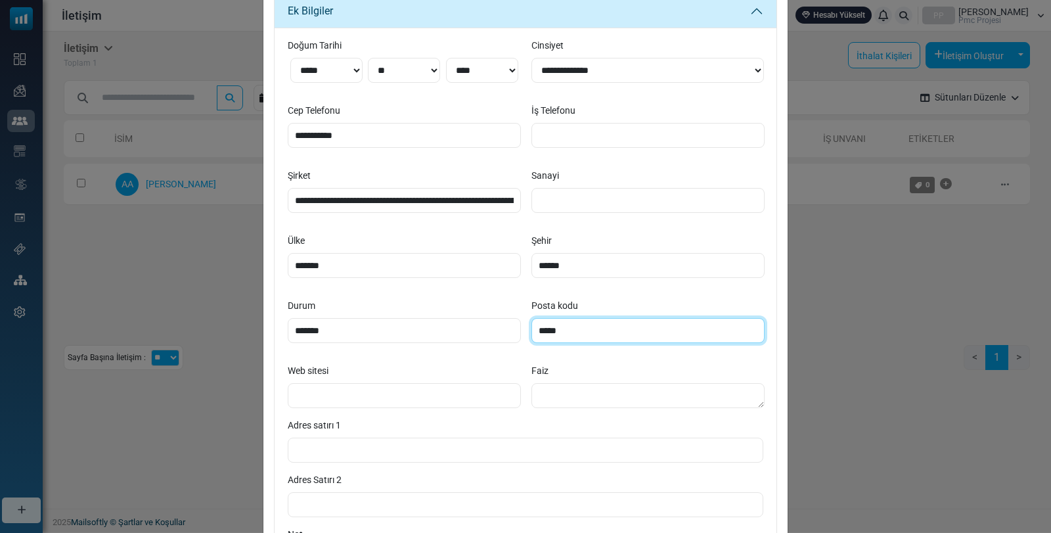
type input "**********"
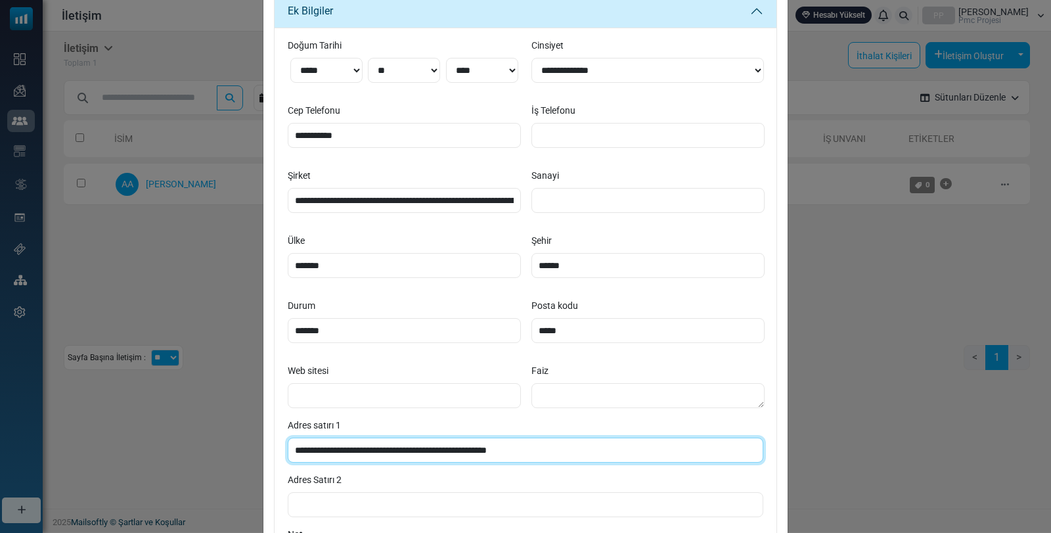
type input "**********"
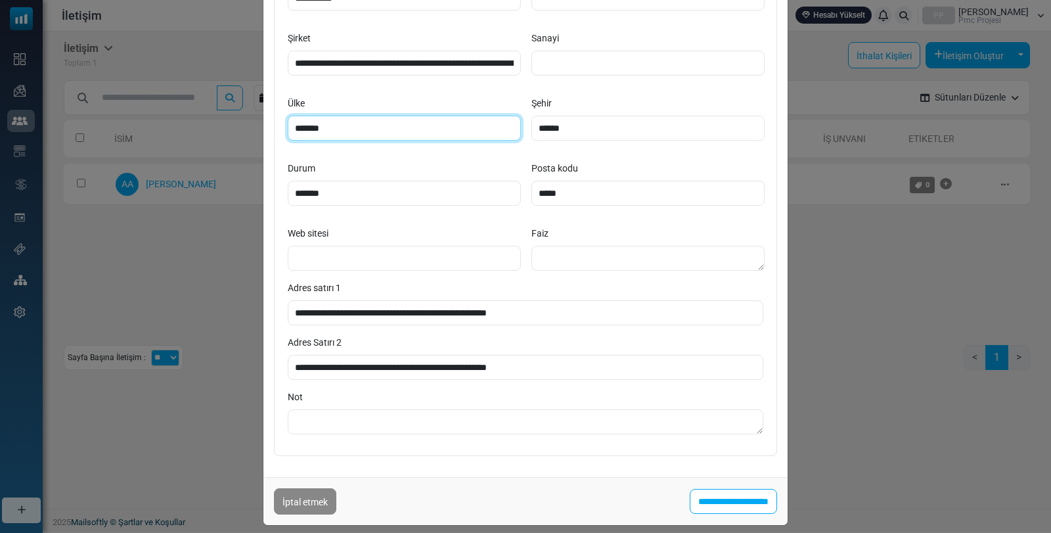
scroll to position [344, 0]
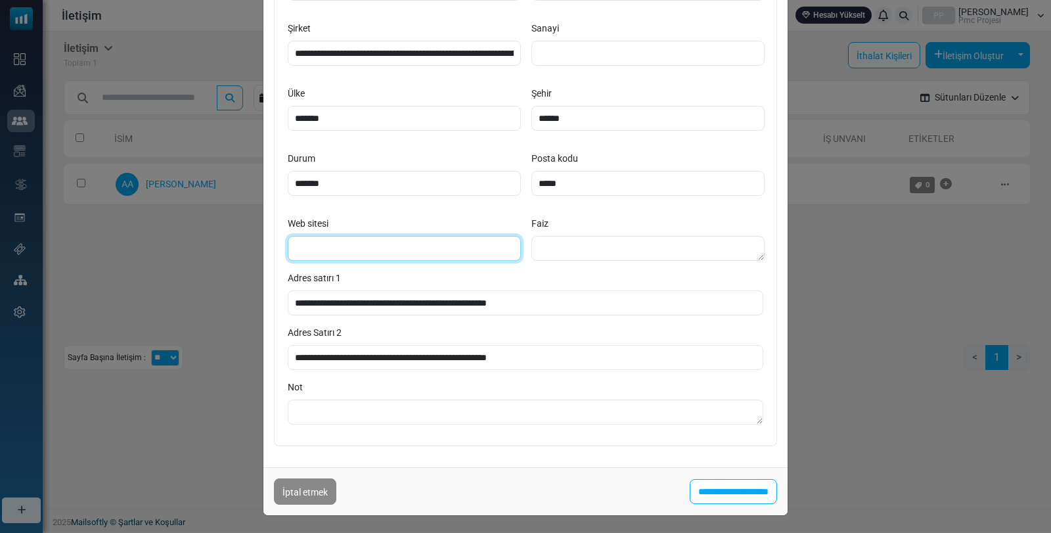
click at [420, 252] on input "Web sitesi" at bounding box center [404, 248] width 233 height 25
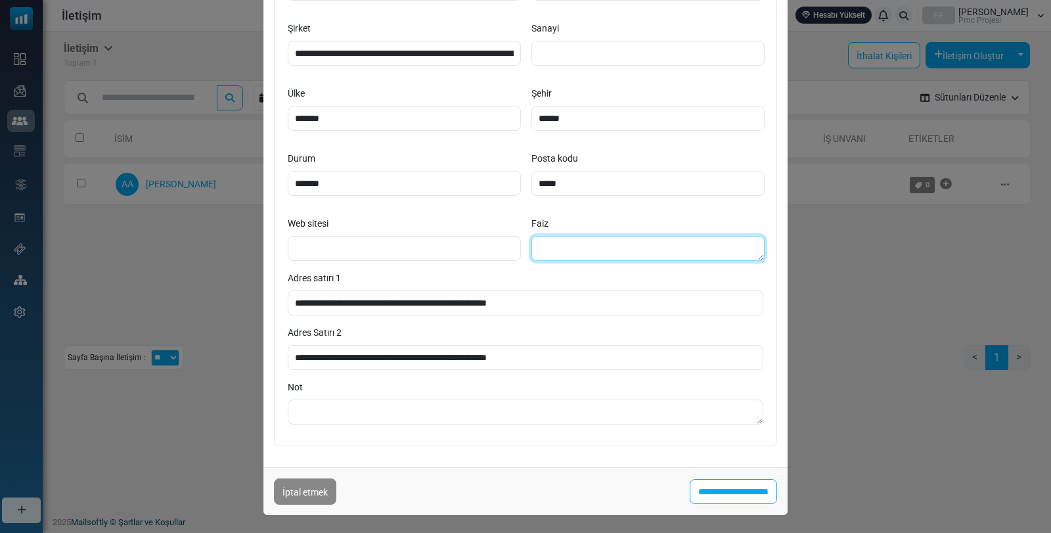
click at [588, 239] on textarea "Faiz" at bounding box center [648, 248] width 233 height 25
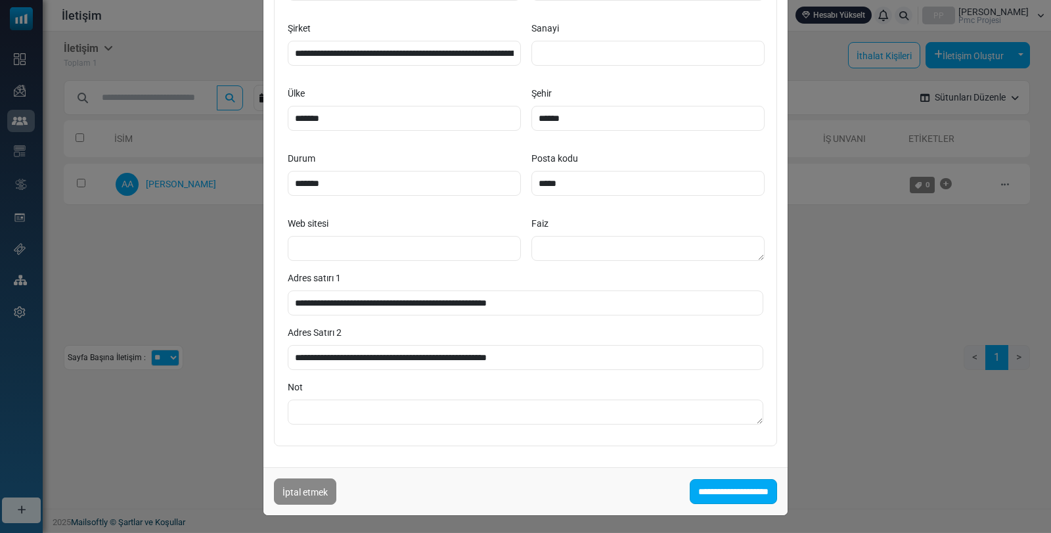
click at [699, 491] on input "**********" at bounding box center [733, 491] width 87 height 25
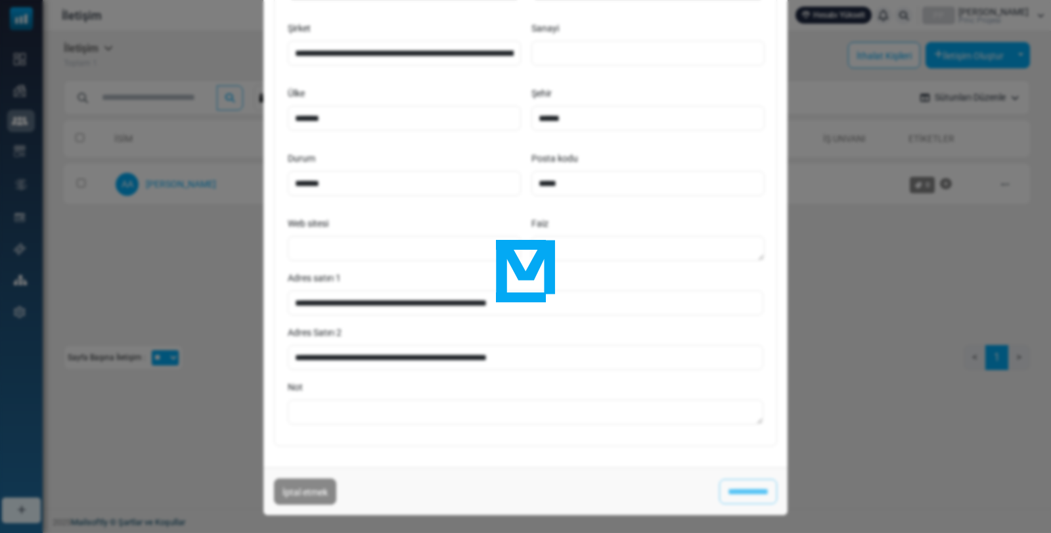
type input "**********"
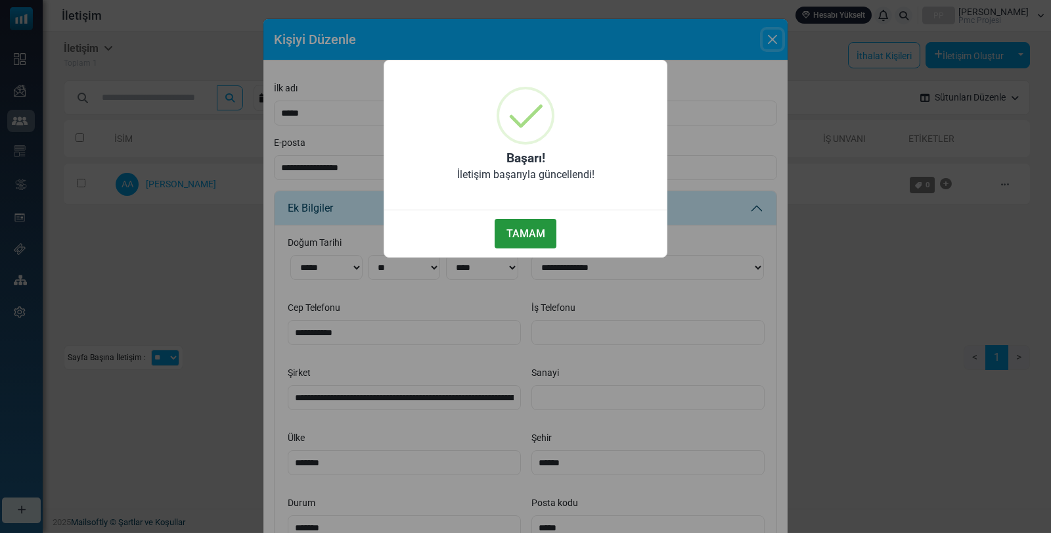
click at [545, 230] on font "TAMAM" at bounding box center [526, 233] width 39 height 12
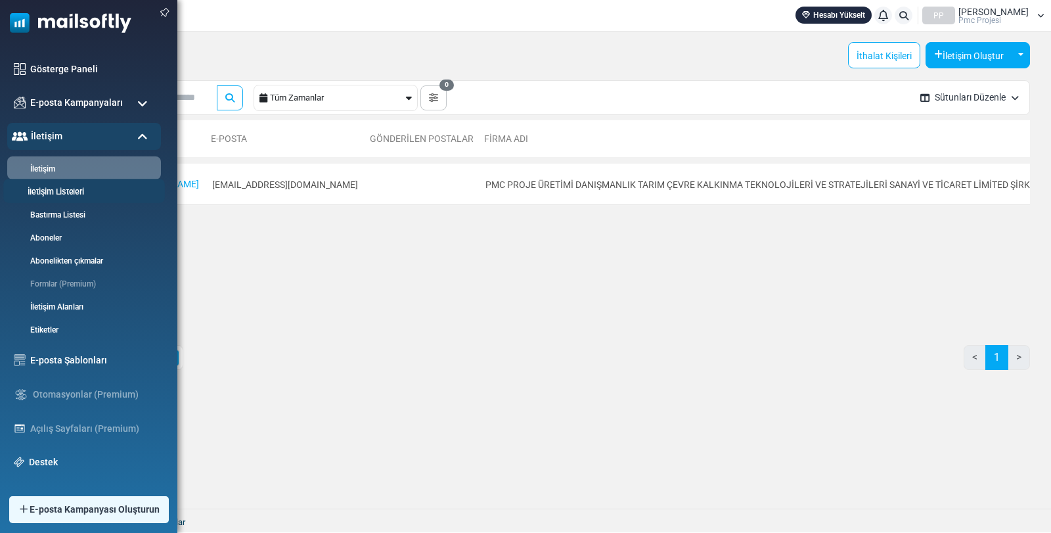
click at [40, 193] on font "İletişim Listeleri" at bounding box center [56, 192] width 57 height 10
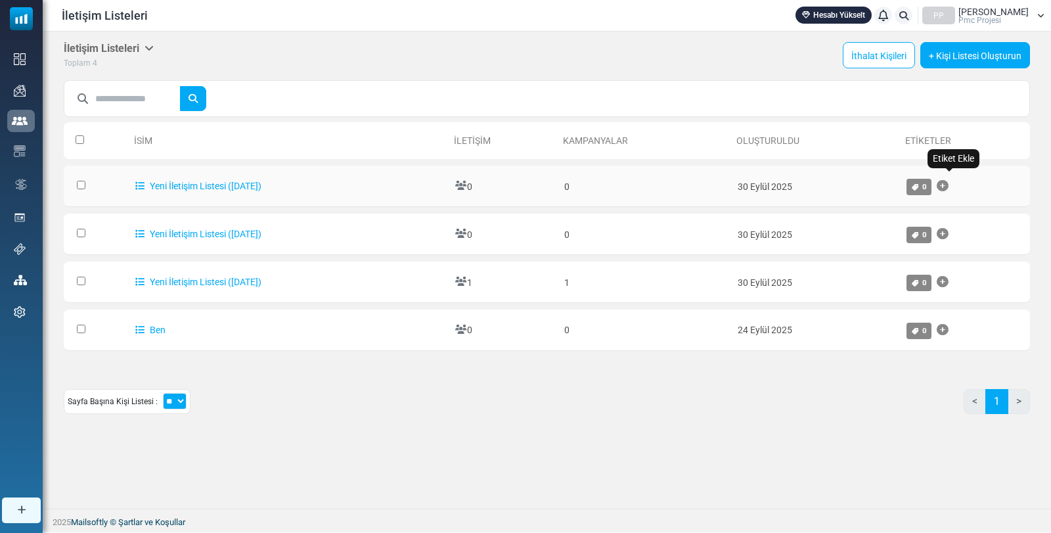
click at [949, 186] on icon "Etiket Ekle" at bounding box center [943, 186] width 12 height 1
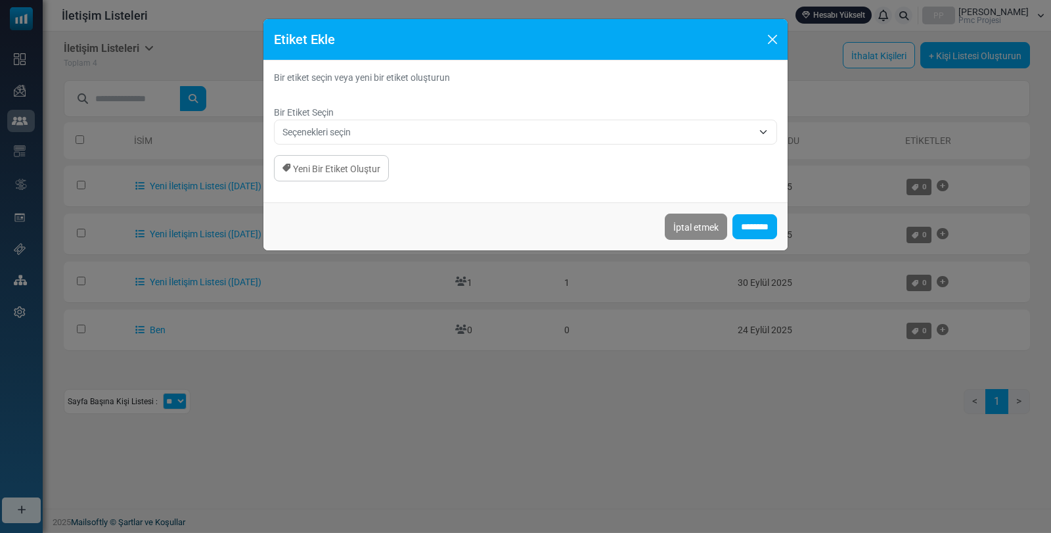
click at [401, 131] on span "Seçenekleri seçin" at bounding box center [518, 132] width 470 height 16
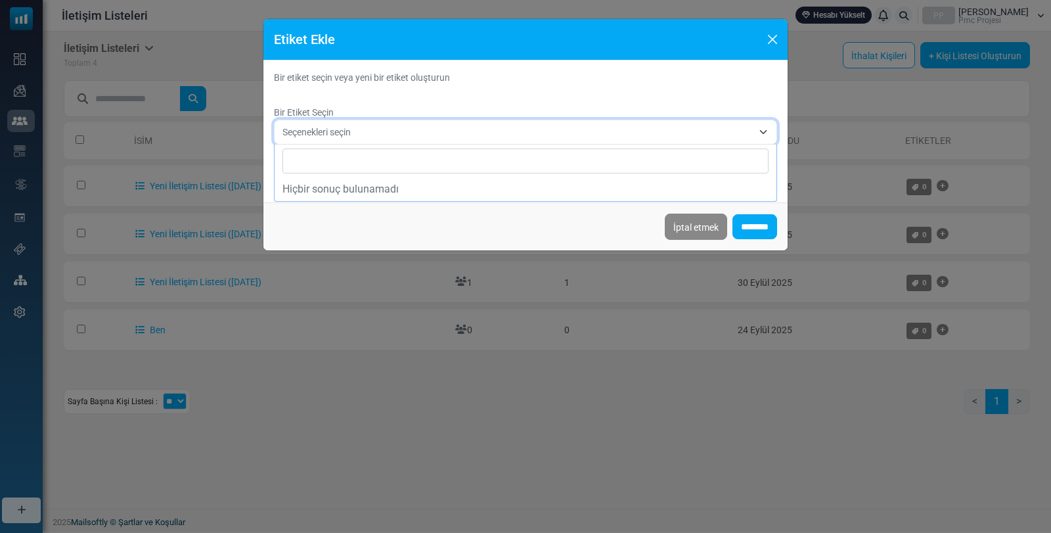
click at [331, 122] on span "Seçenekleri seçin" at bounding box center [525, 132] width 503 height 25
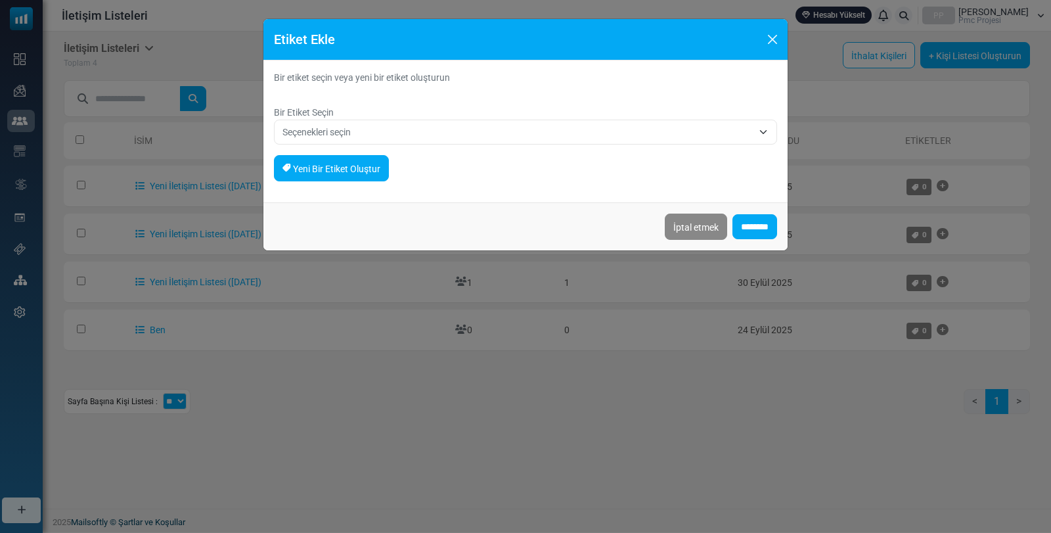
click at [330, 172] on font "Yeni Bir Etiket Oluştur" at bounding box center [336, 169] width 87 height 11
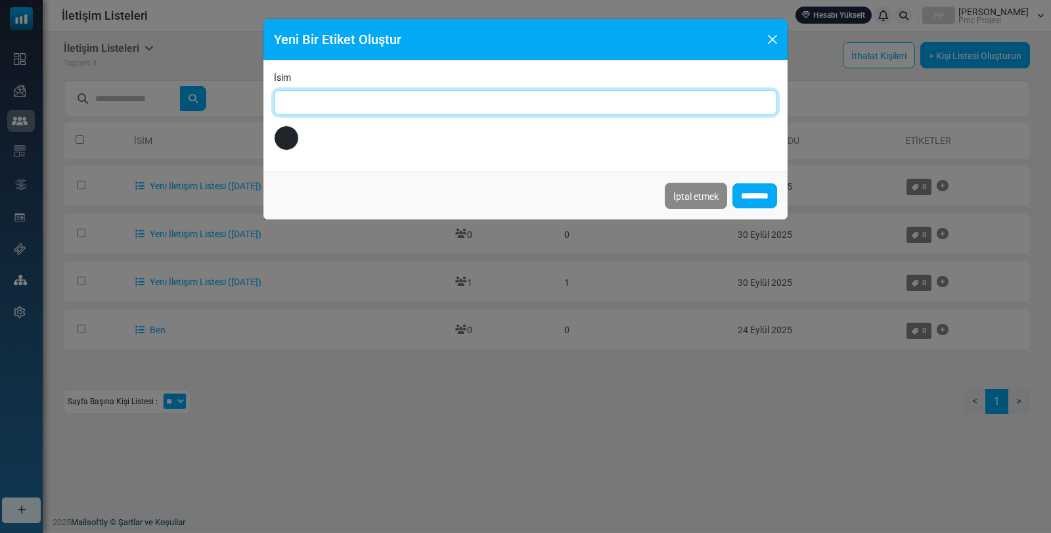
click at [323, 110] on input "İsim" at bounding box center [525, 102] width 503 height 25
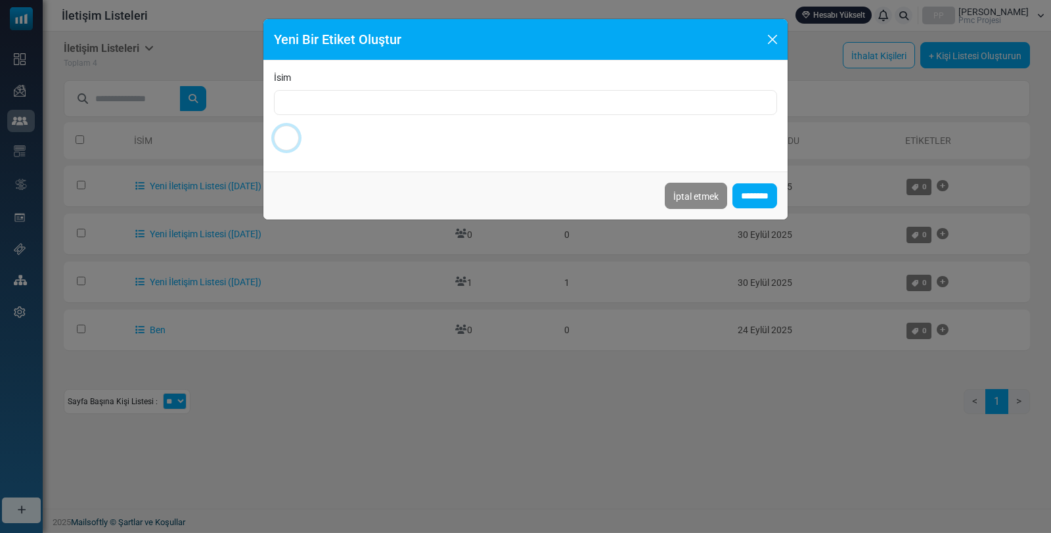
click at [296, 144] on input "*******" at bounding box center [286, 137] width 25 height 25
type input "*******"
type input "***"
click at [300, 137] on div "*******" at bounding box center [525, 137] width 503 height 25
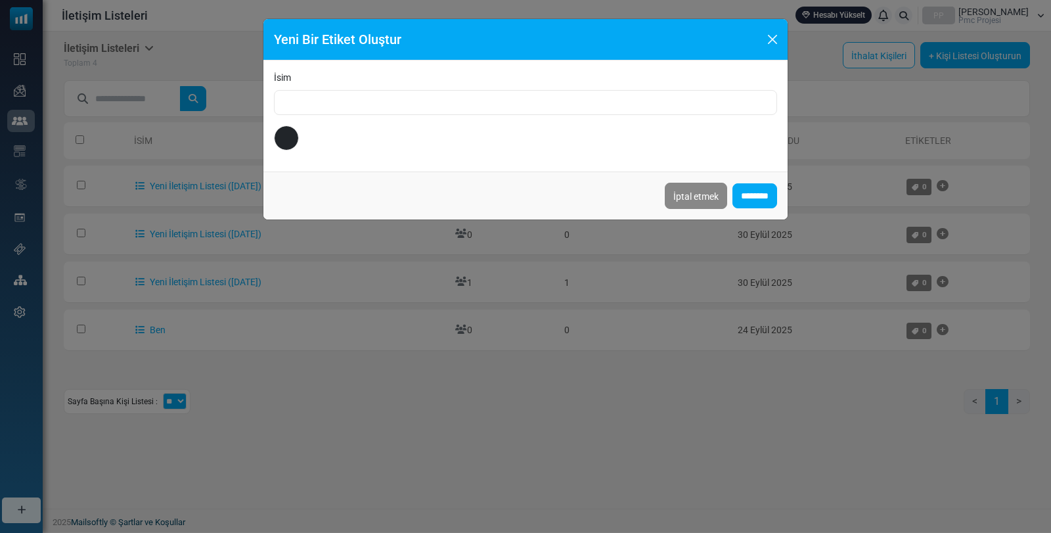
click at [594, 137] on div "*******" at bounding box center [525, 137] width 503 height 25
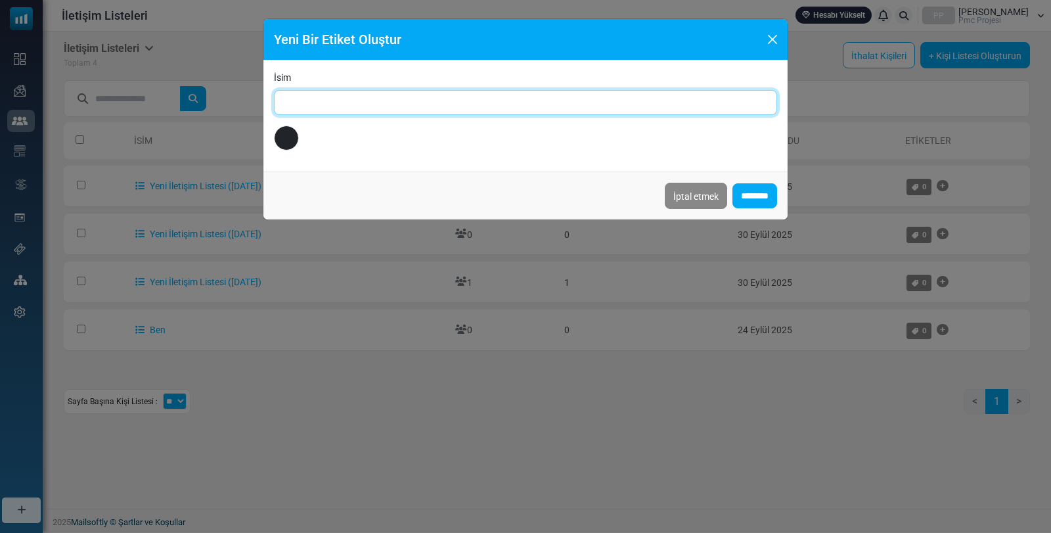
click at [343, 107] on input "İsim" at bounding box center [525, 102] width 503 height 25
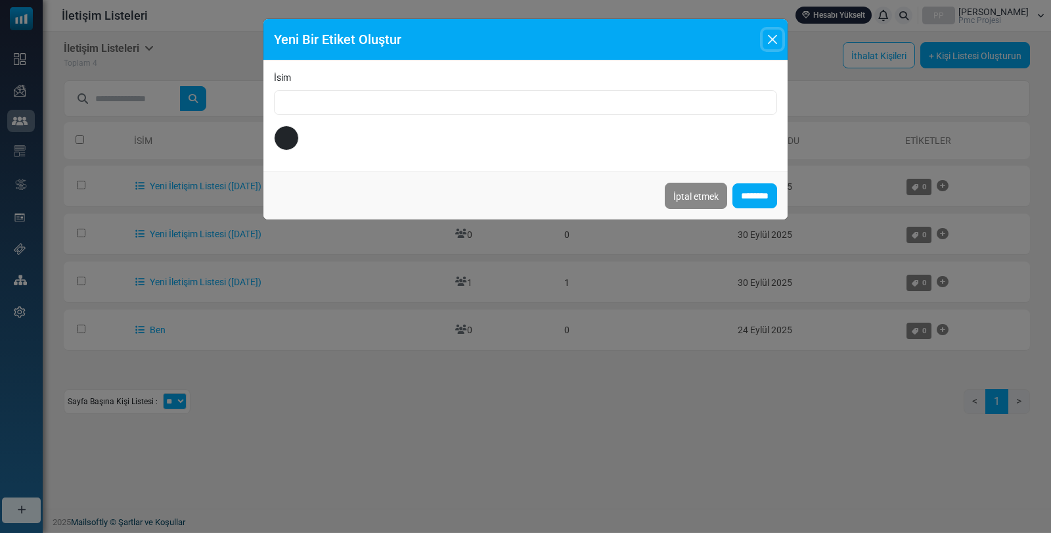
click at [777, 46] on button "Kapalı" at bounding box center [773, 40] width 20 height 20
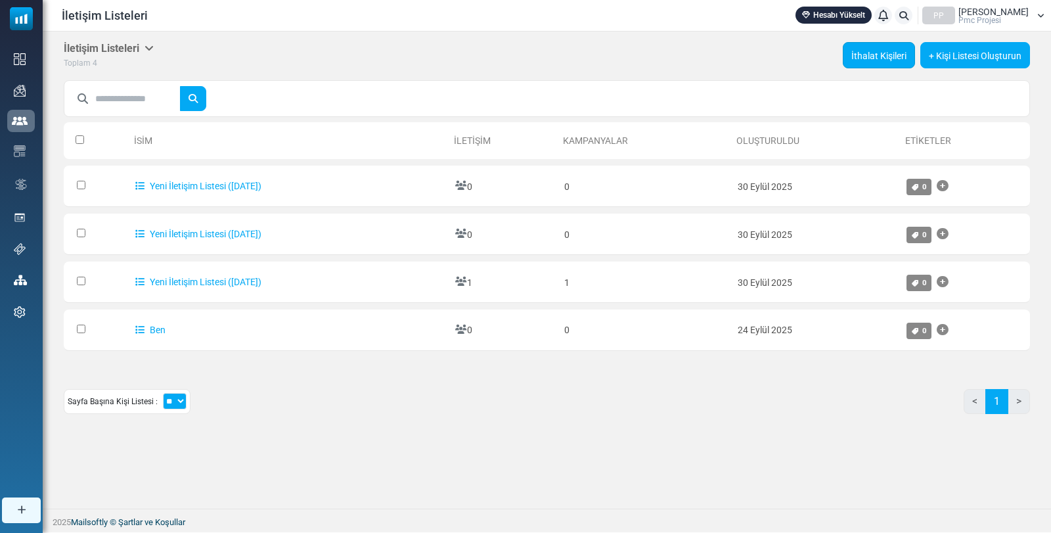
click at [892, 53] on font "İthalat Kişileri" at bounding box center [879, 56] width 55 height 11
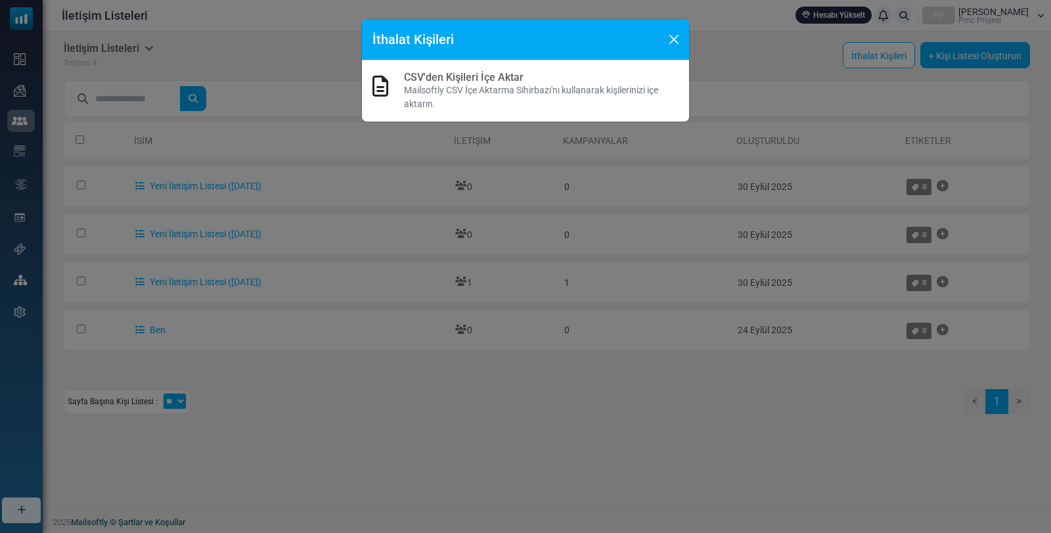
drag, startPoint x: 493, startPoint y: 84, endPoint x: 363, endPoint y: 86, distance: 130.1
click at [492, 84] on p "Mailsoftly CSV İçe Aktarma Sihirbazı'nı kullanarak kişilerinizi içe aktarın." at bounding box center [541, 97] width 275 height 28
click at [380, 90] on icon at bounding box center [381, 86] width 16 height 21
click at [473, 91] on font "Mailsoftly CSV İçe Aktarma Sihirbazı'nı kullanarak kişilerinizi içe aktarın." at bounding box center [531, 97] width 254 height 24
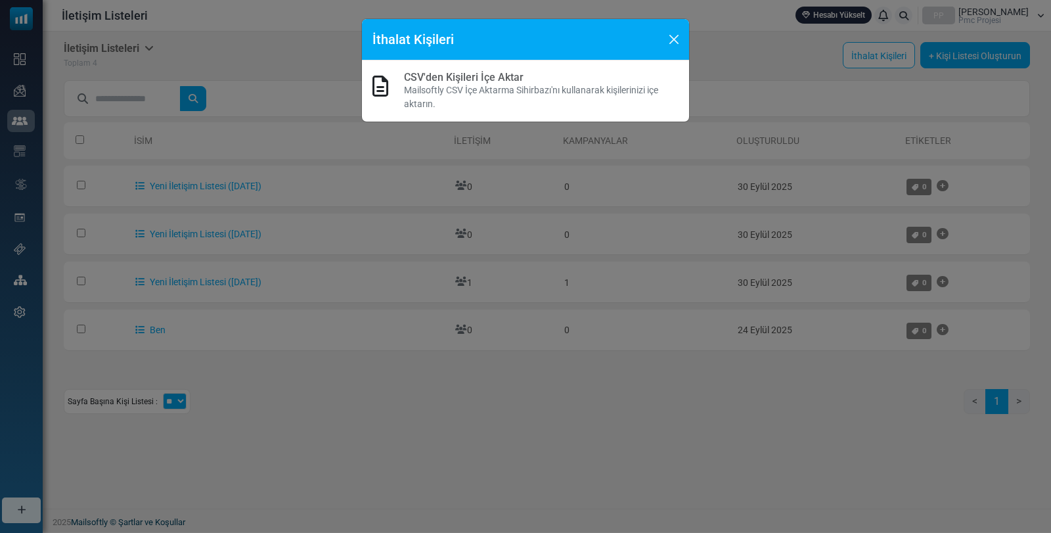
click at [667, 90] on p "Mailsoftly CSV İçe Aktarma Sihirbazı'nı kullanarak kişilerinizi içe aktarın." at bounding box center [541, 97] width 275 height 28
click at [675, 35] on button "Kapalı" at bounding box center [674, 40] width 20 height 20
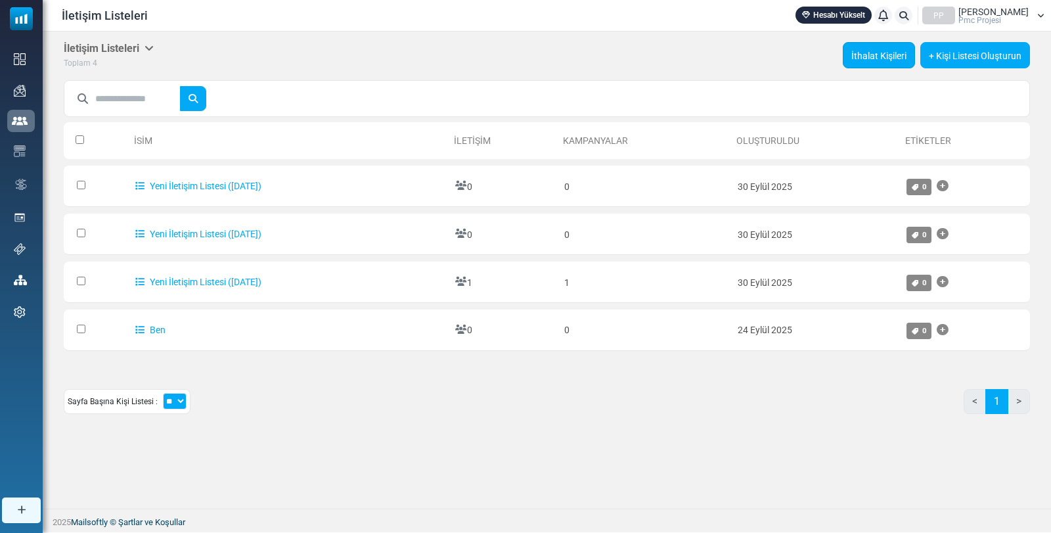
click at [875, 58] on font "İthalat Kişileri" at bounding box center [879, 56] width 55 height 11
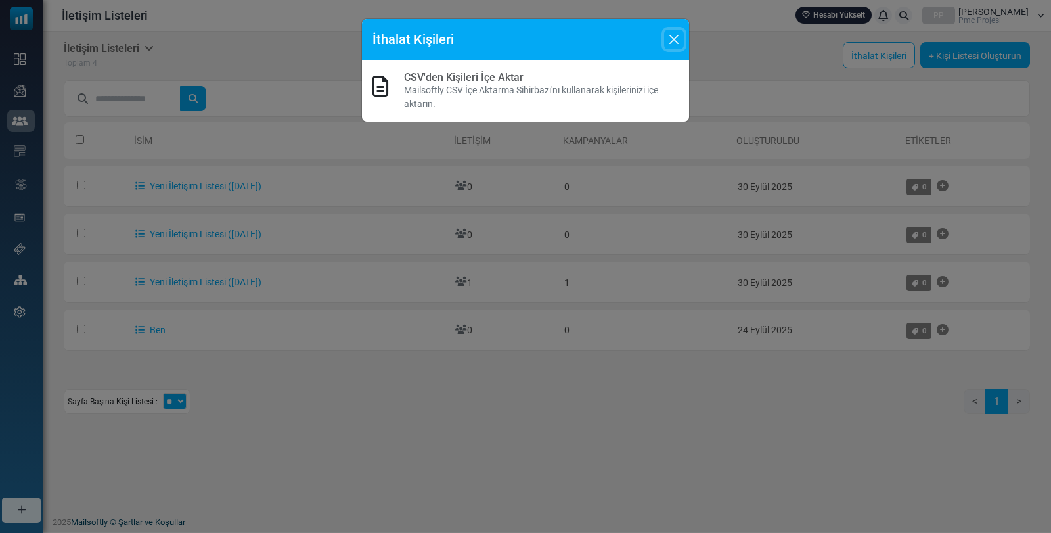
click at [672, 39] on button "Kapalı" at bounding box center [674, 40] width 20 height 20
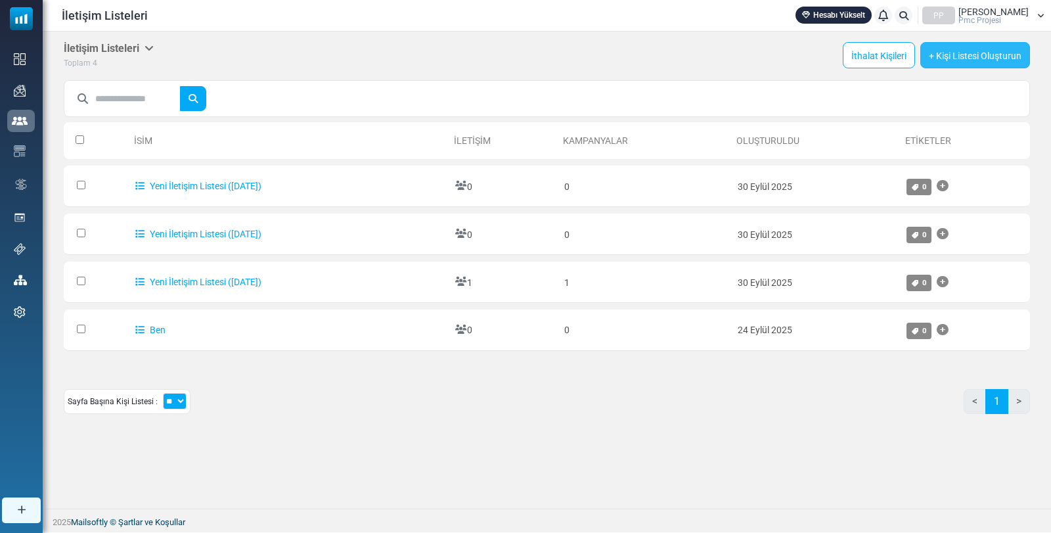
click at [986, 51] on font "+ Kişi Listesi Oluşturun" at bounding box center [975, 56] width 93 height 11
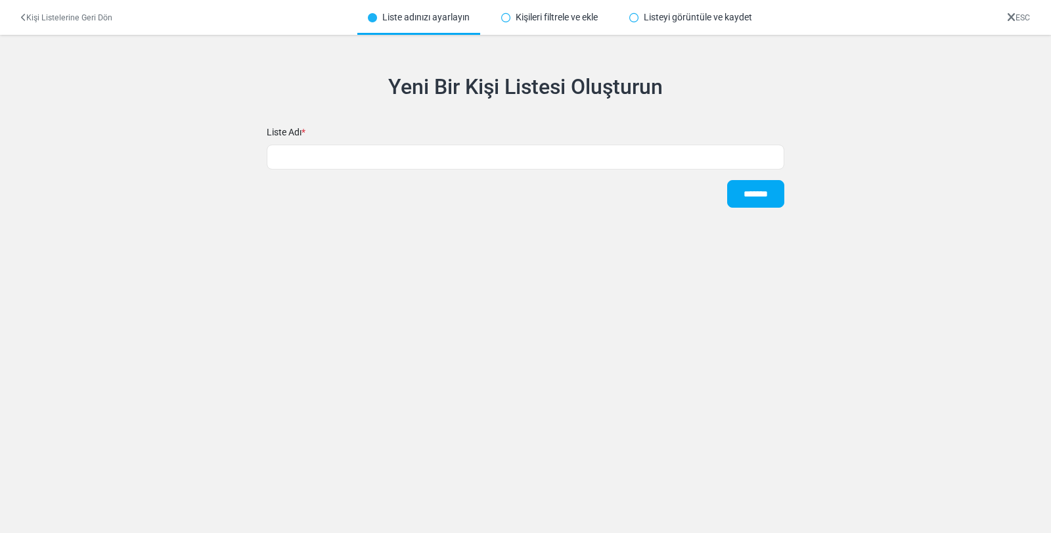
click at [290, 135] on font "Liste Adı" at bounding box center [284, 132] width 35 height 11
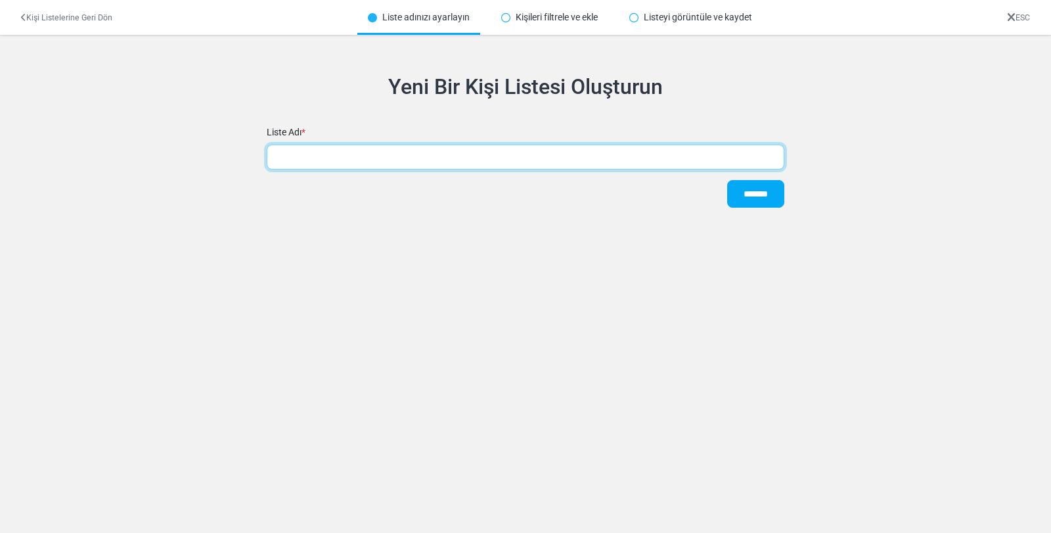
click at [658, 167] on input "text" at bounding box center [526, 157] width 518 height 25
type input "*********"
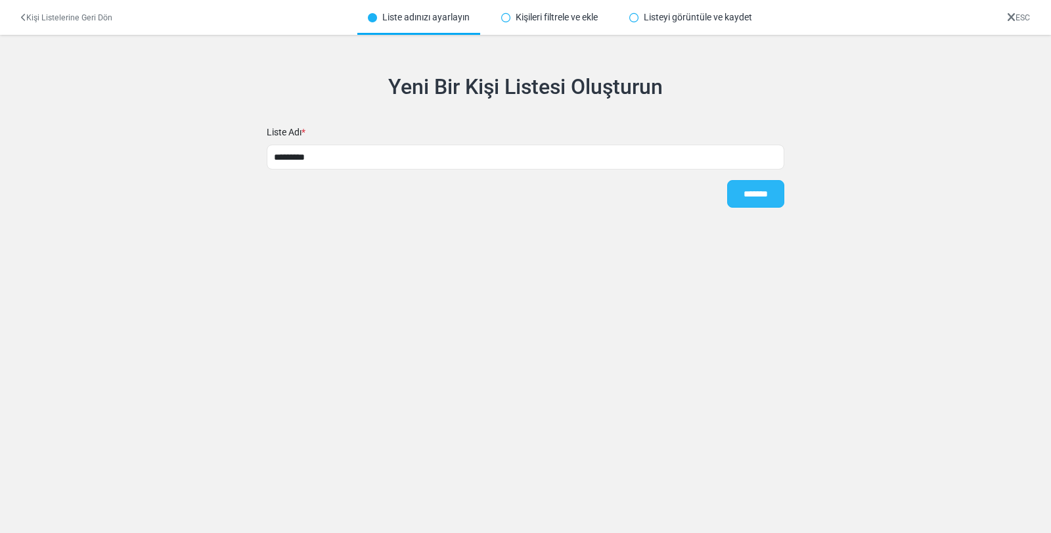
click at [739, 203] on input "*******" at bounding box center [755, 194] width 57 height 28
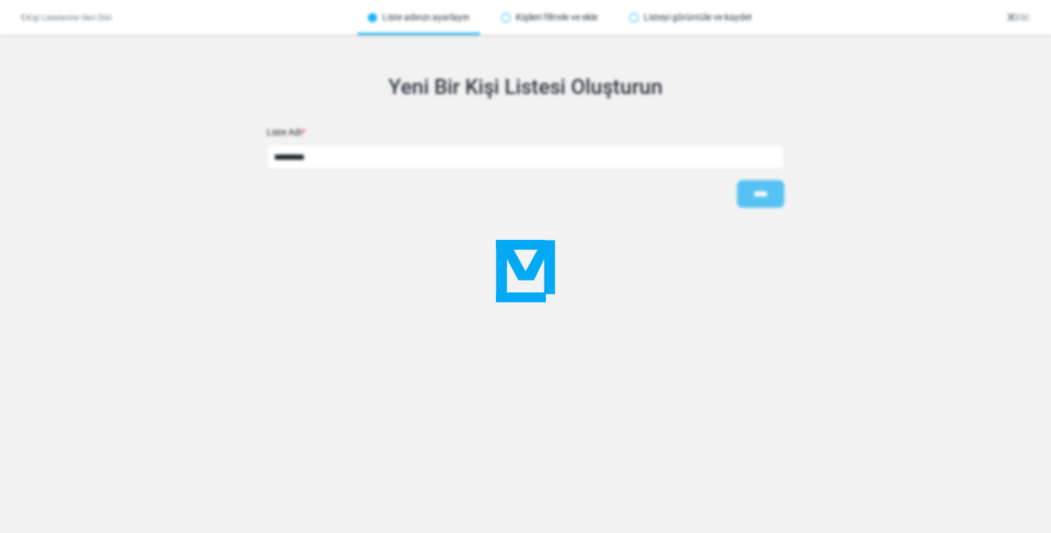
type input "****"
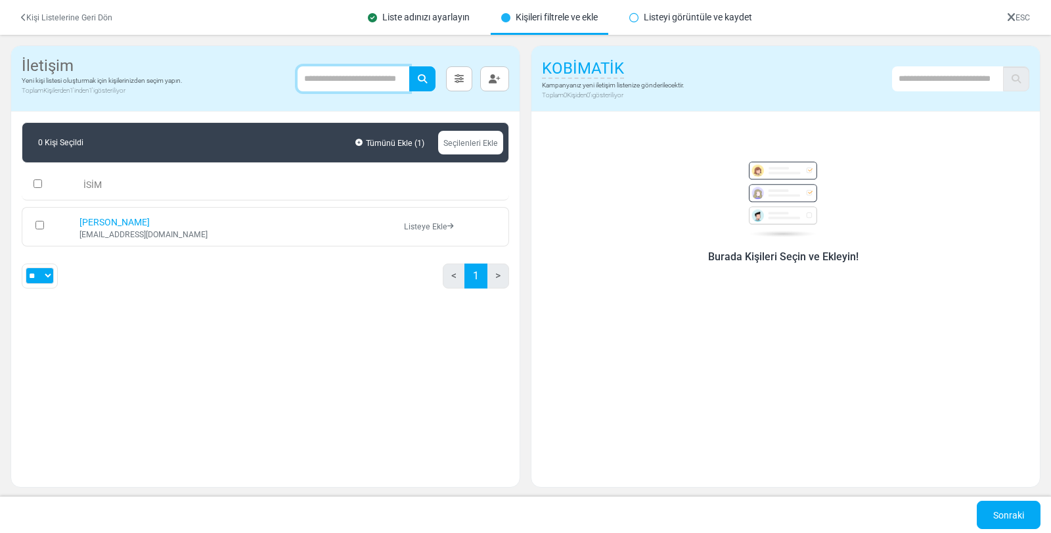
click at [363, 76] on input "text" at bounding box center [354, 78] width 112 height 25
click at [501, 76] on button "button" at bounding box center [494, 78] width 29 height 25
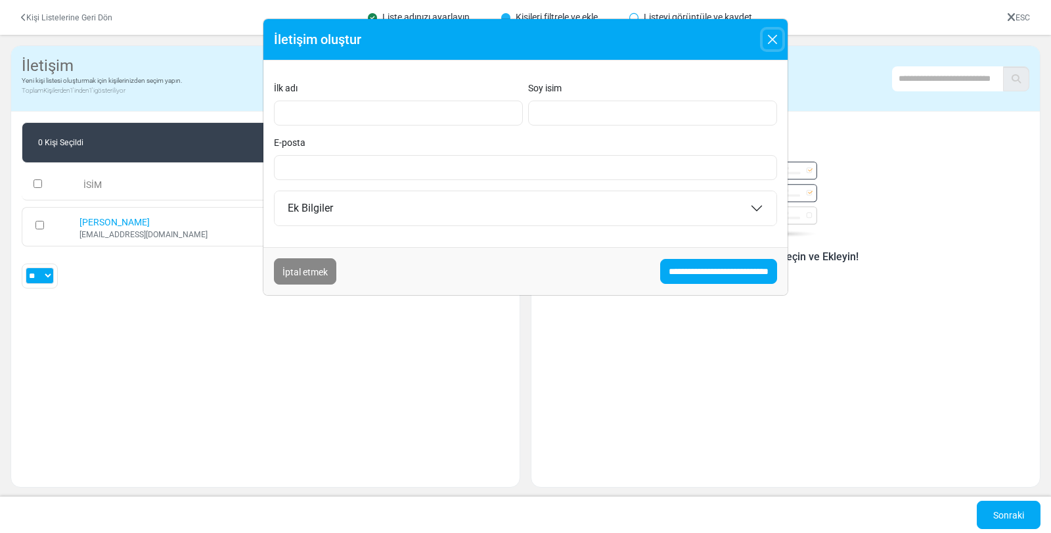
click at [773, 43] on button "Kapalı" at bounding box center [773, 40] width 20 height 20
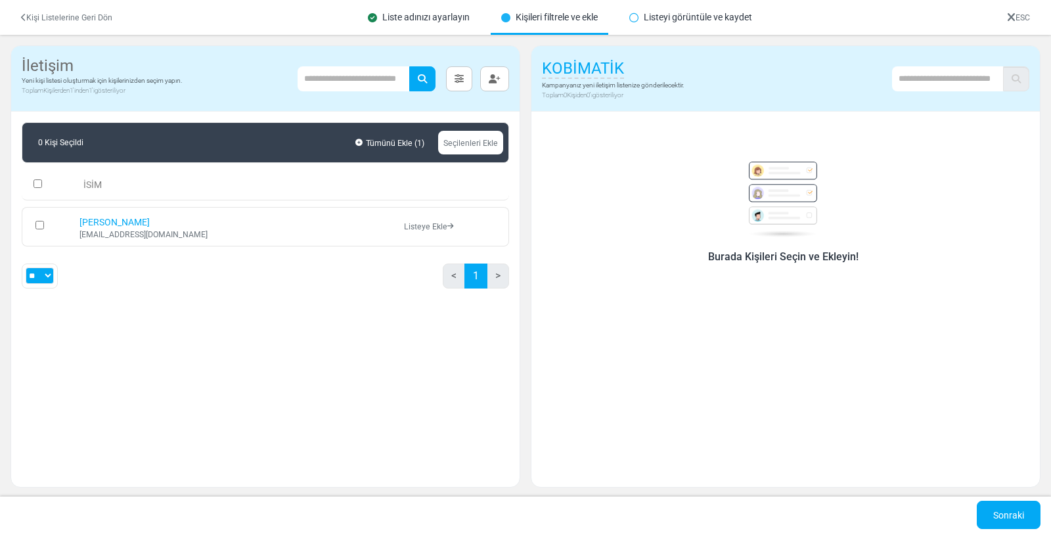
click at [589, 66] on font "KOBİMATİK" at bounding box center [583, 68] width 82 height 18
click at [1014, 78] on body "Mailsoftly Hesabı Yükselt Bildirimler PP [PERSON_NAME] Pmc Projesi Profil ve Te…" at bounding box center [525, 266] width 1051 height 532
click at [620, 93] on font "gösteriliyor" at bounding box center [608, 94] width 31 height 7
click at [576, 95] on font "Kişiden" at bounding box center [577, 94] width 20 height 7
click at [624, 92] on font "gösteriliyor" at bounding box center [608, 94] width 31 height 7
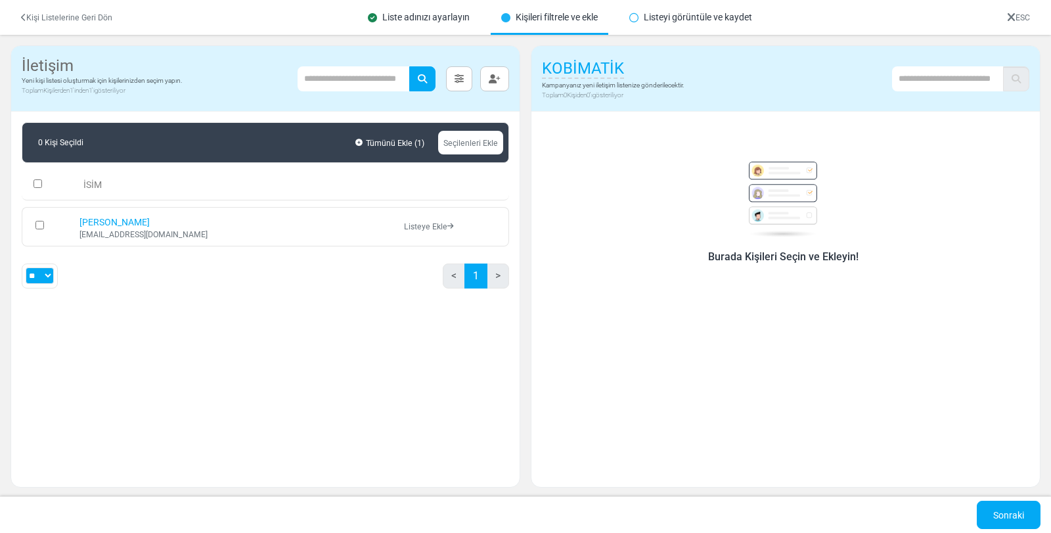
click at [624, 92] on font "gösteriliyor" at bounding box center [608, 94] width 31 height 7
click at [617, 61] on font "KOBİMATİK" at bounding box center [583, 68] width 82 height 18
drag, startPoint x: 617, startPoint y: 61, endPoint x: 585, endPoint y: 72, distance: 33.5
click at [585, 72] on input "*********" at bounding box center [623, 70] width 163 height 26
click at [586, 72] on input "*********" at bounding box center [623, 70] width 163 height 26
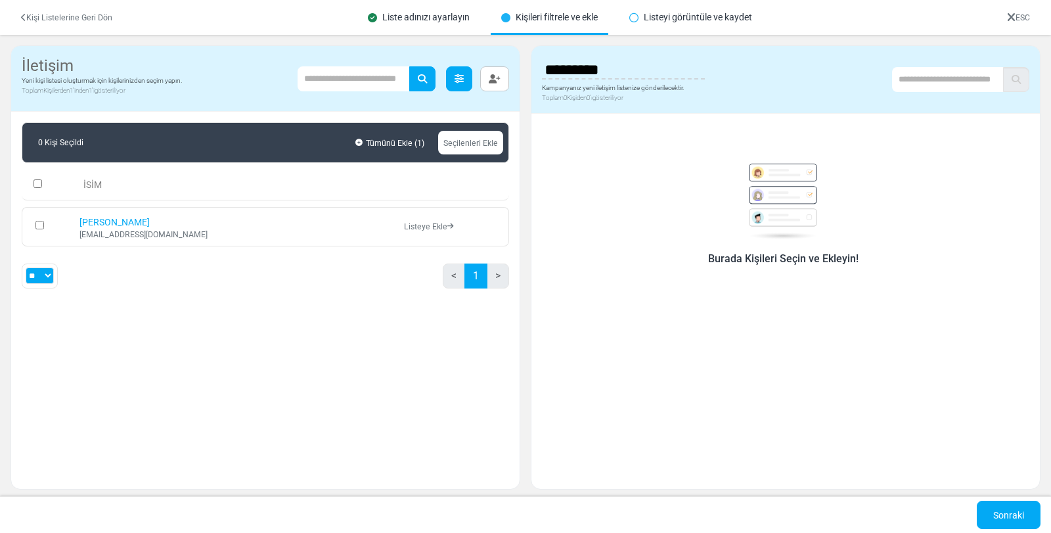
click at [465, 84] on body "Mailsoftly Hesabı Yükselt Bildirimler PP [PERSON_NAME] Pmc Projesi Profil ve Te…" at bounding box center [525, 266] width 1051 height 532
click at [466, 82] on link at bounding box center [459, 78] width 26 height 25
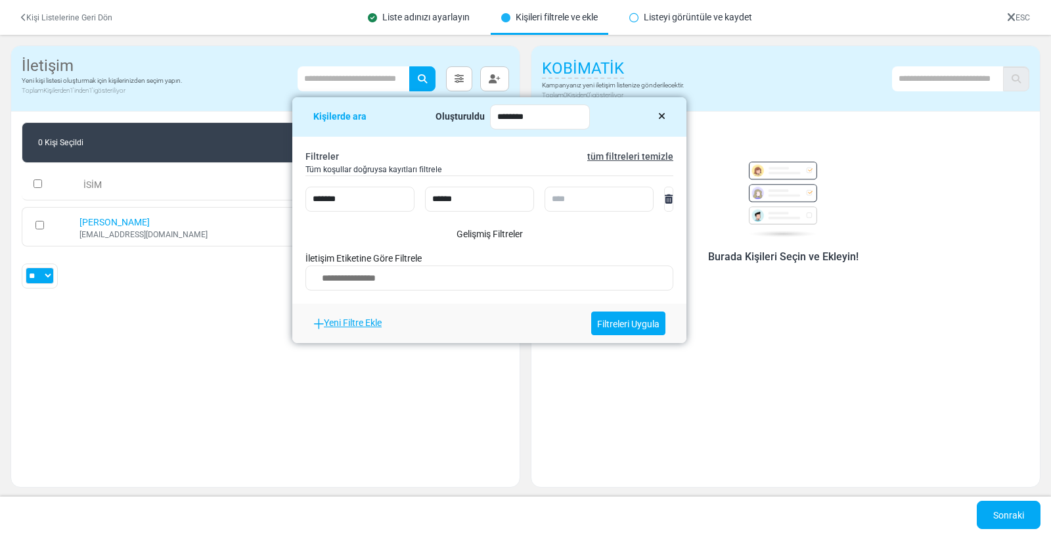
click at [350, 324] on font "Yeni Filtre Ekle" at bounding box center [353, 322] width 58 height 11
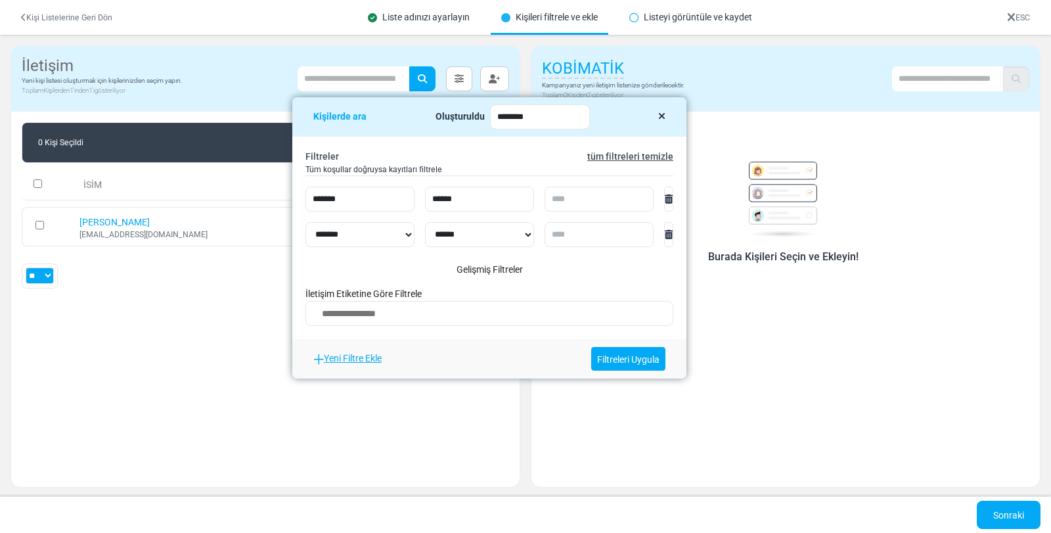
click at [382, 315] on textarea "Aramak" at bounding box center [489, 316] width 351 height 21
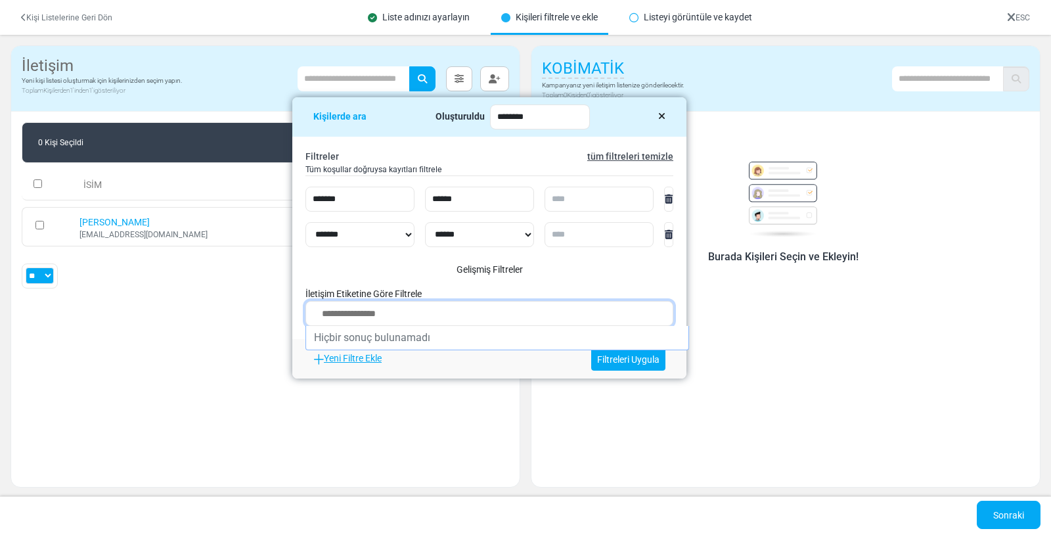
click at [619, 264] on div "Gelişmiş Filtreler" at bounding box center [490, 270] width 368 height 14
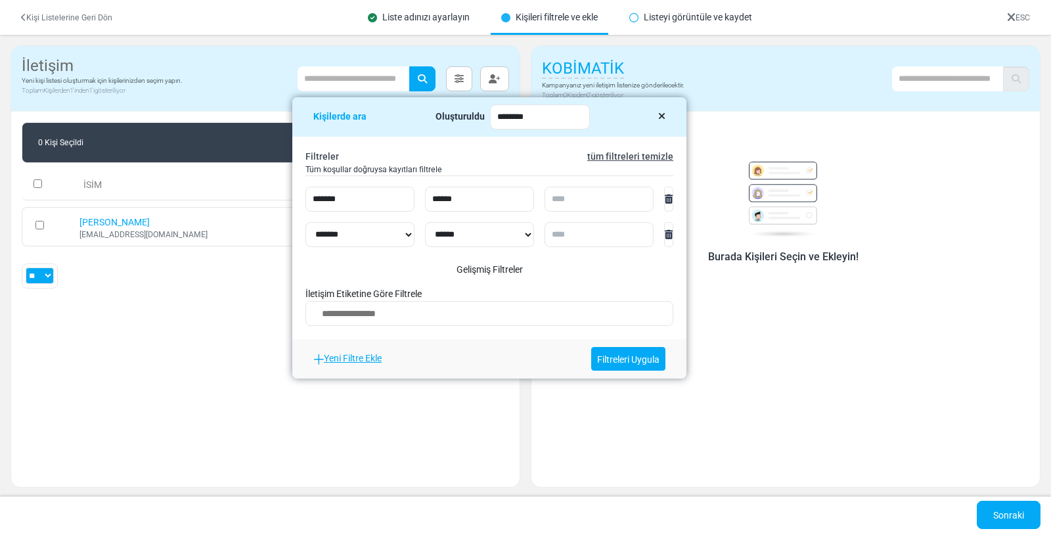
click at [673, 204] on link at bounding box center [668, 199] width 9 height 25
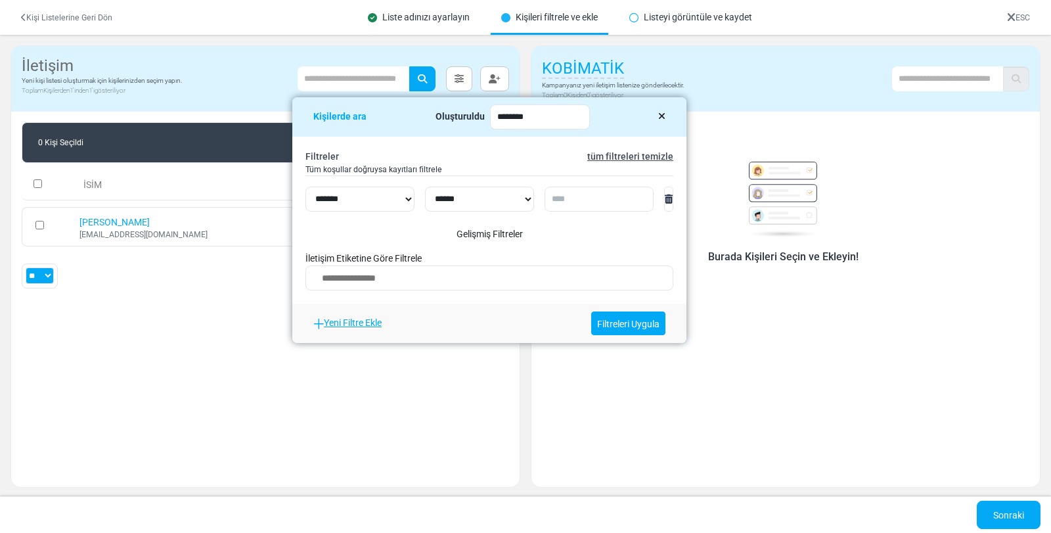
click at [673, 204] on link at bounding box center [668, 199] width 9 height 25
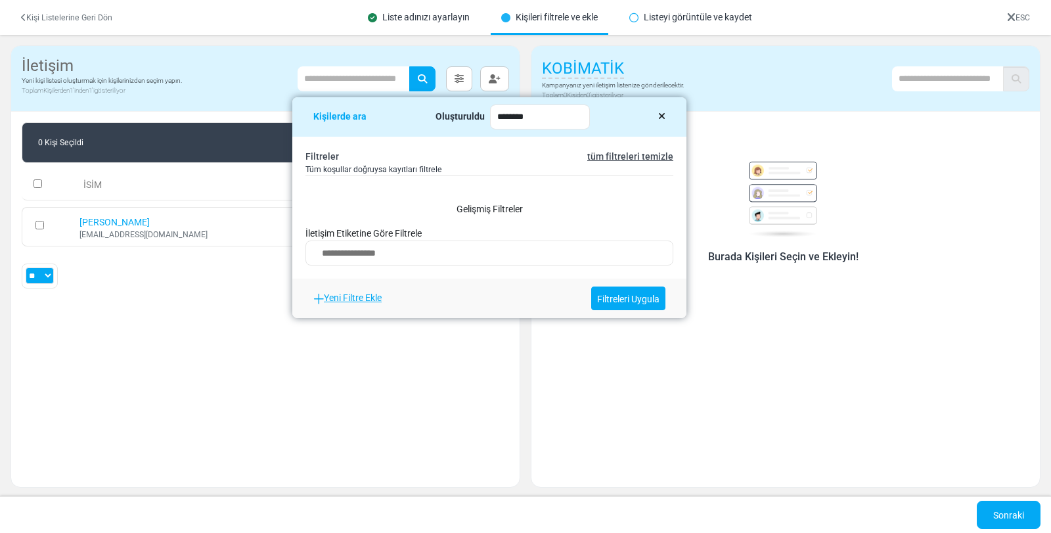
click at [650, 115] on div "Kişilerde ara Oluşturuldu ********" at bounding box center [489, 116] width 394 height 39
click at [659, 115] on icon at bounding box center [661, 116] width 7 height 9
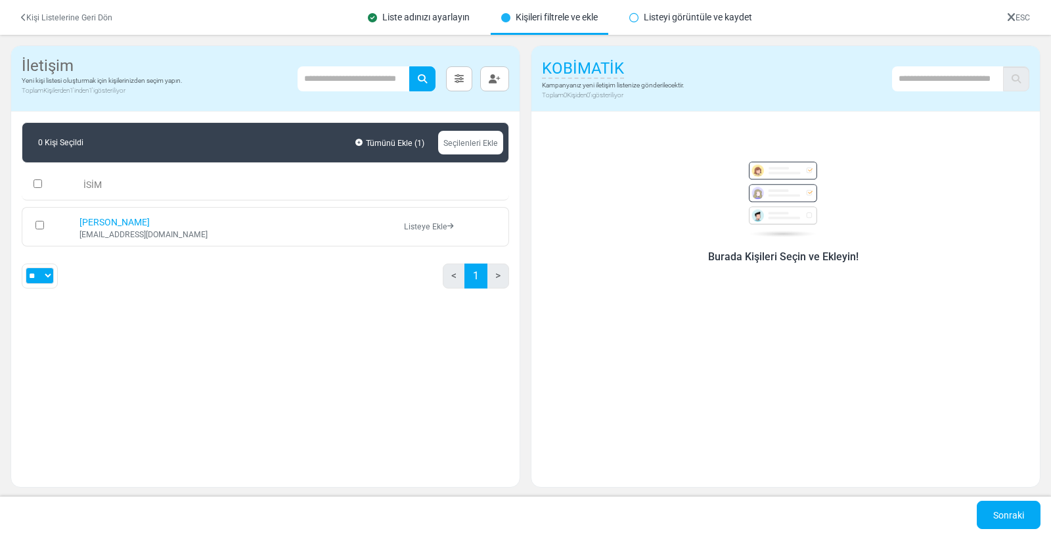
click at [768, 262] on font "Burada Kişileri Seçin ve Ekleyin!" at bounding box center [783, 256] width 150 height 12
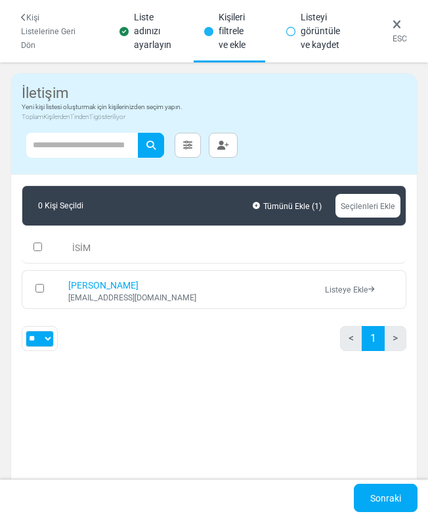
click at [243, 426] on div "0 Kişi Seçildi Tümünü Ekle ( 1 ) Seçilenleri Ekle İSİM ayhan apaydın info@pmcpr…" at bounding box center [214, 350] width 406 height 350
drag, startPoint x: 1, startPoint y: 232, endPoint x: 7, endPoint y: 233, distance: 6.7
click at [7, 233] on div "İletişim Yeni kişi listesi oluşturmak için kişilerinizden seçim yapın. Toplam K…" at bounding box center [214, 284] width 439 height 464
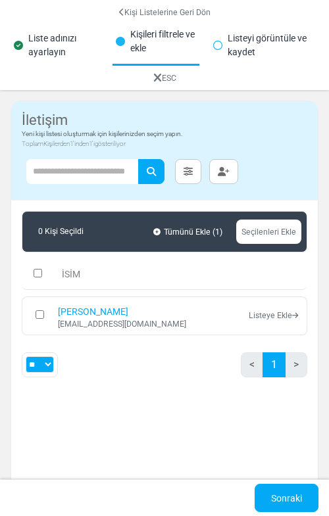
click at [329, 215] on html "Mailsoftly Hesabı Yükselt Bildirimler PP Ayhan Apaydın Pmc Projesi Profil ve Te…" at bounding box center [164, 255] width 329 height 511
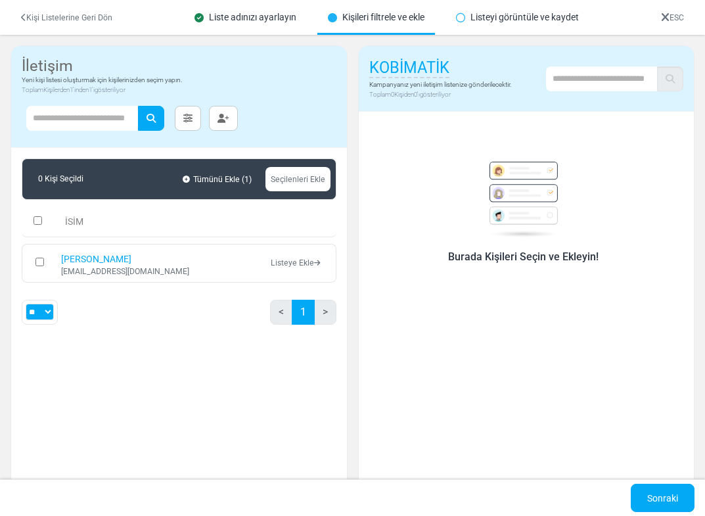
click at [414, 78] on h5 "KOBİMATİK" at bounding box center [440, 68] width 142 height 23
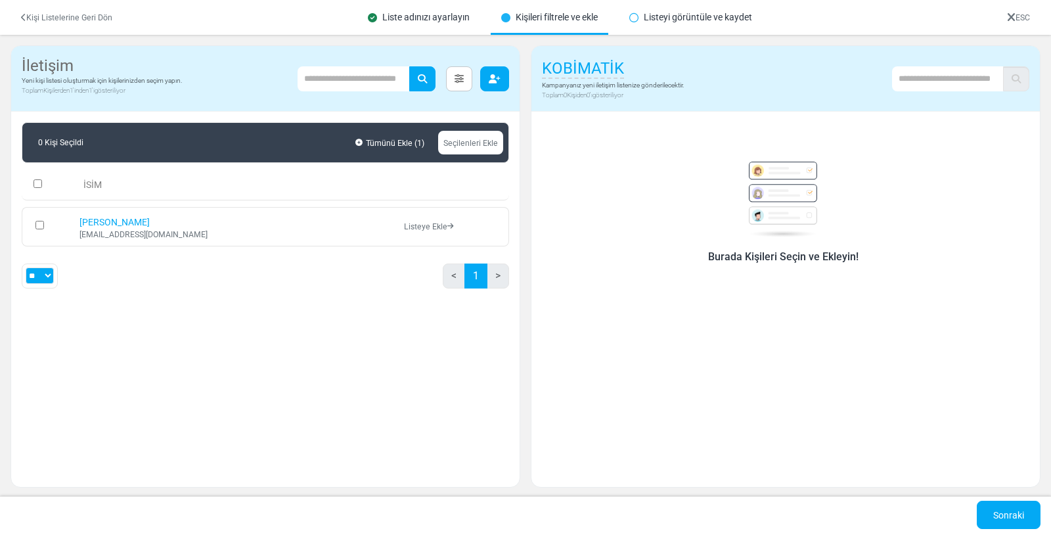
click at [489, 76] on icon "button" at bounding box center [495, 78] width 12 height 9
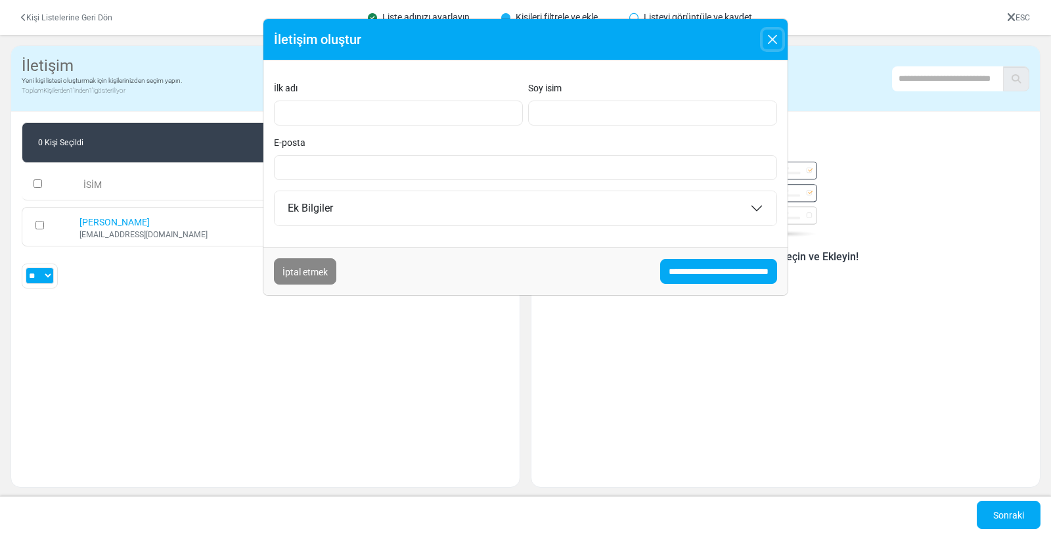
click at [763, 36] on button "Kapalı" at bounding box center [773, 40] width 20 height 20
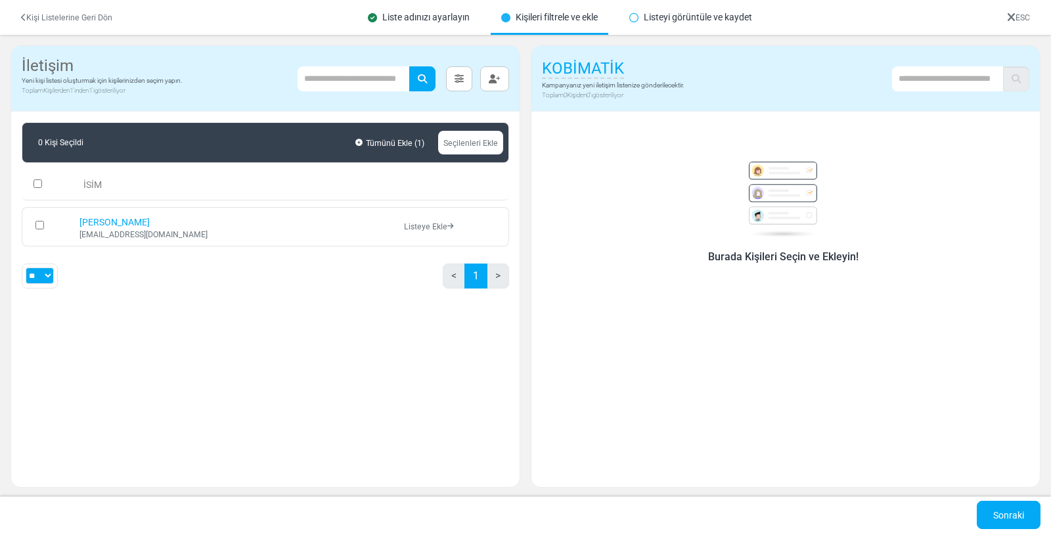
click at [555, 14] on font "Kişileri filtrele ve ekle" at bounding box center [557, 17] width 82 height 11
click at [742, 19] on font "Listeyi görüntüle ve kaydet" at bounding box center [698, 17] width 108 height 11
click at [41, 15] on font "Kişi Listelerine Geri Dön" at bounding box center [69, 17] width 86 height 9
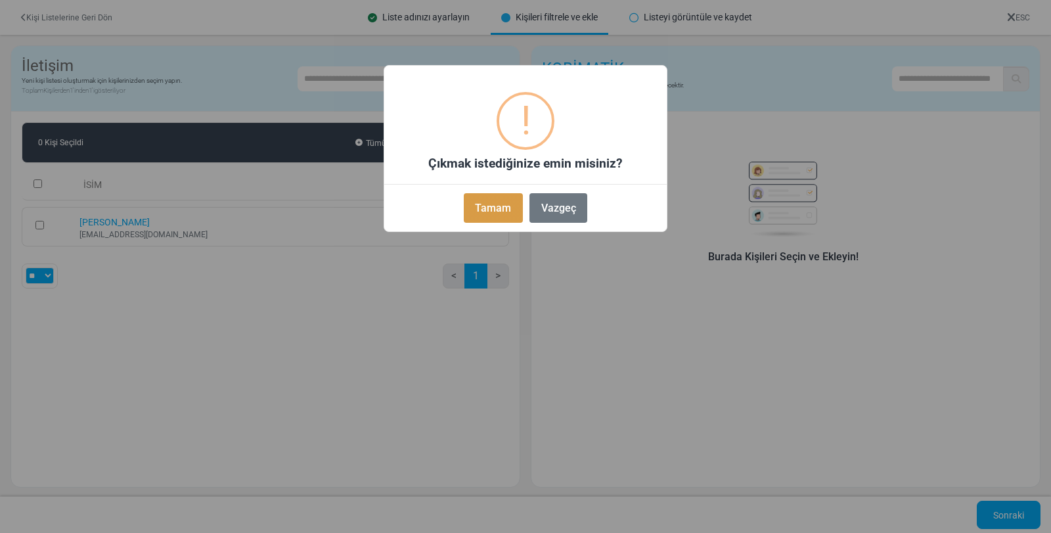
click at [498, 211] on font "Tamam" at bounding box center [493, 208] width 36 height 12
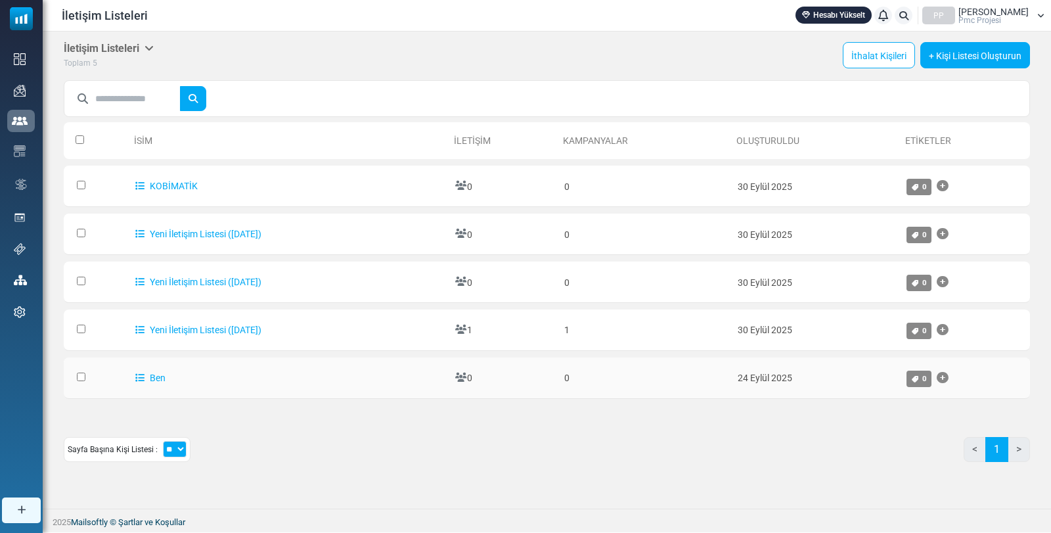
click at [76, 374] on td at bounding box center [96, 377] width 65 height 41
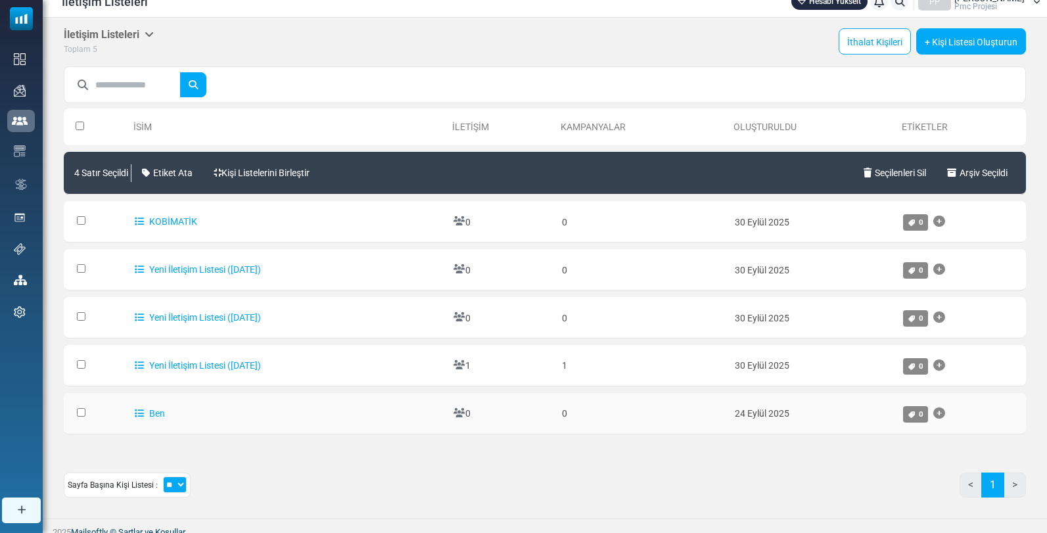
scroll to position [18, 0]
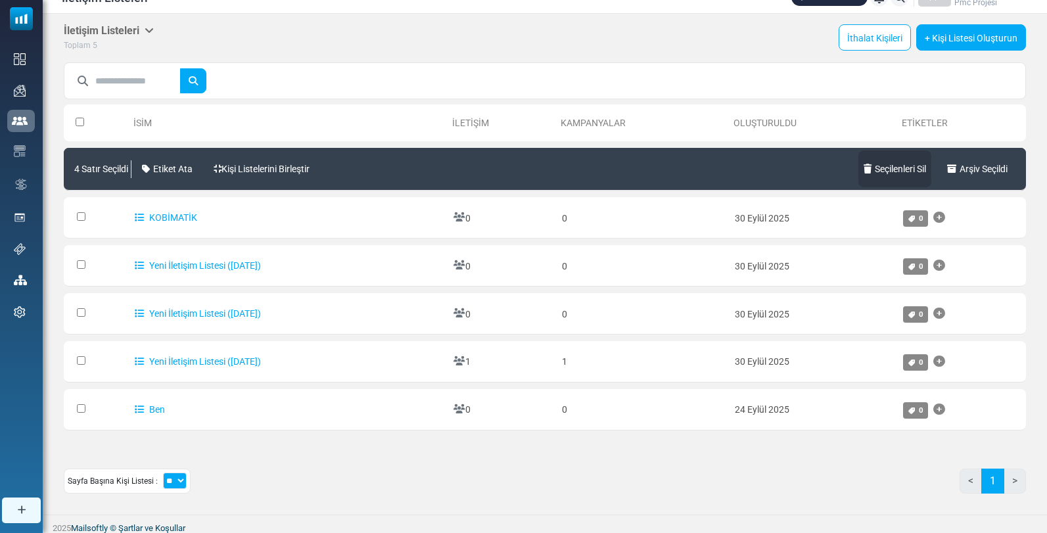
click at [875, 170] on font "Seçilenleri Sil" at bounding box center [900, 169] width 51 height 11
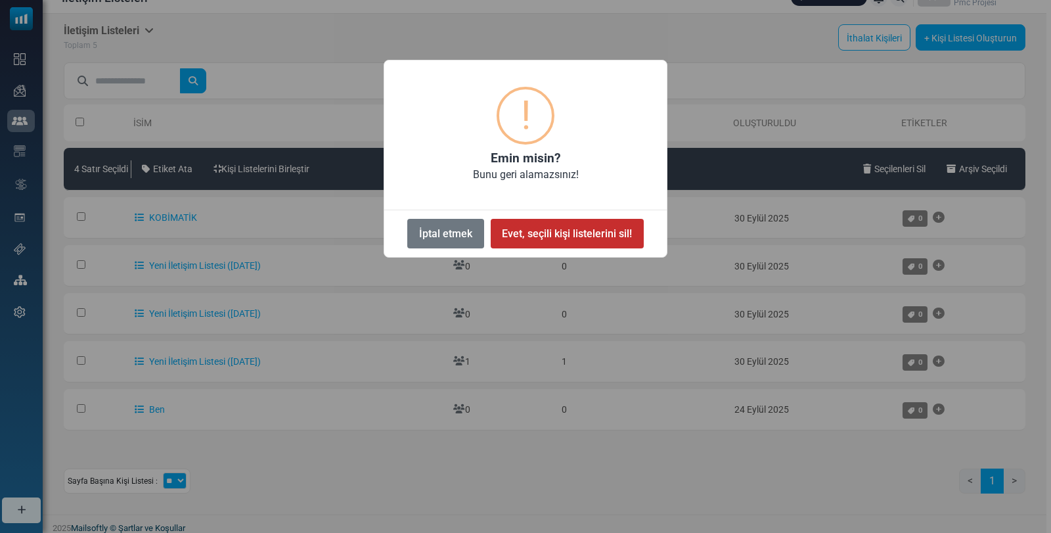
click at [550, 231] on font "Evet, seçili kişi listelerini sil!" at bounding box center [567, 233] width 130 height 12
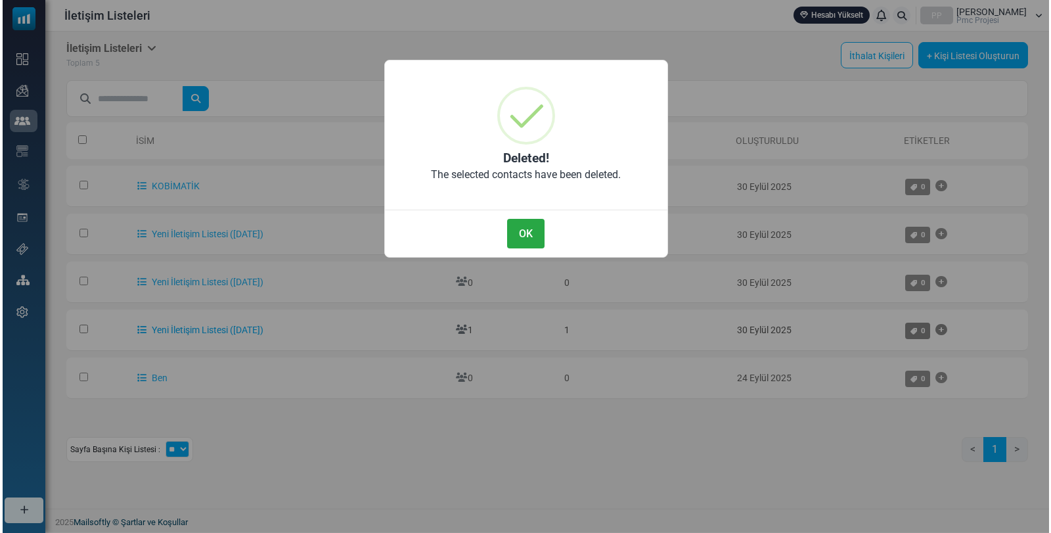
scroll to position [0, 0]
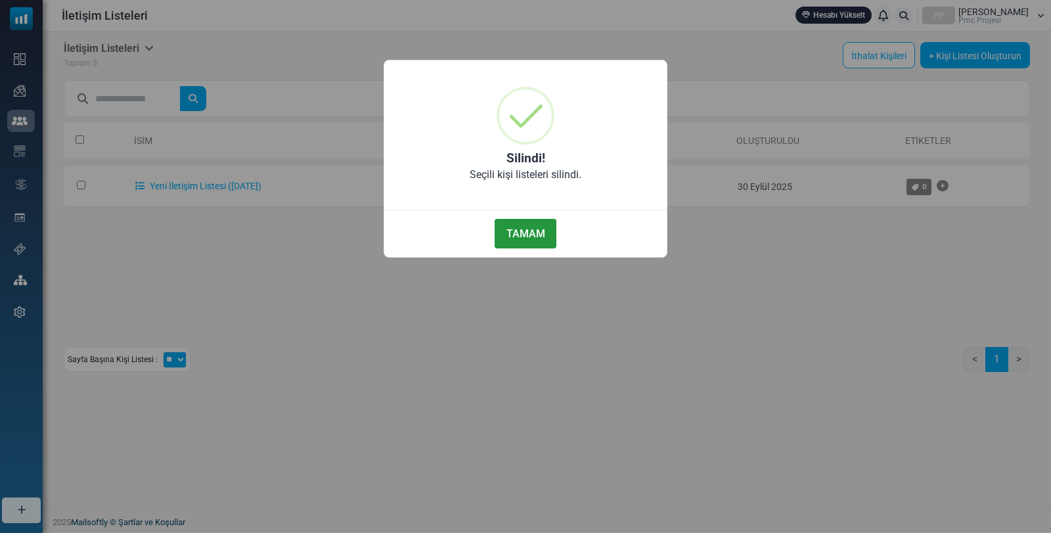
click at [528, 231] on font "TAMAM" at bounding box center [526, 233] width 39 height 12
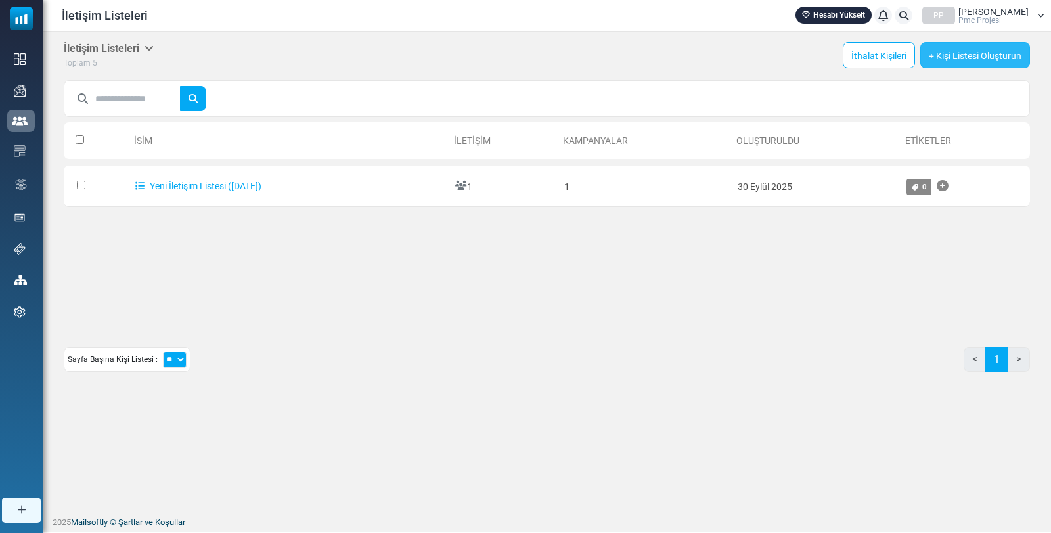
click at [1005, 55] on font "+ Kişi Listesi Oluşturun" at bounding box center [975, 56] width 93 height 11
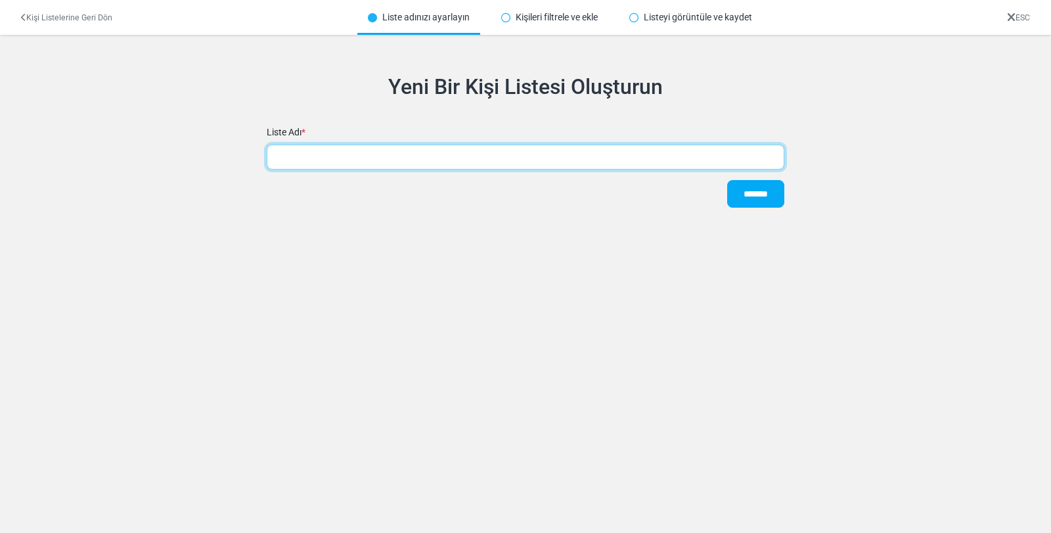
click at [369, 156] on input "text" at bounding box center [526, 157] width 518 height 25
type input "*********"
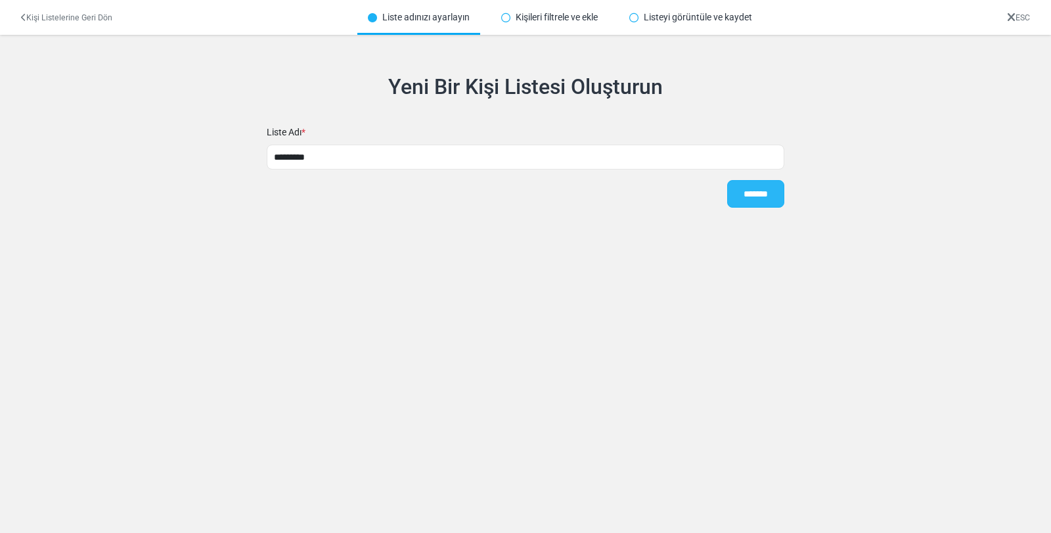
click at [735, 192] on input "*******" at bounding box center [755, 194] width 57 height 28
type input "****"
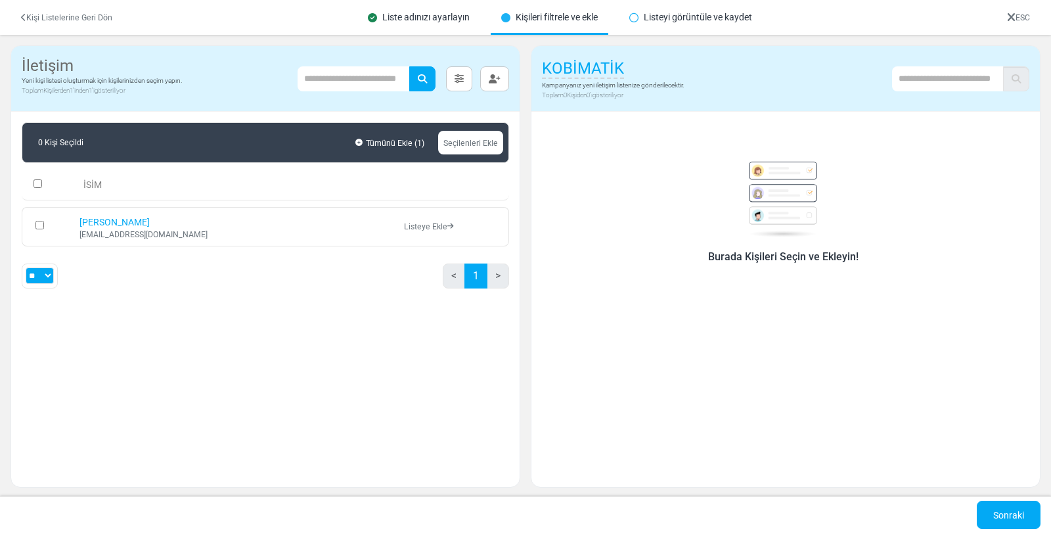
click at [763, 168] on img at bounding box center [783, 200] width 84 height 76
click at [797, 256] on font "Burada Kişileri Seçin ve Ekleyin!" at bounding box center [783, 256] width 150 height 12
click at [498, 80] on icon "button" at bounding box center [495, 78] width 12 height 9
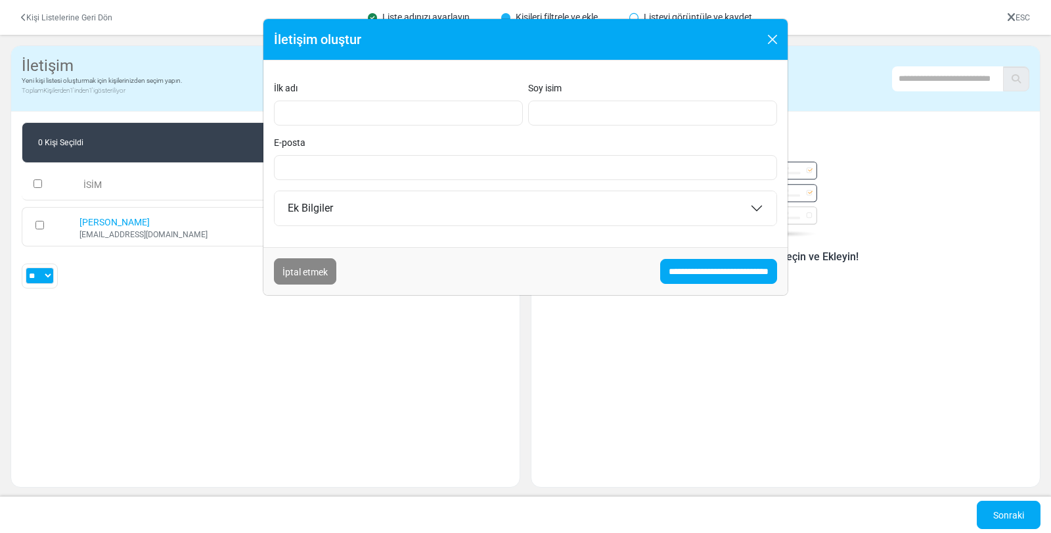
drag, startPoint x: 327, startPoint y: 188, endPoint x: 330, endPoint y: 202, distance: 14.8
click at [329, 197] on div "İlk adı Soy isim E-posta Ek Bilgiler Doğum Tarihi **** ***** **** ***** ***** *…" at bounding box center [525, 153] width 524 height 187
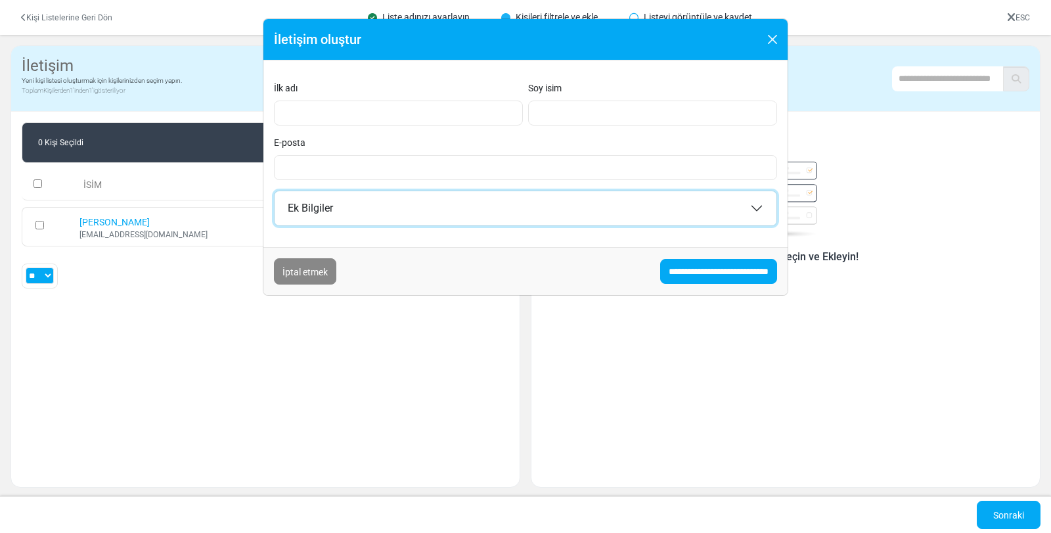
click at [331, 203] on font "Ek Bilgiler" at bounding box center [310, 208] width 45 height 12
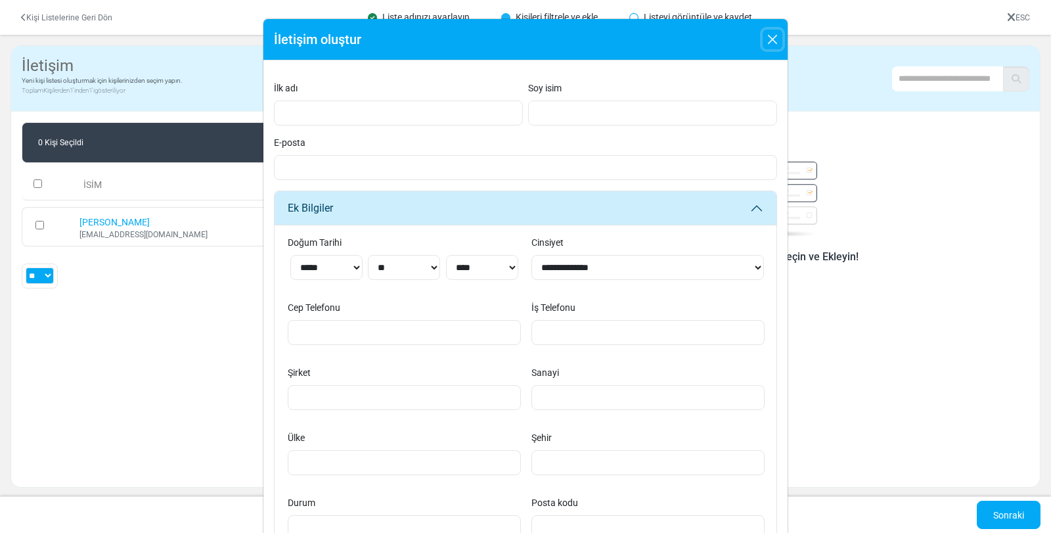
click at [780, 35] on button "Kapalı" at bounding box center [773, 40] width 20 height 20
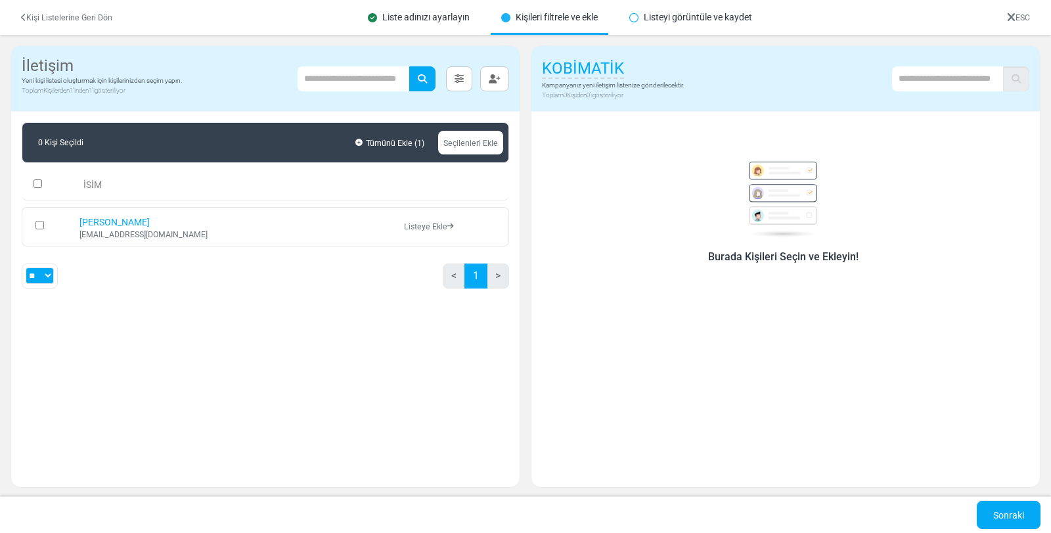
click at [49, 273] on select "** ** ***" at bounding box center [40, 275] width 28 height 16
select select "***"
click at [26, 267] on select "** ** ***" at bounding box center [40, 275] width 28 height 16
drag, startPoint x: 237, startPoint y: 71, endPoint x: 248, endPoint y: 72, distance: 11.2
click at [238, 70] on div at bounding box center [525, 266] width 1051 height 533
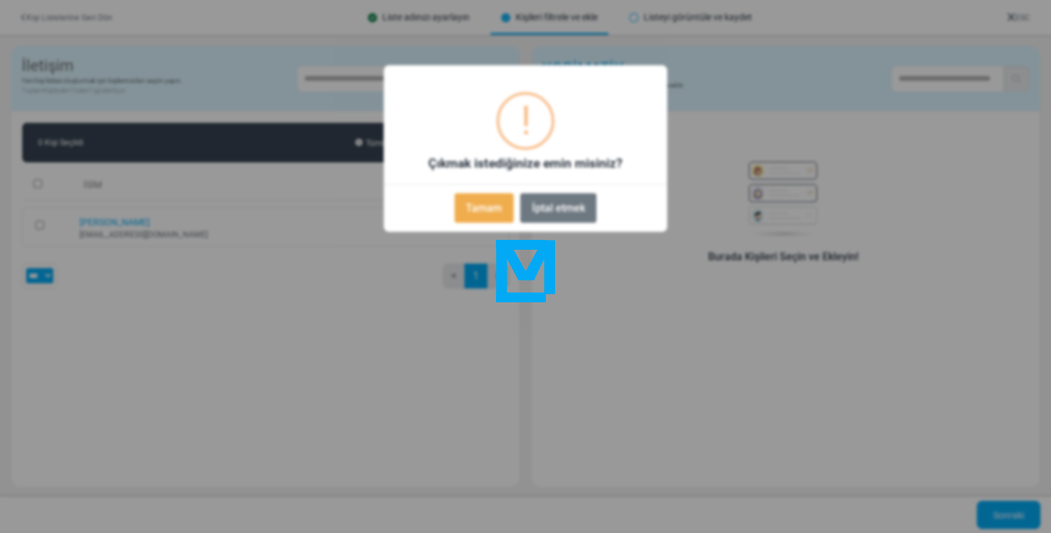
click at [480, 212] on font "Tamam" at bounding box center [484, 208] width 36 height 12
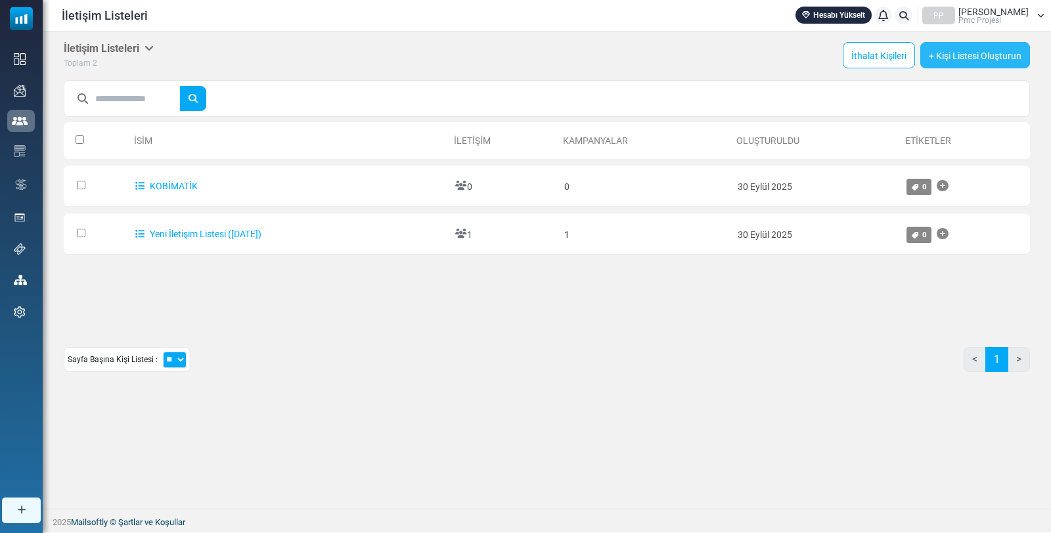
click at [946, 58] on font "+ Kişi Listesi Oluşturun" at bounding box center [975, 56] width 93 height 11
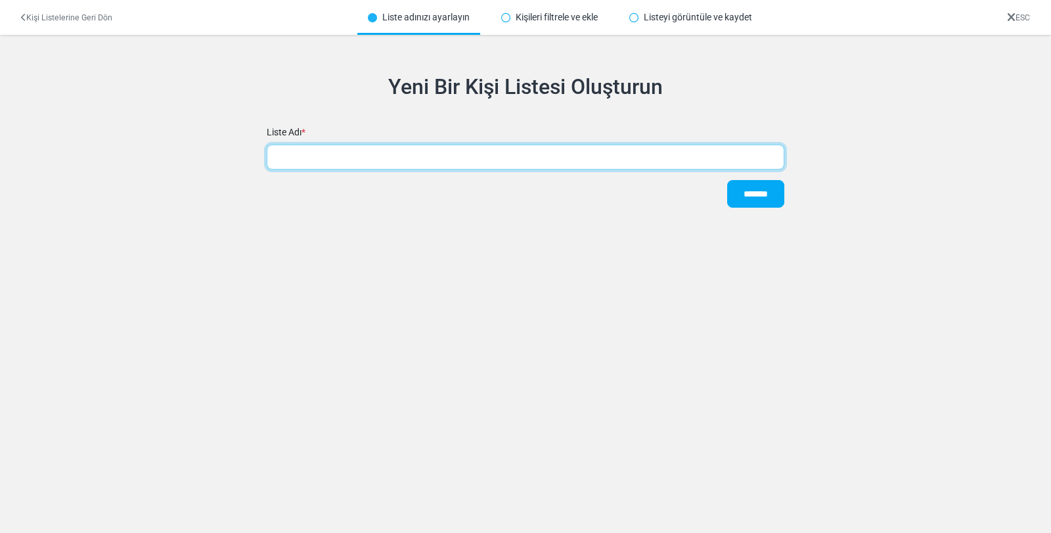
click at [325, 163] on input "text" at bounding box center [526, 157] width 518 height 25
type input "*********"
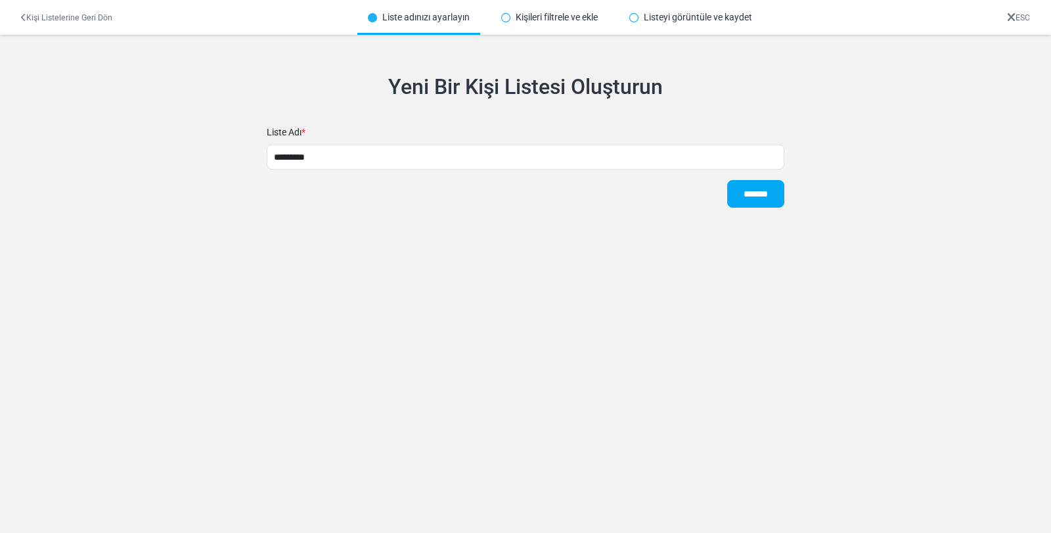
click at [634, 17] on icon at bounding box center [633, 17] width 9 height 9
click at [637, 21] on icon at bounding box center [633, 17] width 9 height 9
click at [637, 19] on icon at bounding box center [633, 17] width 9 height 9
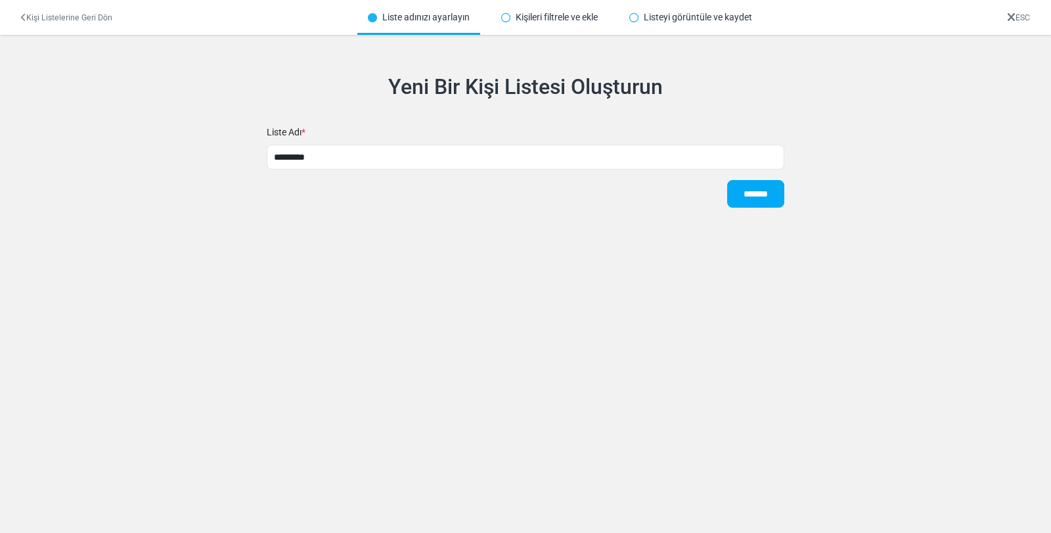
click at [566, 21] on font "Kişileri filtrele ve ekle" at bounding box center [557, 17] width 82 height 11
click at [749, 186] on input "*******" at bounding box center [755, 194] width 57 height 28
type input "****"
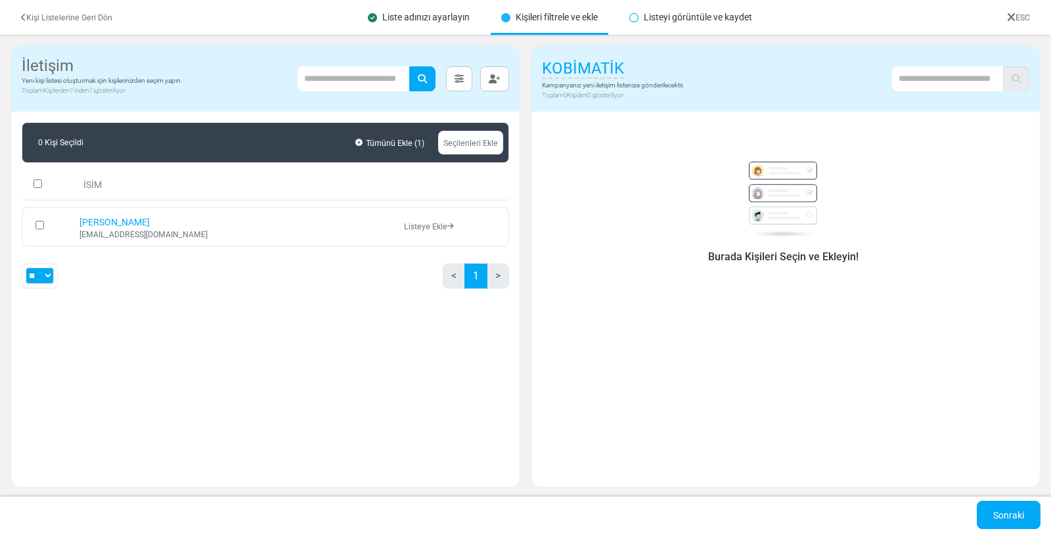
click at [691, 19] on font "Listeyi görüntüle ve kaydet" at bounding box center [698, 17] width 108 height 11
click at [1014, 18] on icon at bounding box center [1011, 18] width 9 height 1
click at [32, 14] on font "Kişi Listelerine Geri Dön" at bounding box center [69, 17] width 86 height 9
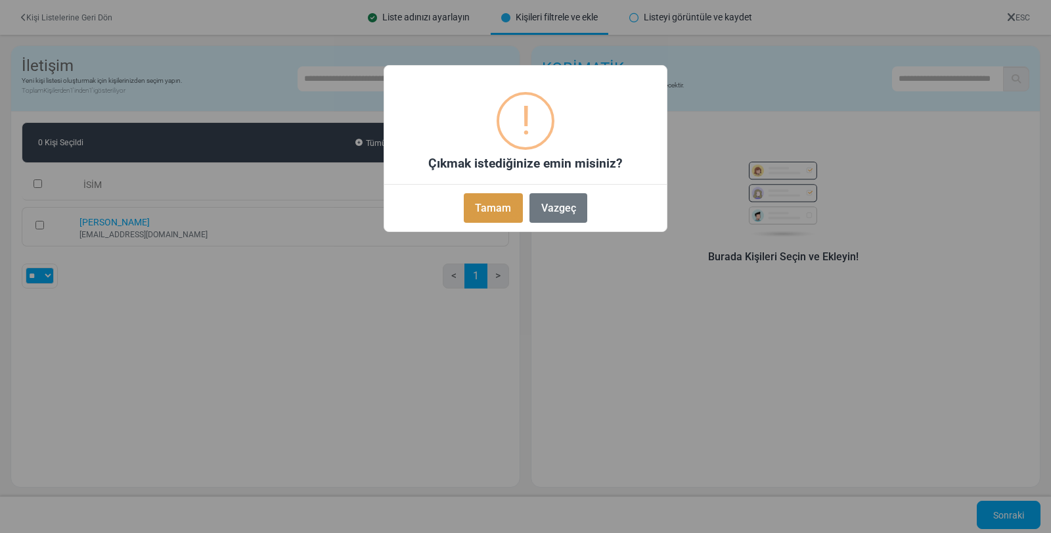
click at [508, 204] on font "Tamam" at bounding box center [493, 208] width 36 height 12
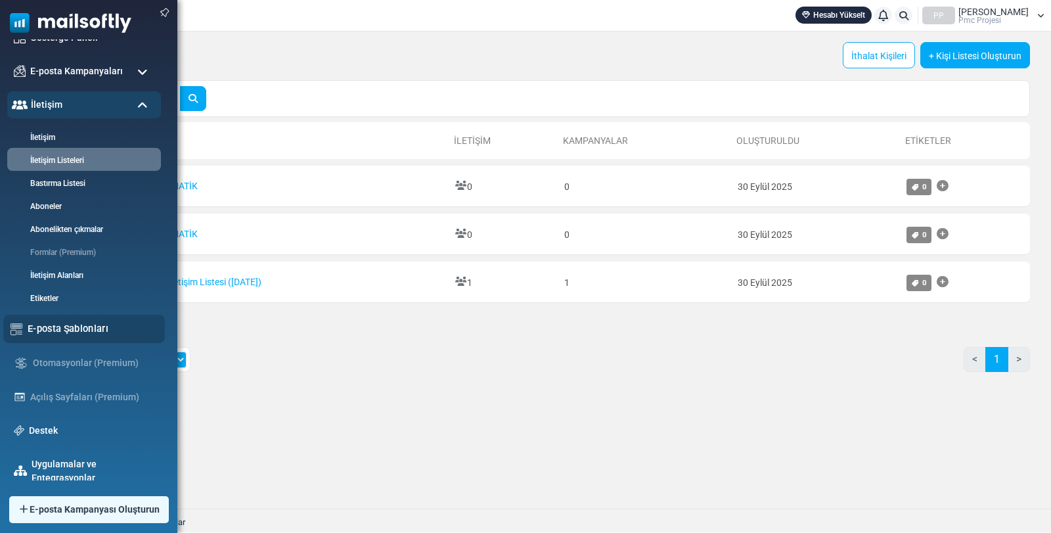
scroll to position [76, 0]
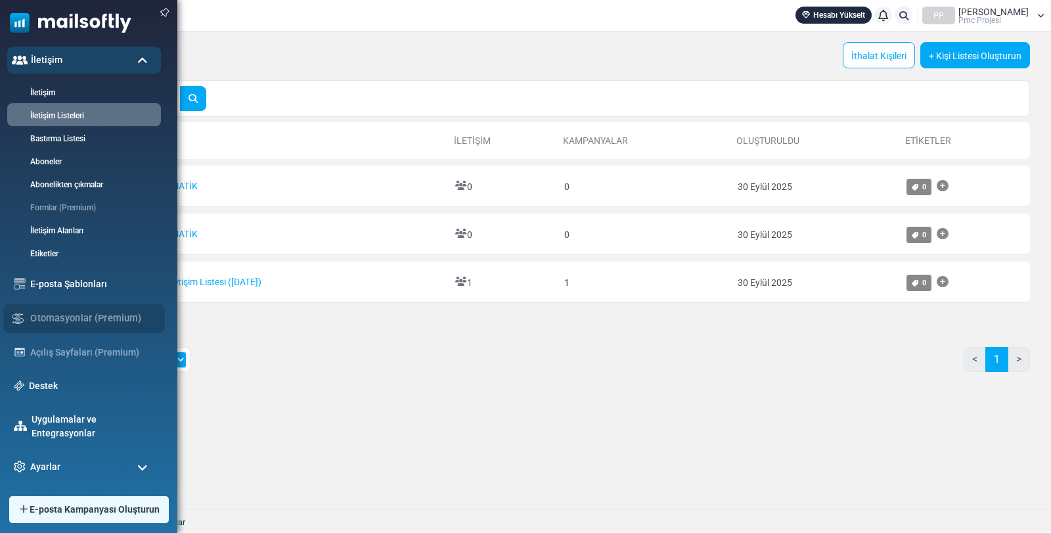
click at [93, 324] on div "Otomasyonlar (Premium)" at bounding box center [84, 319] width 162 height 30
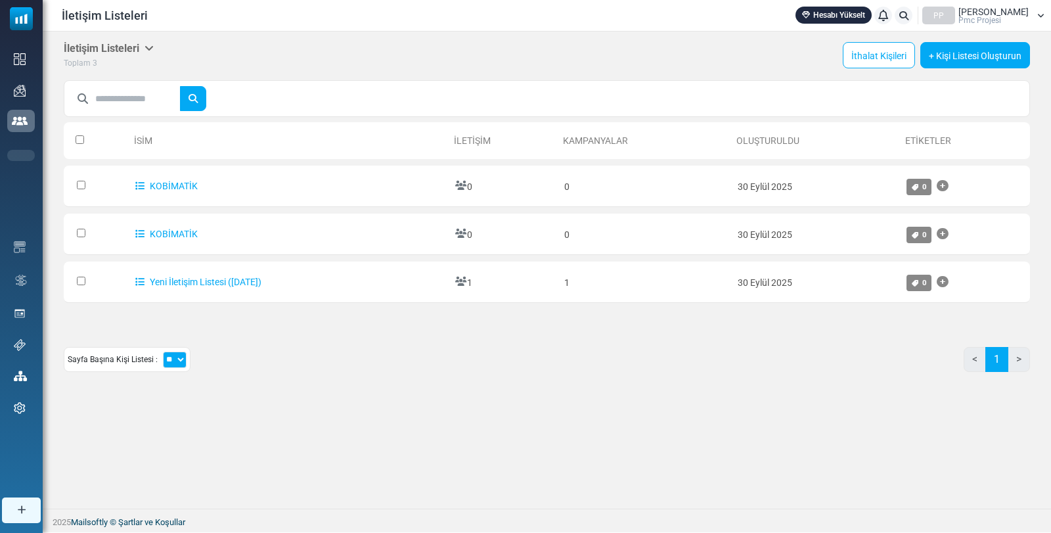
scroll to position [0, 0]
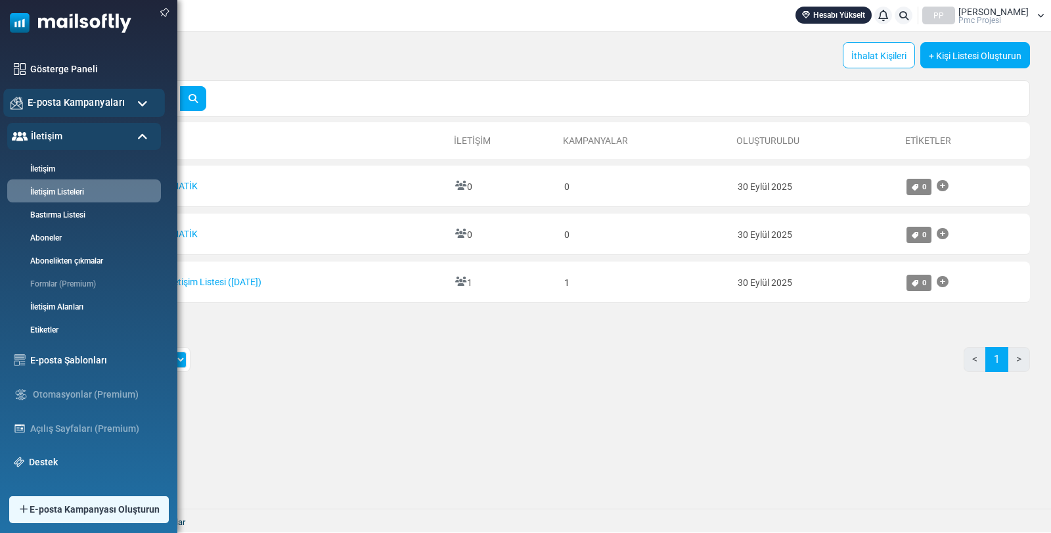
click at [37, 99] on font "E-posta Kampanyaları" at bounding box center [76, 102] width 97 height 11
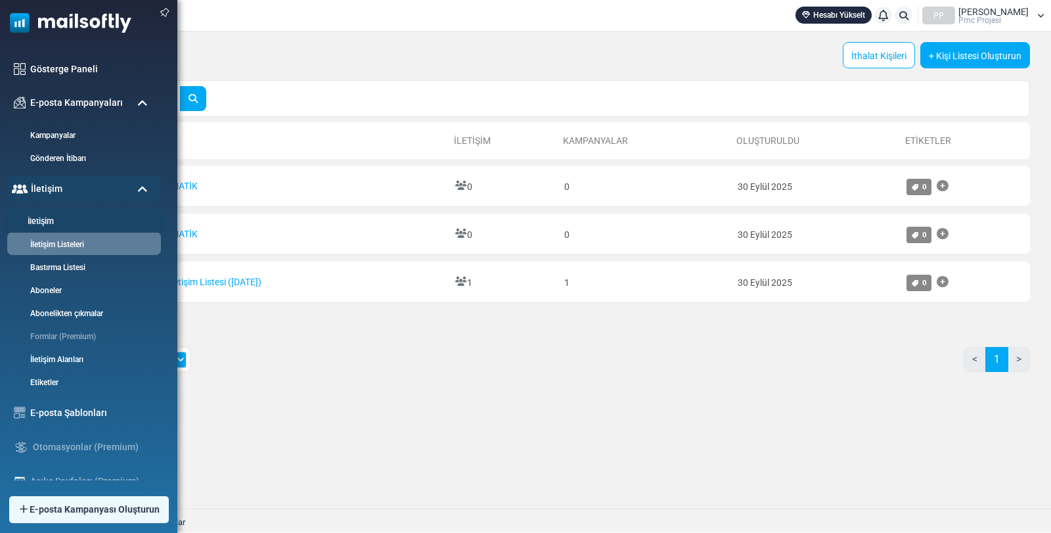
click at [60, 218] on link "İletişim" at bounding box center [82, 222] width 158 height 12
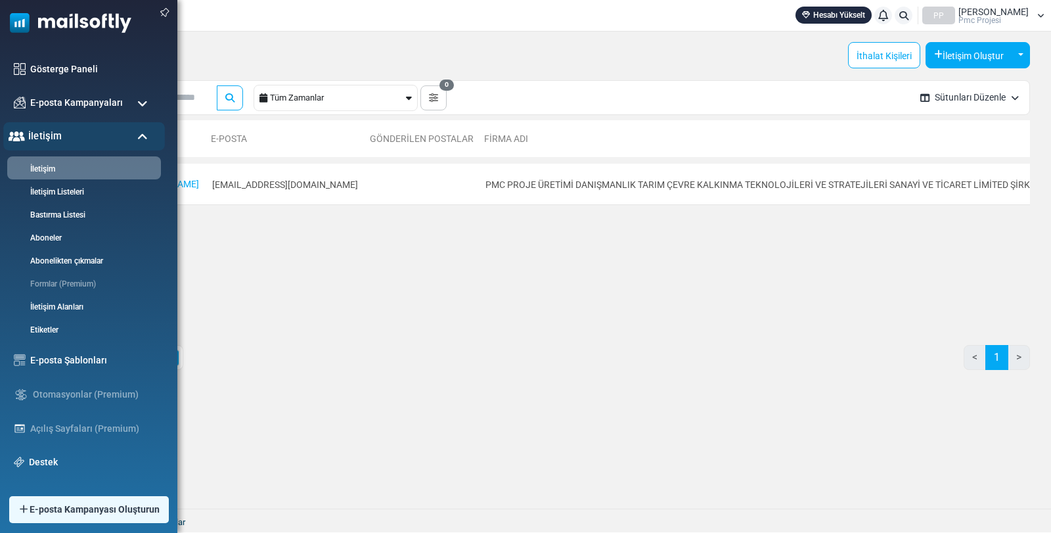
click at [44, 127] on div "İletişim" at bounding box center [84, 136] width 162 height 28
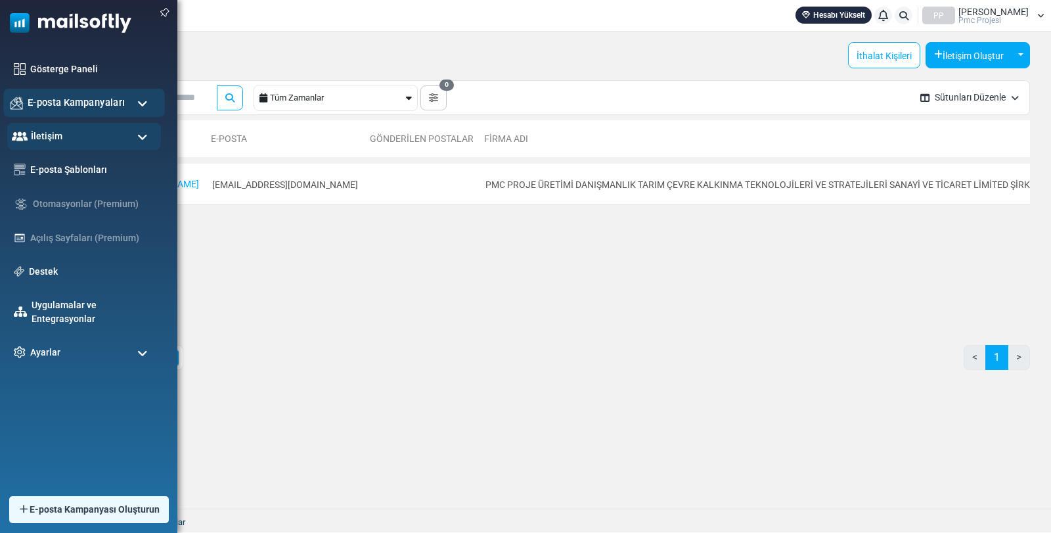
click at [46, 102] on font "E-posta Kampanyaları" at bounding box center [76, 102] width 97 height 11
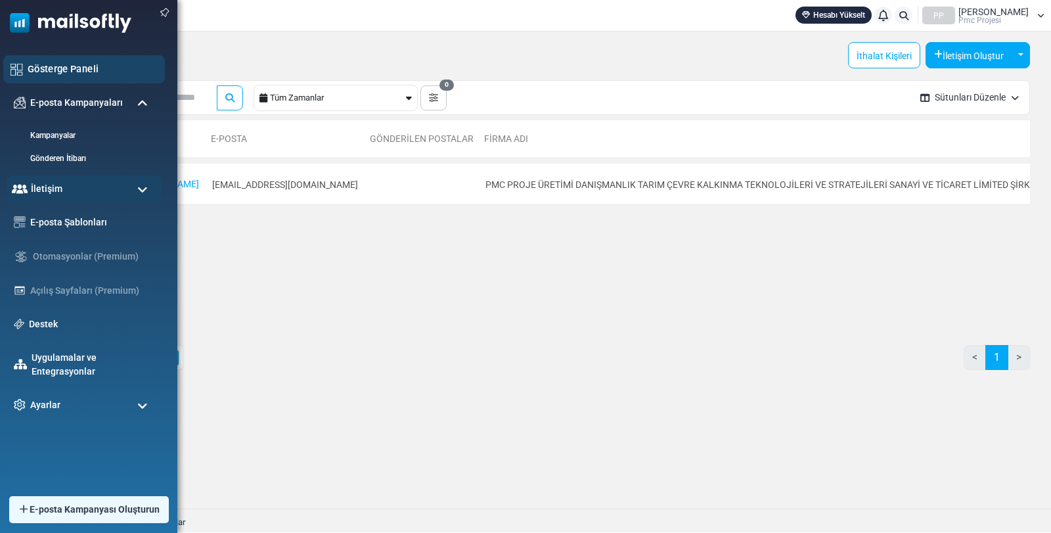
click at [59, 57] on div "Gösterge Paneli" at bounding box center [84, 69] width 162 height 28
click at [63, 71] on font "Gösterge Paneli" at bounding box center [63, 68] width 71 height 11
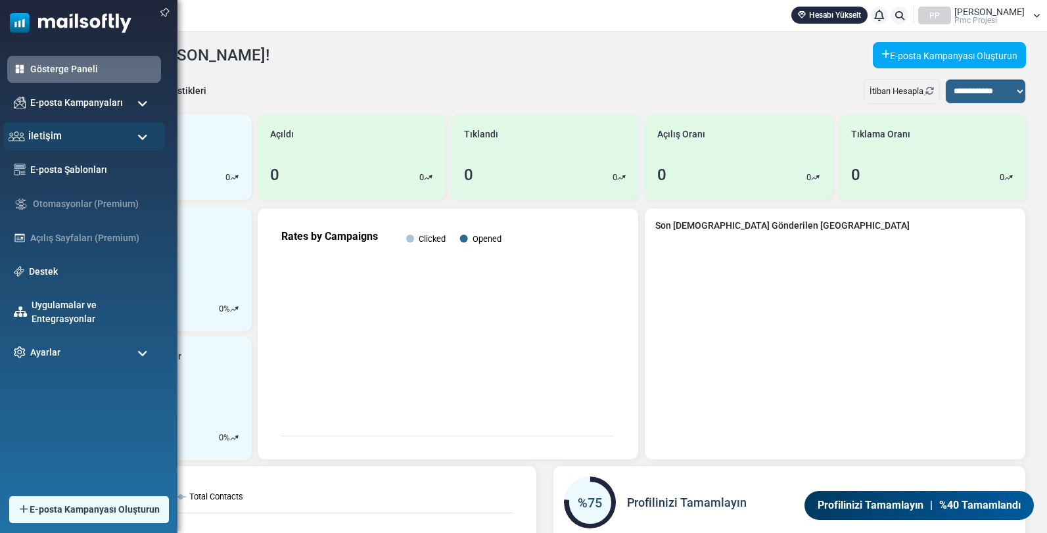
click at [75, 144] on div "İletişim" at bounding box center [84, 136] width 162 height 28
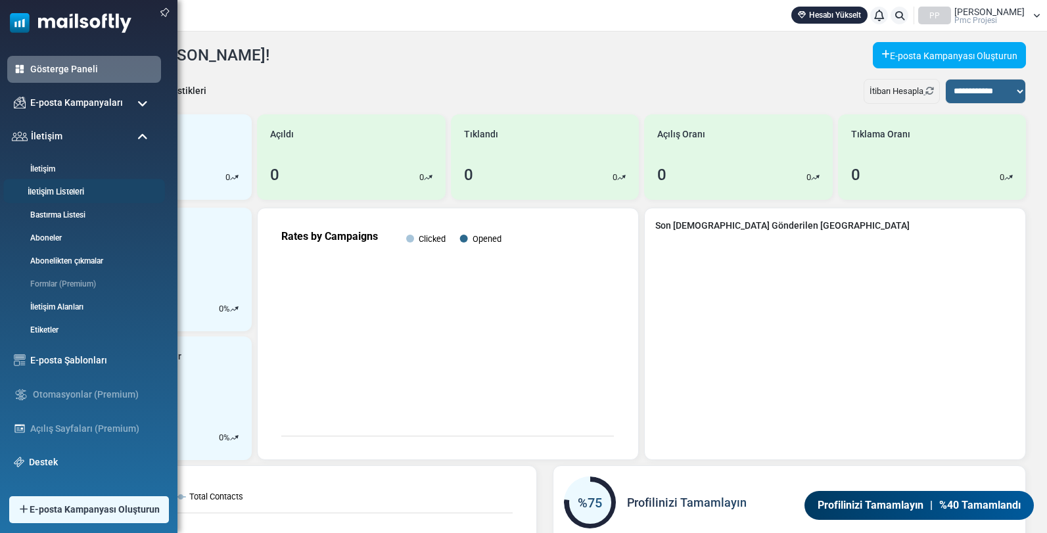
click at [80, 193] on font "İletişim Listeleri" at bounding box center [56, 192] width 57 height 10
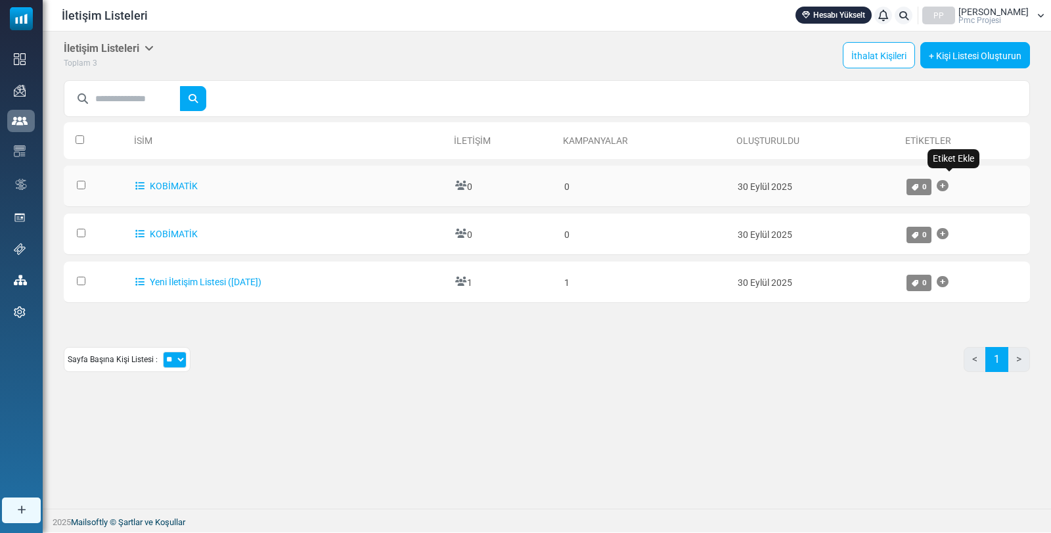
click at [949, 186] on icon "Etiket Ekle" at bounding box center [943, 186] width 12 height 1
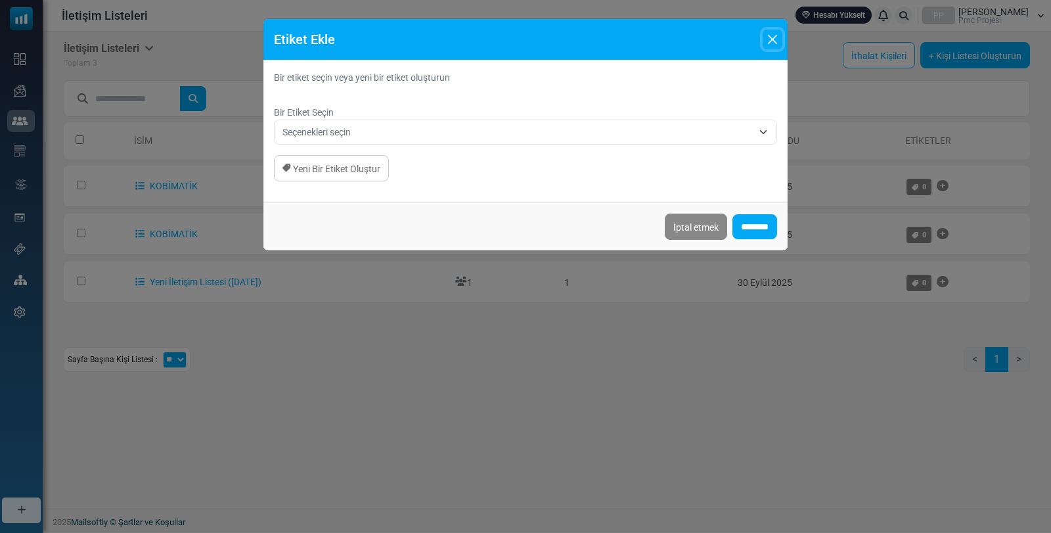
click at [770, 35] on button "Kapalı" at bounding box center [773, 40] width 20 height 20
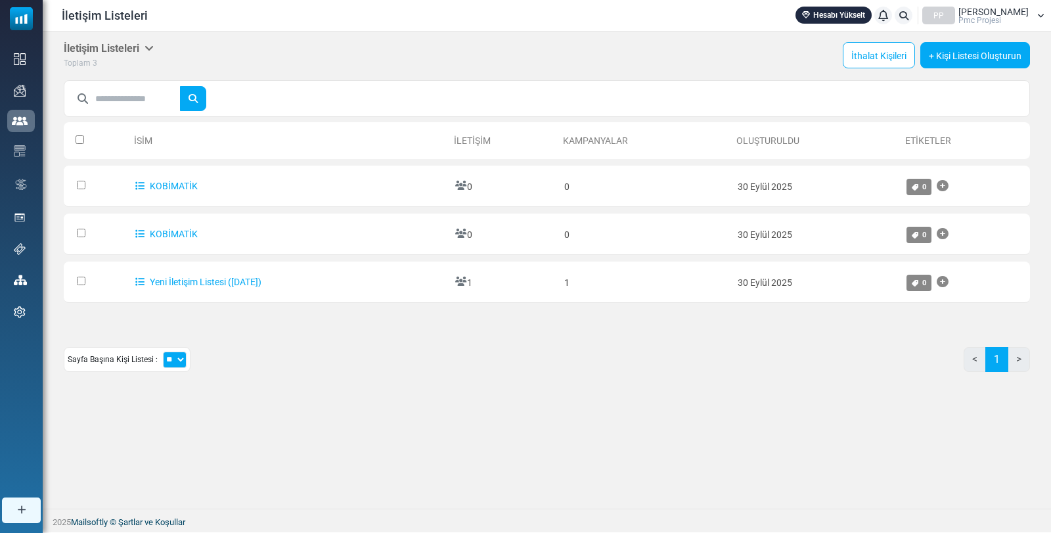
click at [171, 360] on select "** ** **" at bounding box center [175, 360] width 24 height 16
click at [171, 359] on select "** ** **" at bounding box center [175, 360] width 24 height 16
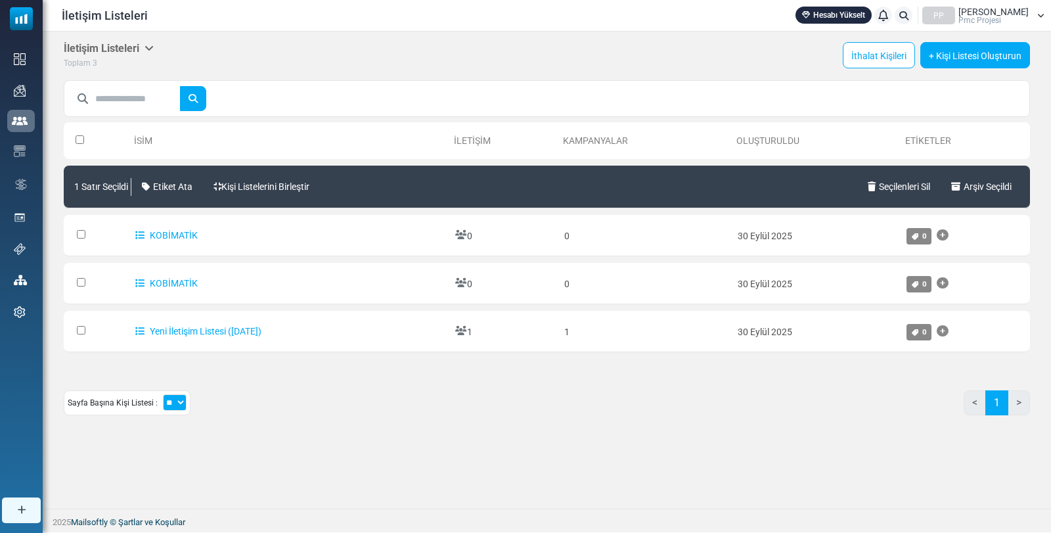
click at [81, 145] on th at bounding box center [96, 140] width 65 height 37
click at [899, 181] on font "Seçilenleri Sil" at bounding box center [904, 186] width 51 height 11
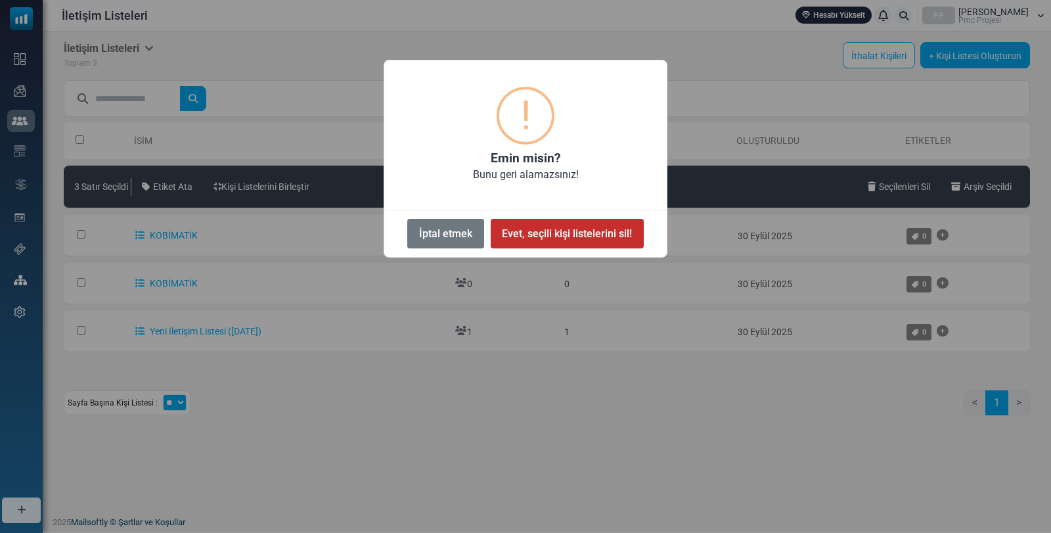
click at [626, 233] on font "Evet, seçili kişi listelerini sil!" at bounding box center [567, 233] width 130 height 12
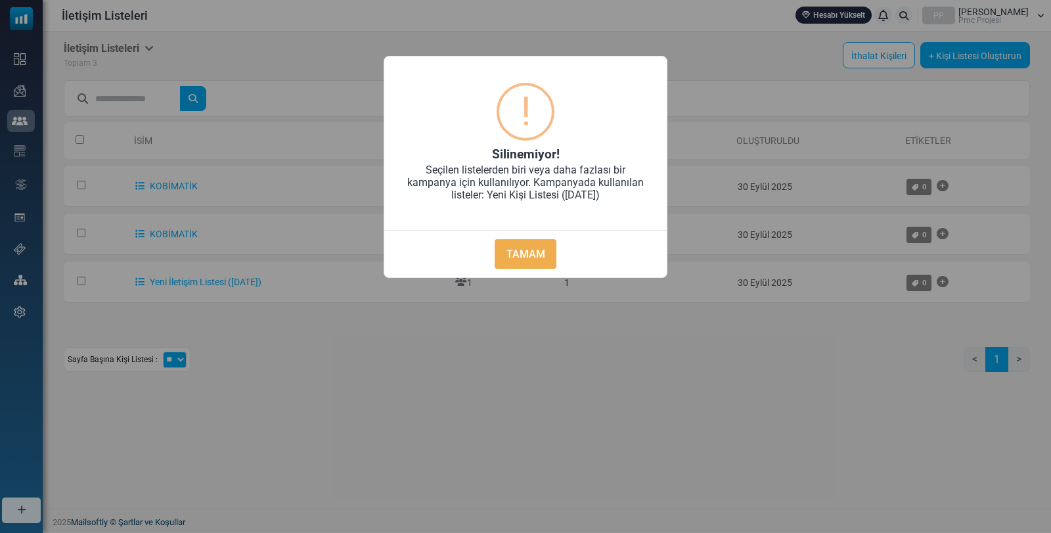
drag, startPoint x: 528, startPoint y: 254, endPoint x: 561, endPoint y: 242, distance: 35.8
click at [532, 250] on font "TAMAM" at bounding box center [526, 254] width 39 height 12
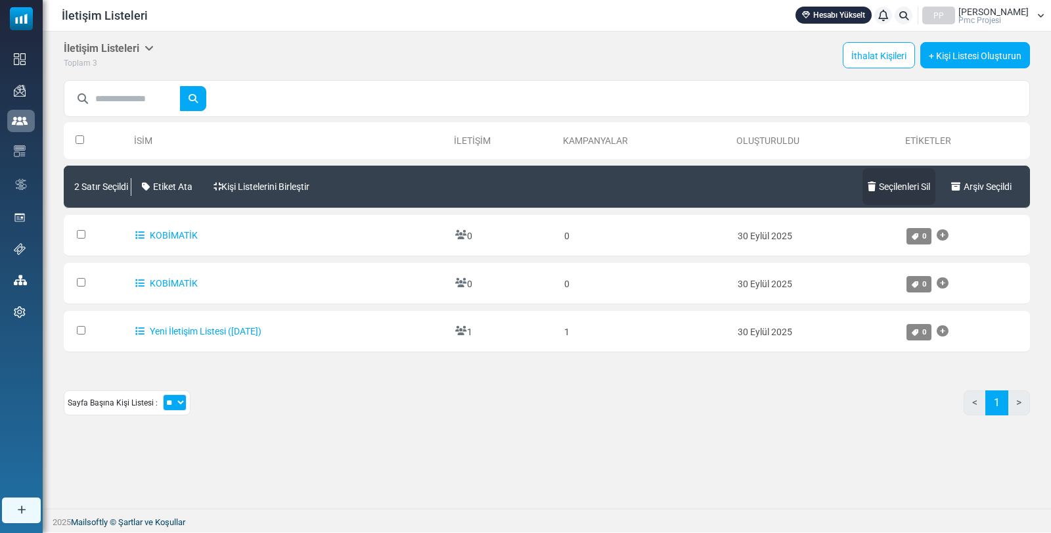
click at [901, 185] on font "Seçilenleri Sil" at bounding box center [904, 186] width 51 height 11
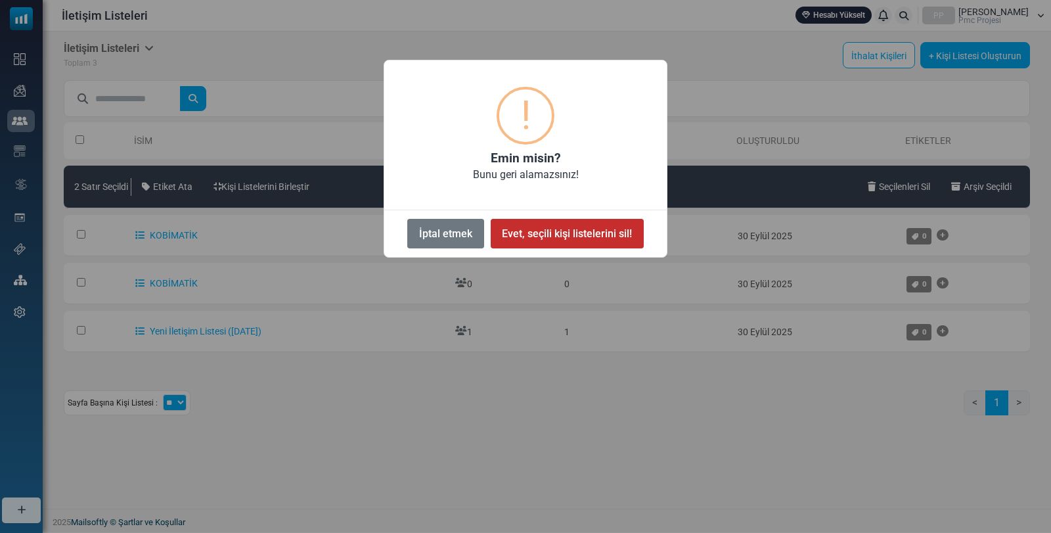
click at [525, 231] on font "Evet, seçili kişi listelerini sil!" at bounding box center [567, 233] width 130 height 12
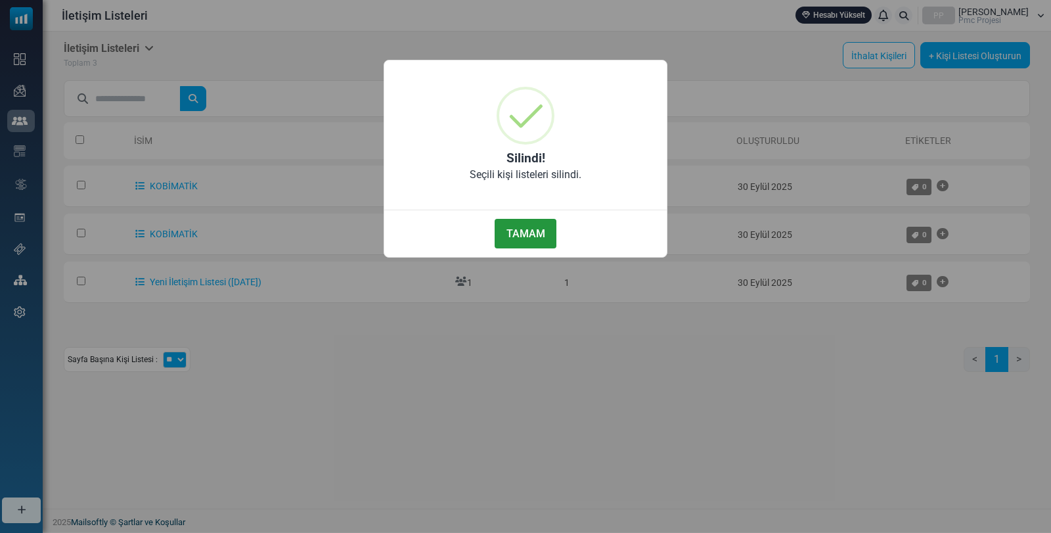
click at [530, 239] on font "TAMAM" at bounding box center [526, 233] width 39 height 12
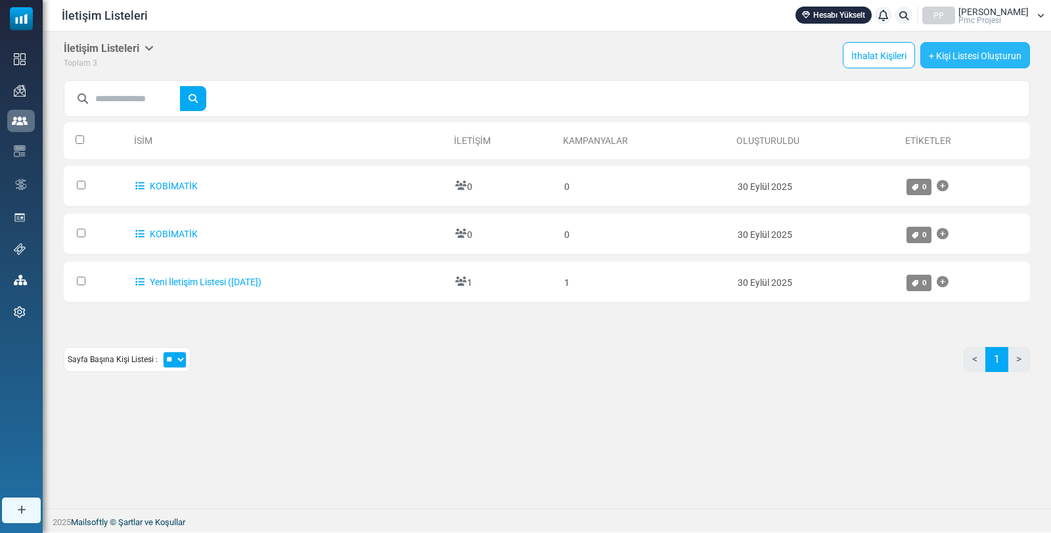
click at [992, 55] on font "+ Kişi Listesi Oluşturun" at bounding box center [975, 56] width 93 height 11
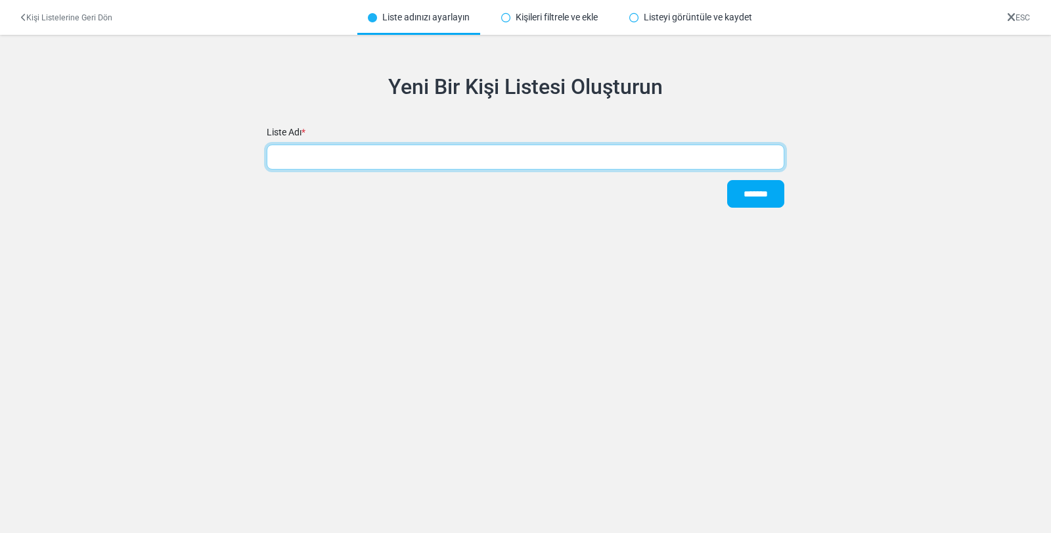
click at [347, 150] on input "text" at bounding box center [526, 157] width 518 height 25
type input "*********"
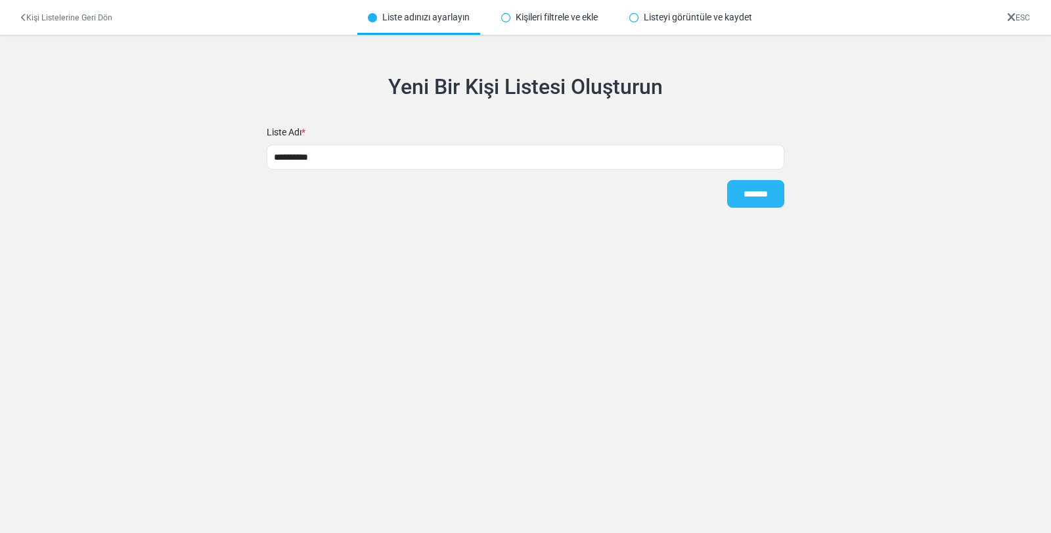
click at [758, 196] on input "*******" at bounding box center [755, 194] width 57 height 28
type input "****"
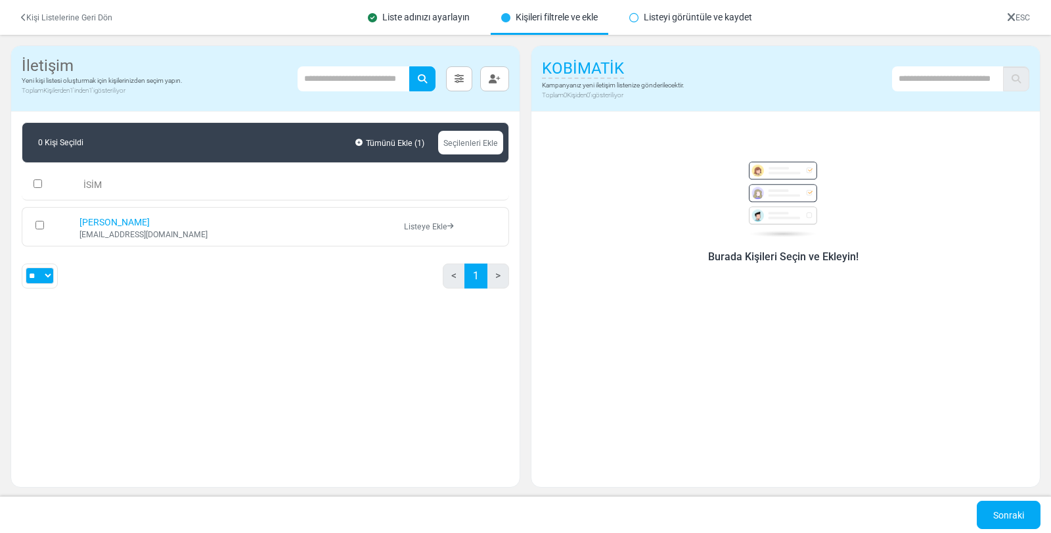
click at [430, 225] on font "Listeye Ekle" at bounding box center [425, 226] width 43 height 9
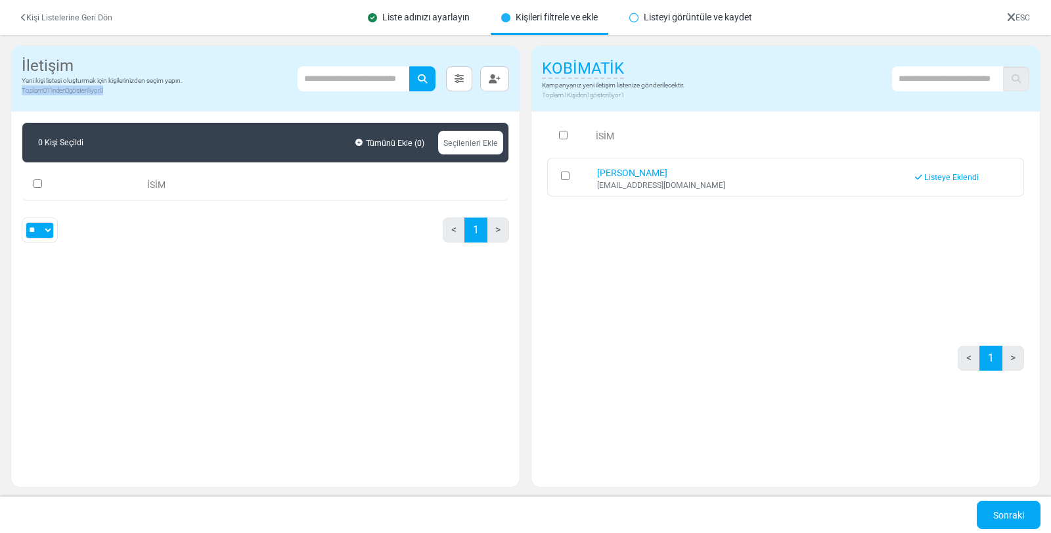
drag, startPoint x: 20, startPoint y: 87, endPoint x: 129, endPoint y: 101, distance: 110.0
click at [129, 101] on div "İletişim Yeni kişi listesi oluşturmak için kişilerinizden seçim yapın. Toplam 0…" at bounding box center [265, 79] width 509 height 66
click at [145, 95] on div "İletişim Yeni kişi listesi oluşturmak için kişilerinizden seçim yapın. Toplam 0…" at bounding box center [102, 79] width 160 height 44
click at [658, 13] on font "Listeyi görüntüle ve kaydet" at bounding box center [698, 17] width 108 height 11
click at [641, 20] on div "Listeyi görüntüle ve kaydet" at bounding box center [691, 17] width 144 height 35
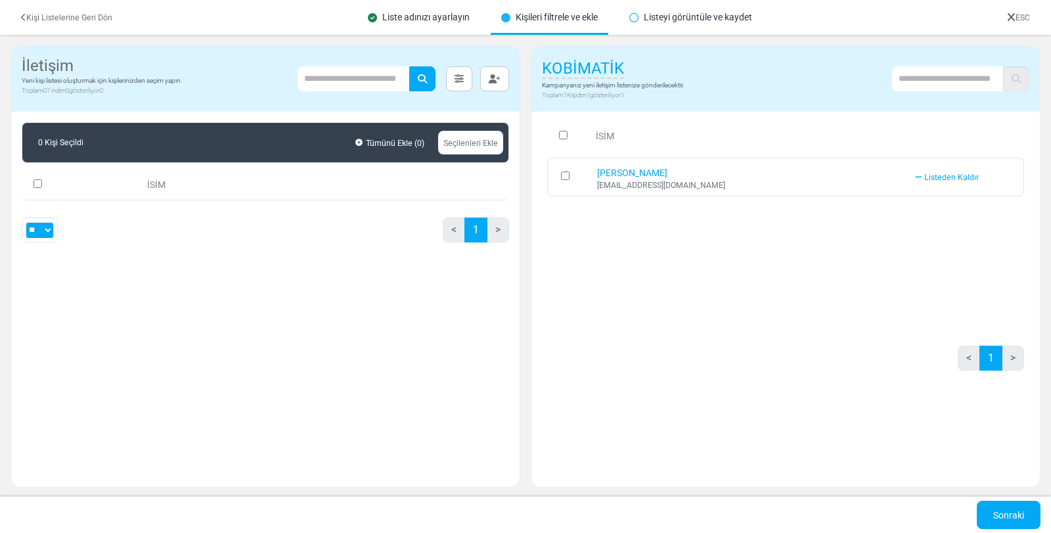
click at [1026, 18] on font "ESC" at bounding box center [1023, 17] width 14 height 9
click at [40, 233] on select "** ** ***" at bounding box center [40, 230] width 28 height 16
select select "***"
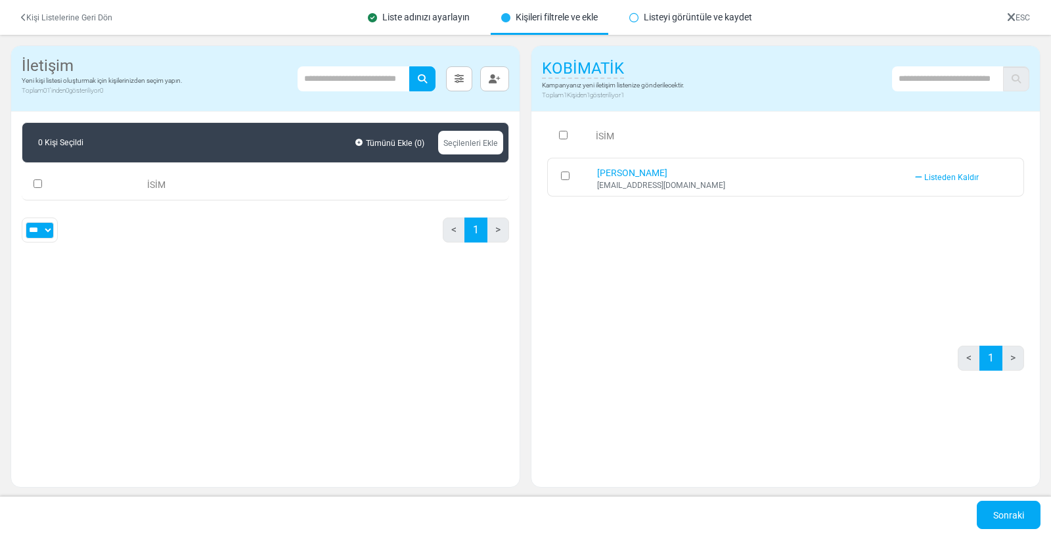
click at [26, 222] on select "** ** ***" at bounding box center [40, 230] width 28 height 16
